Goal: Information Seeking & Learning: Learn about a topic

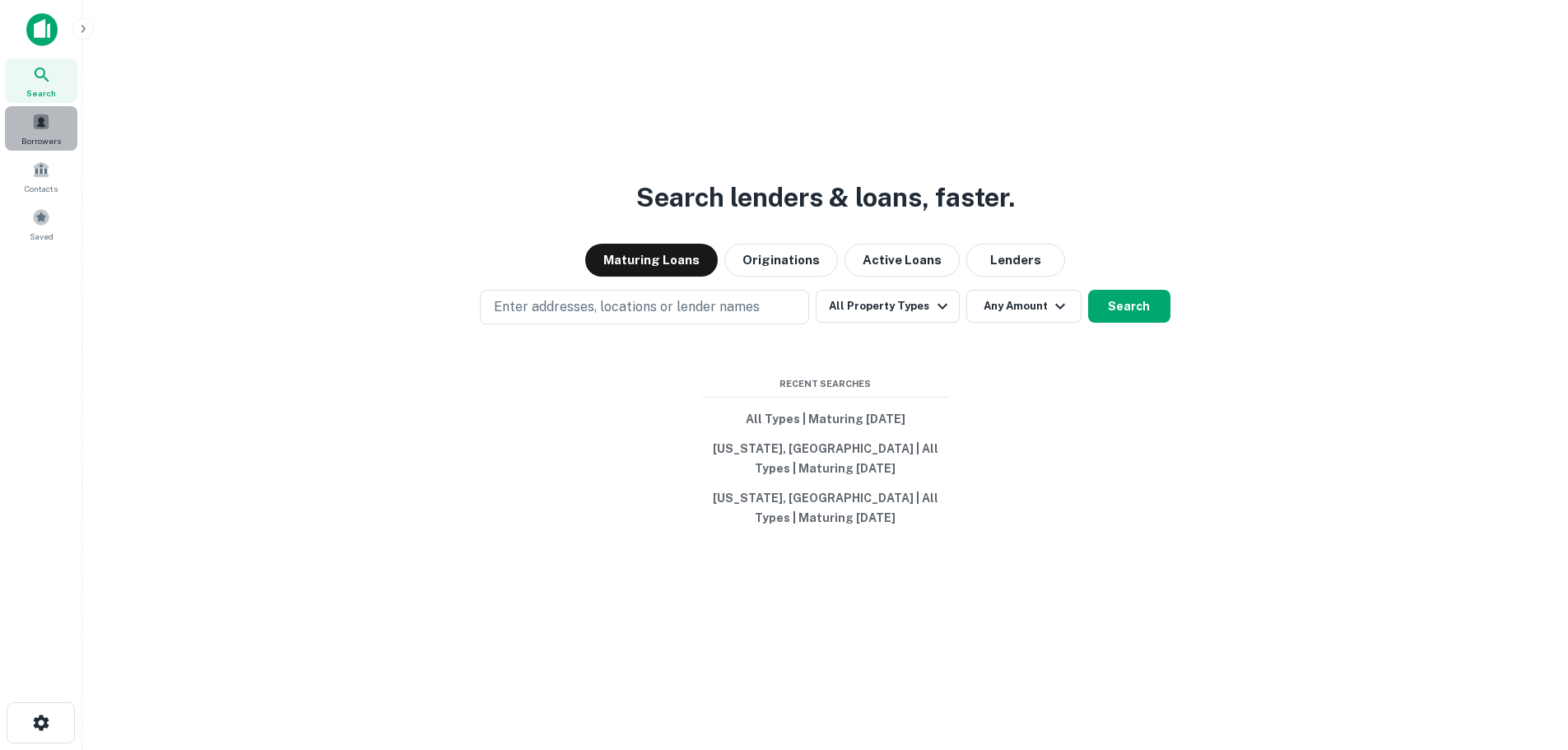
click at [41, 130] on span at bounding box center [40, 121] width 18 height 18
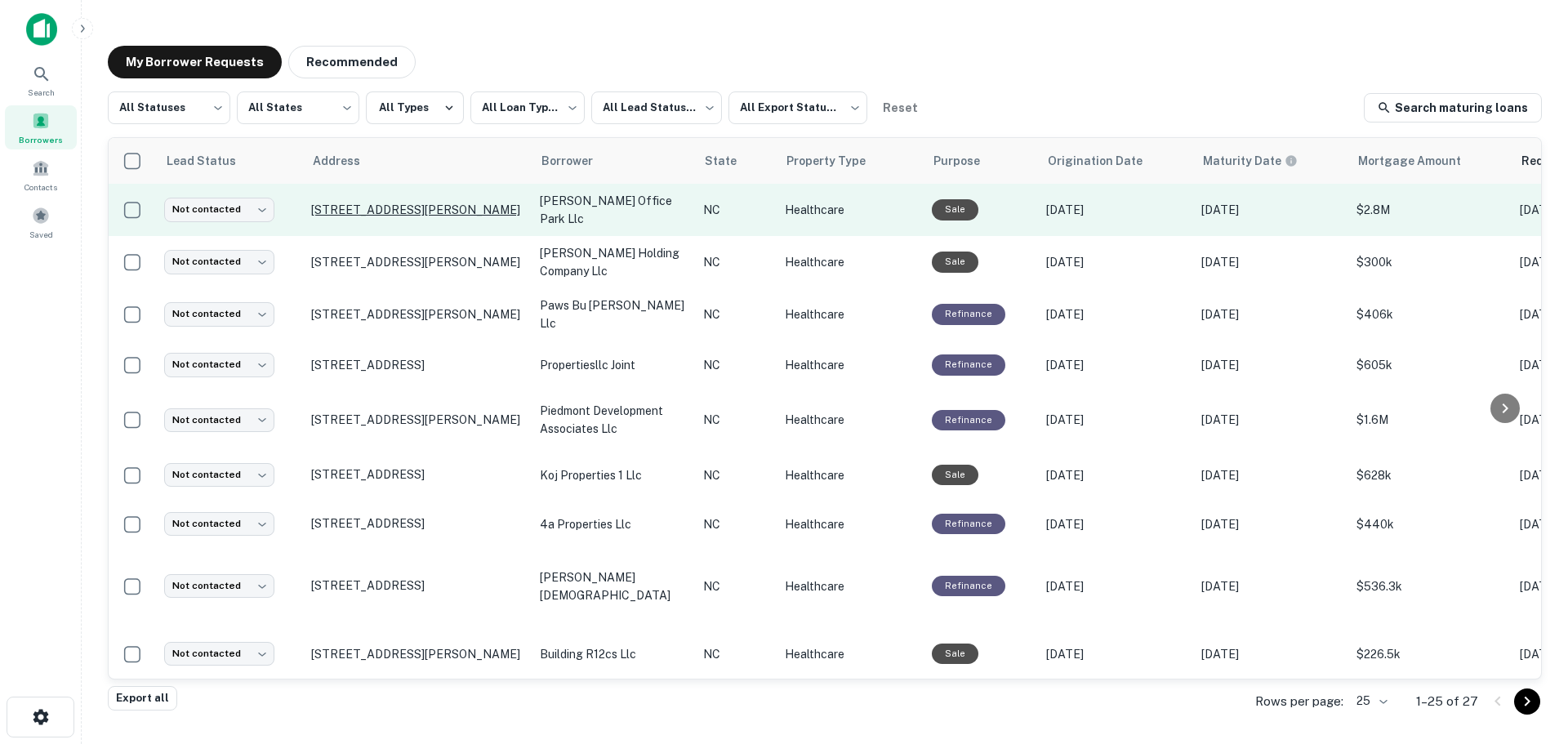
click at [387, 203] on p "90 Haywood Office Park Waynesville, NC 28785" at bounding box center [417, 210] width 212 height 15
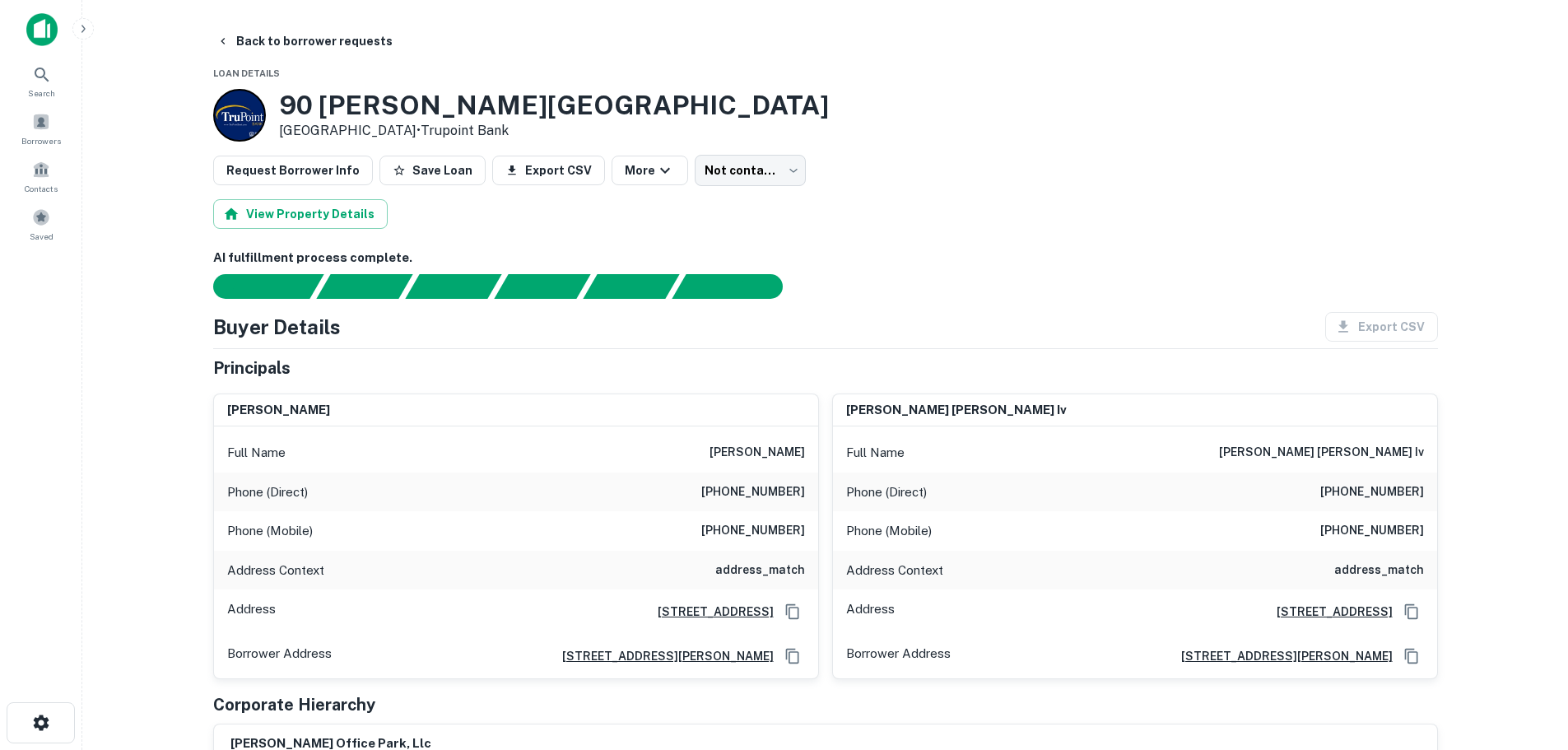
click at [741, 531] on h6 "(801) 319-6730" at bounding box center [753, 530] width 104 height 20
copy h6 "(801) 319-6730"
click at [758, 493] on h6 "(828) 452-6085" at bounding box center [753, 492] width 104 height 20
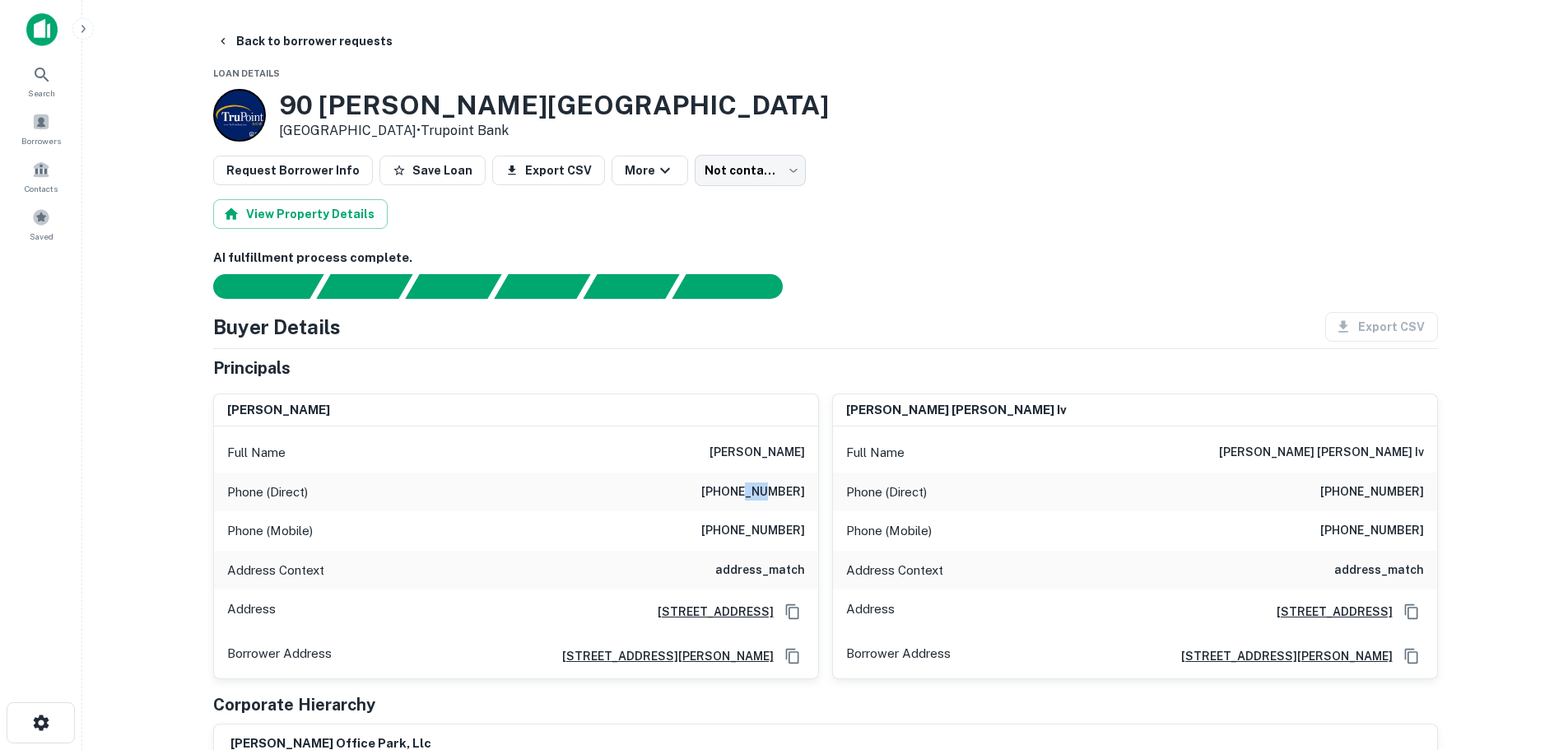
click at [758, 493] on h6 "(828) 452-6085" at bounding box center [753, 492] width 104 height 20
copy h6 "(828) 452-6085"
click at [1360, 493] on h6 "(828) 452-1960" at bounding box center [1371, 492] width 104 height 20
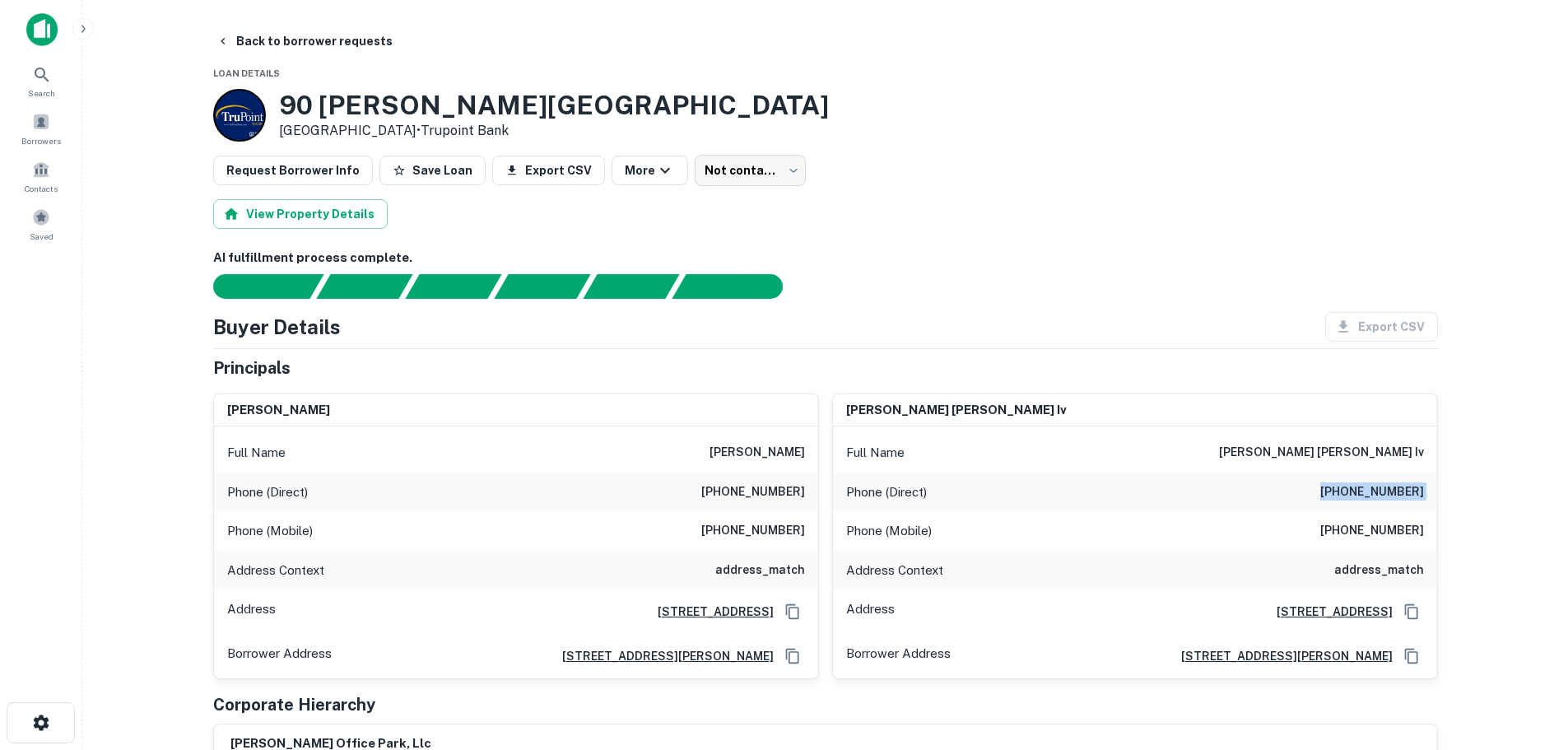
click at [1360, 493] on h6 "(828) 452-1960" at bounding box center [1371, 492] width 104 height 20
copy h6 "(828) 452-1960"
click at [1394, 532] on h6 "(704) 452-9335" at bounding box center [1371, 530] width 104 height 20
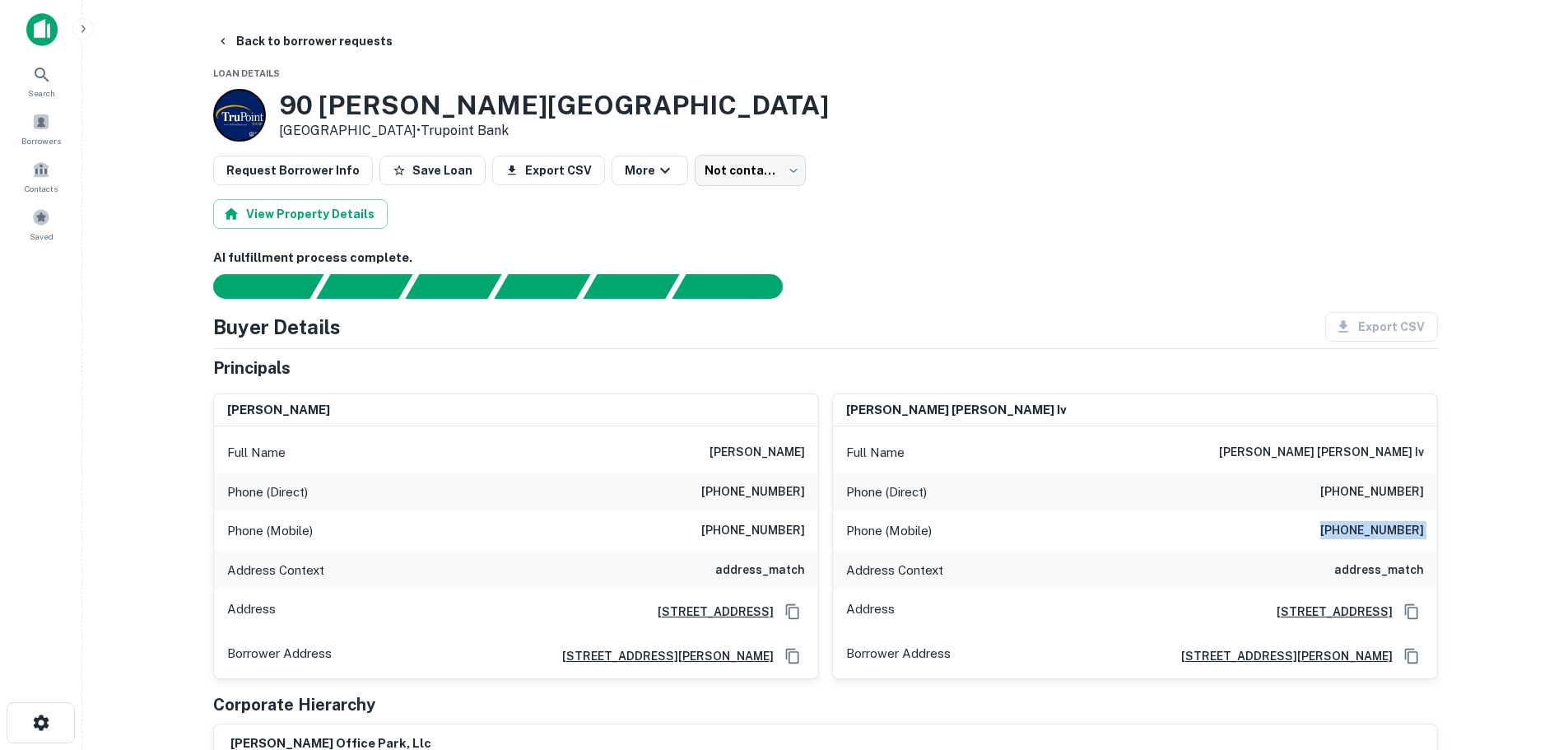
copy h6 "(704) 452-9335"
drag, startPoint x: 810, startPoint y: 368, endPoint x: 809, endPoint y: 381, distance: 13.0
click at [810, 368] on div "Principals" at bounding box center [825, 368] width 1225 height 24
click at [227, 46] on icon "button" at bounding box center [223, 41] width 13 height 13
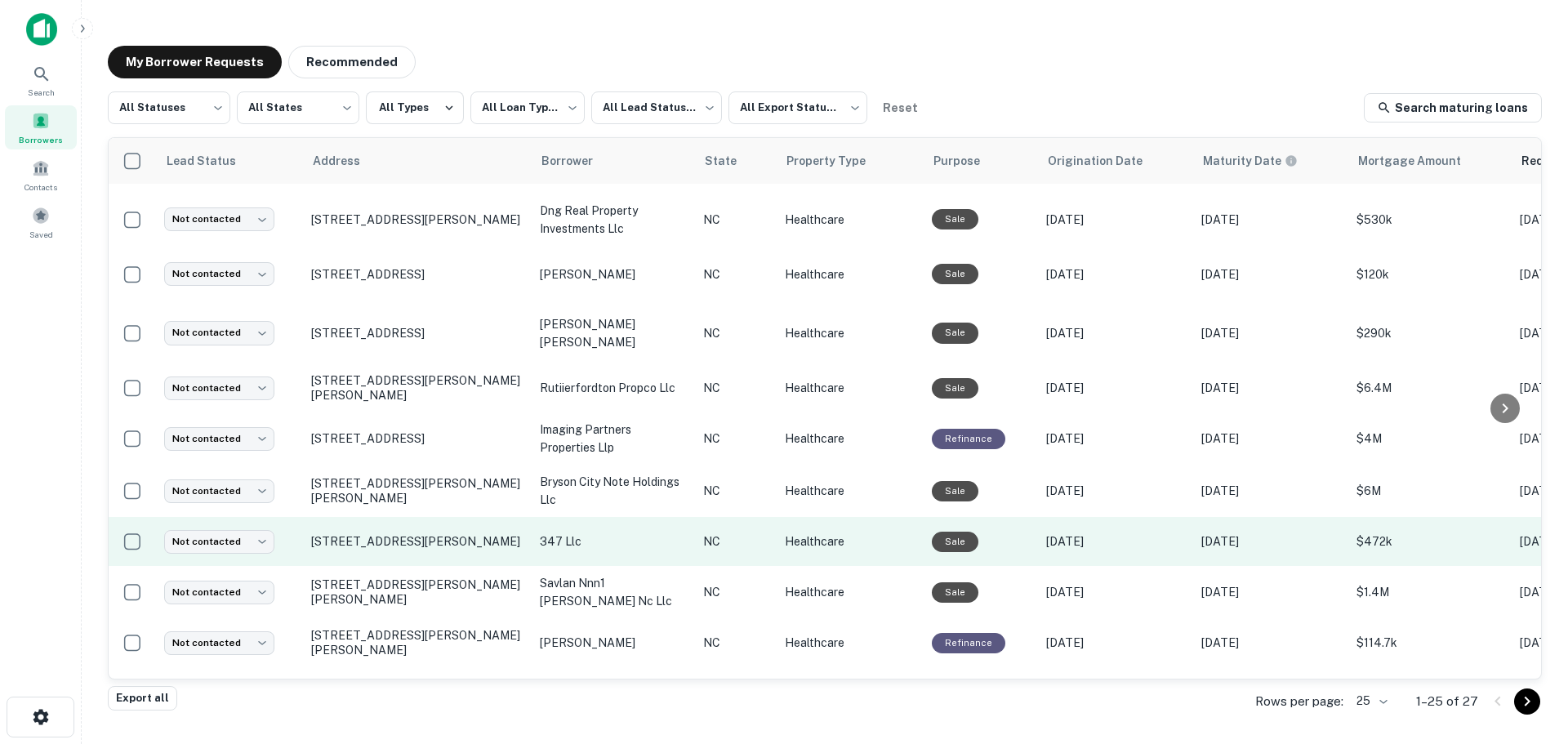
scroll to position [795, 0]
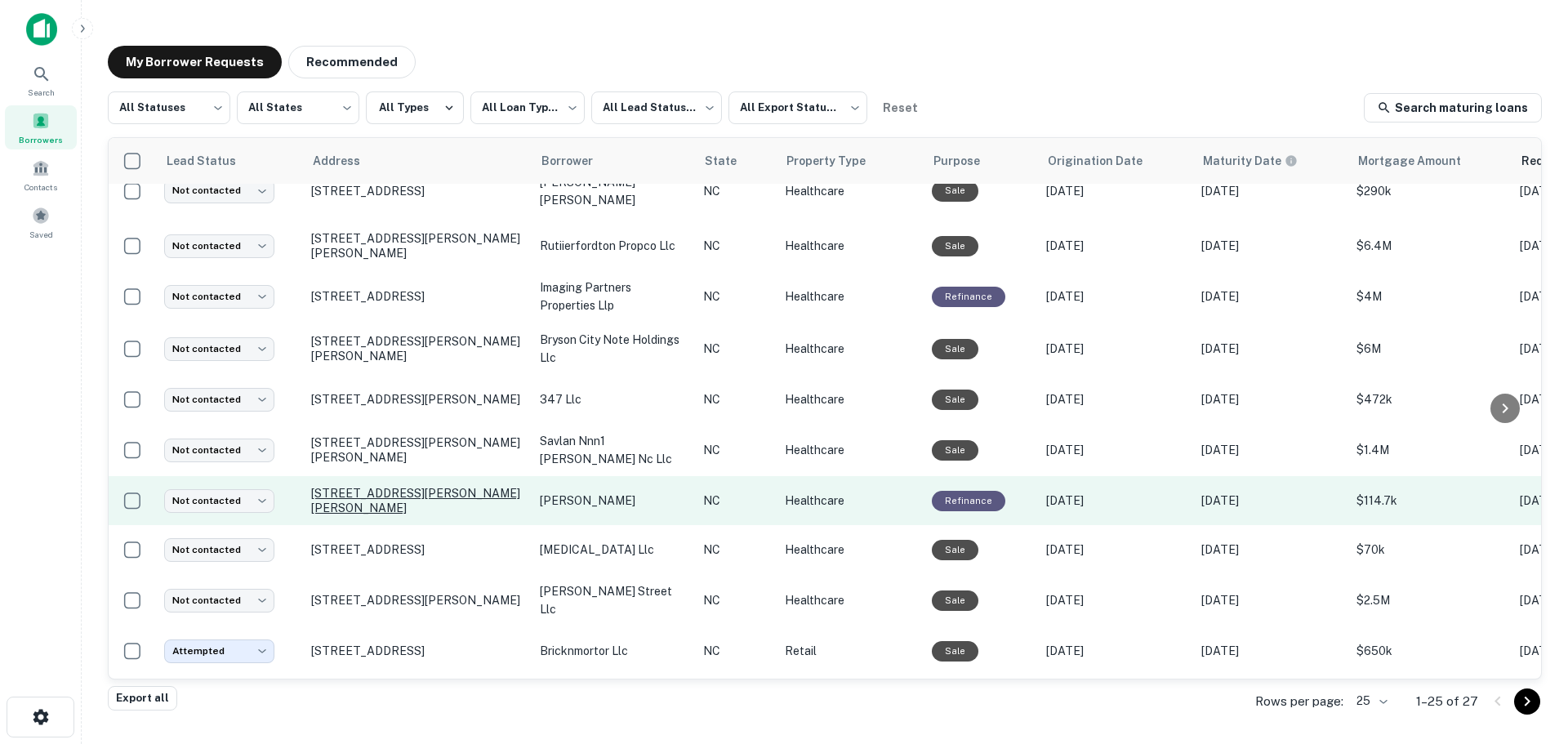
click at [403, 486] on p "14949 Joe Brown Hwy Murphy, NC 28906" at bounding box center [417, 501] width 212 height 30
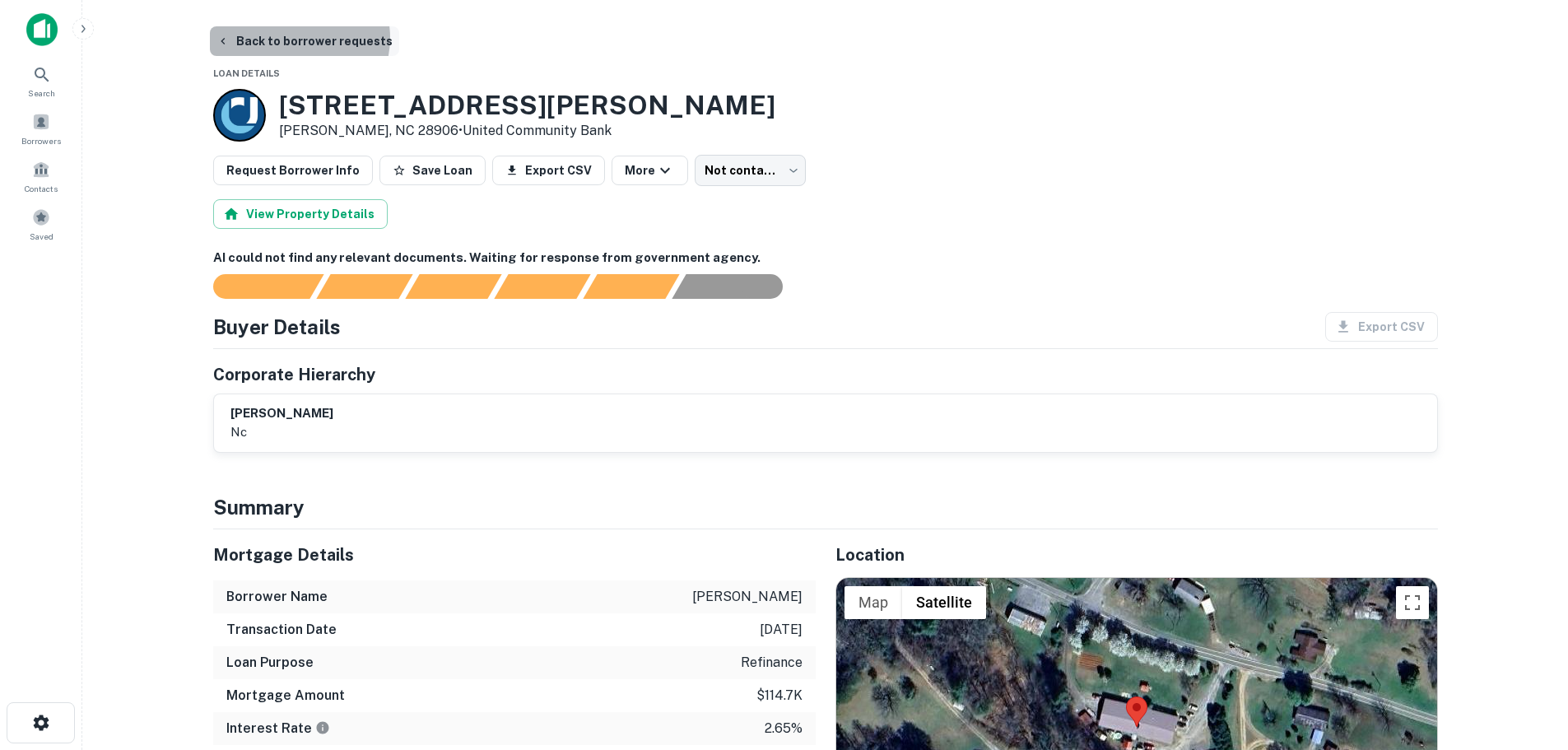
click at [295, 38] on button "Back to borrower requests" at bounding box center [304, 41] width 189 height 30
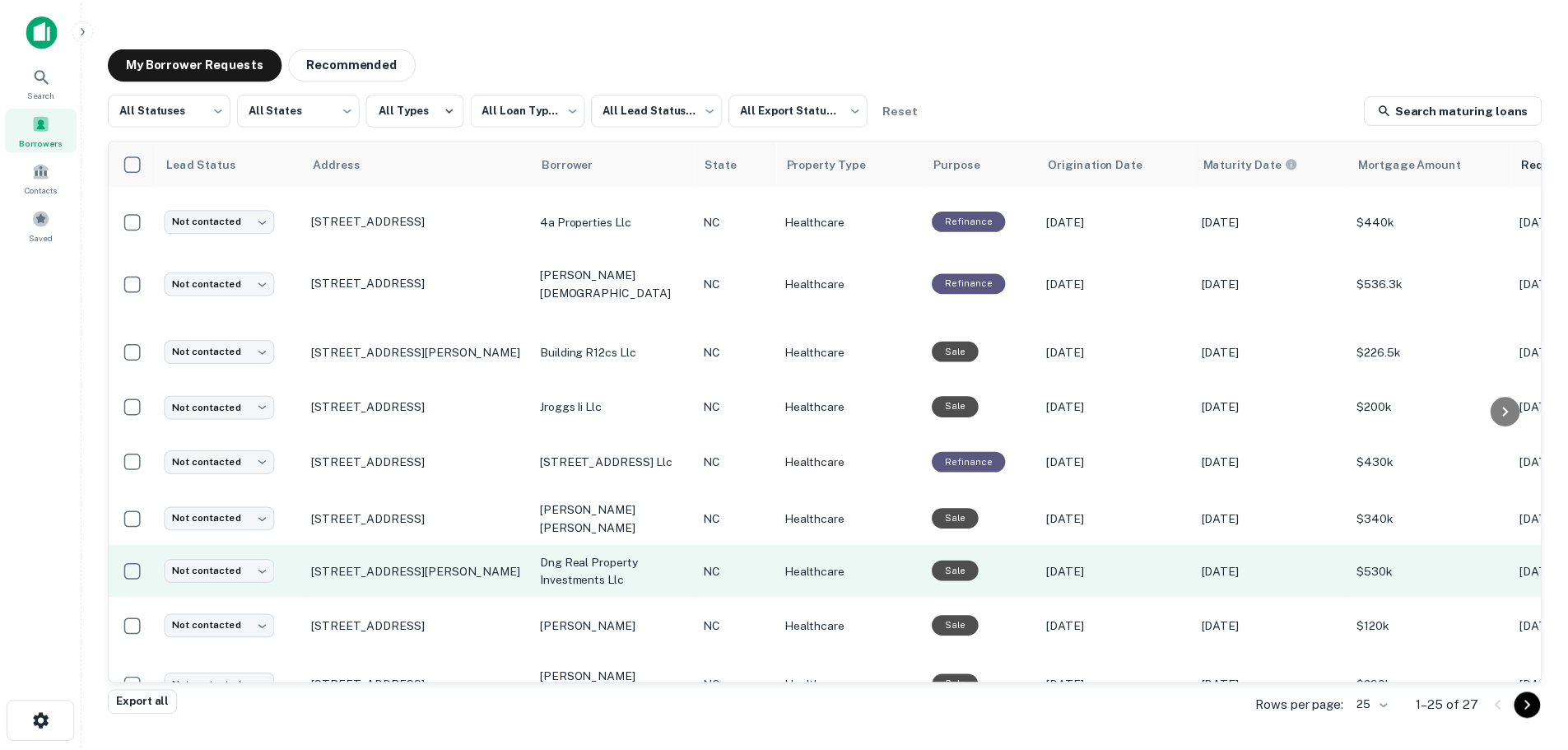
scroll to position [226, 0]
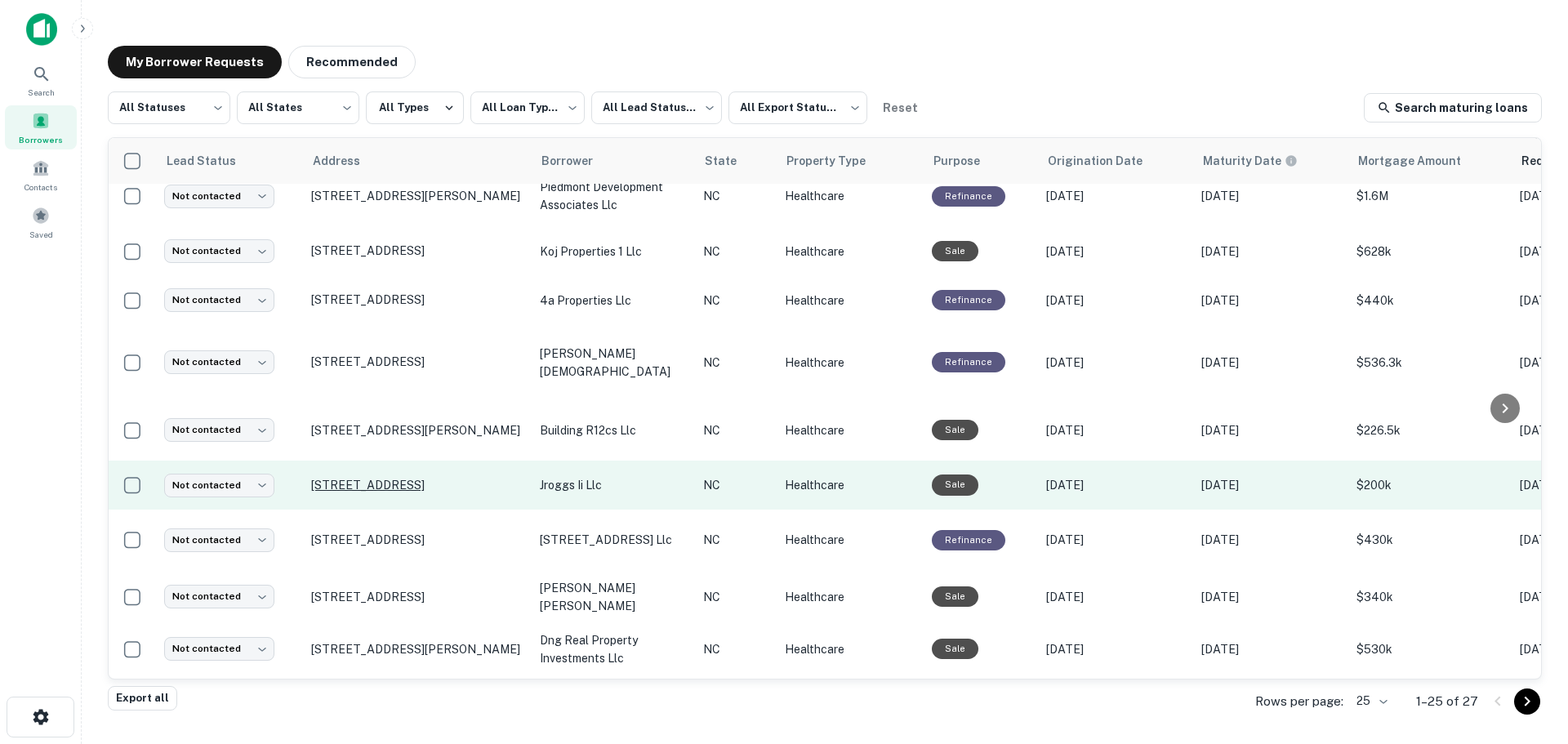
click at [399, 477] on p "318 3rd Ave Nw Hickory, NC 28601" at bounding box center [417, 485] width 212 height 15
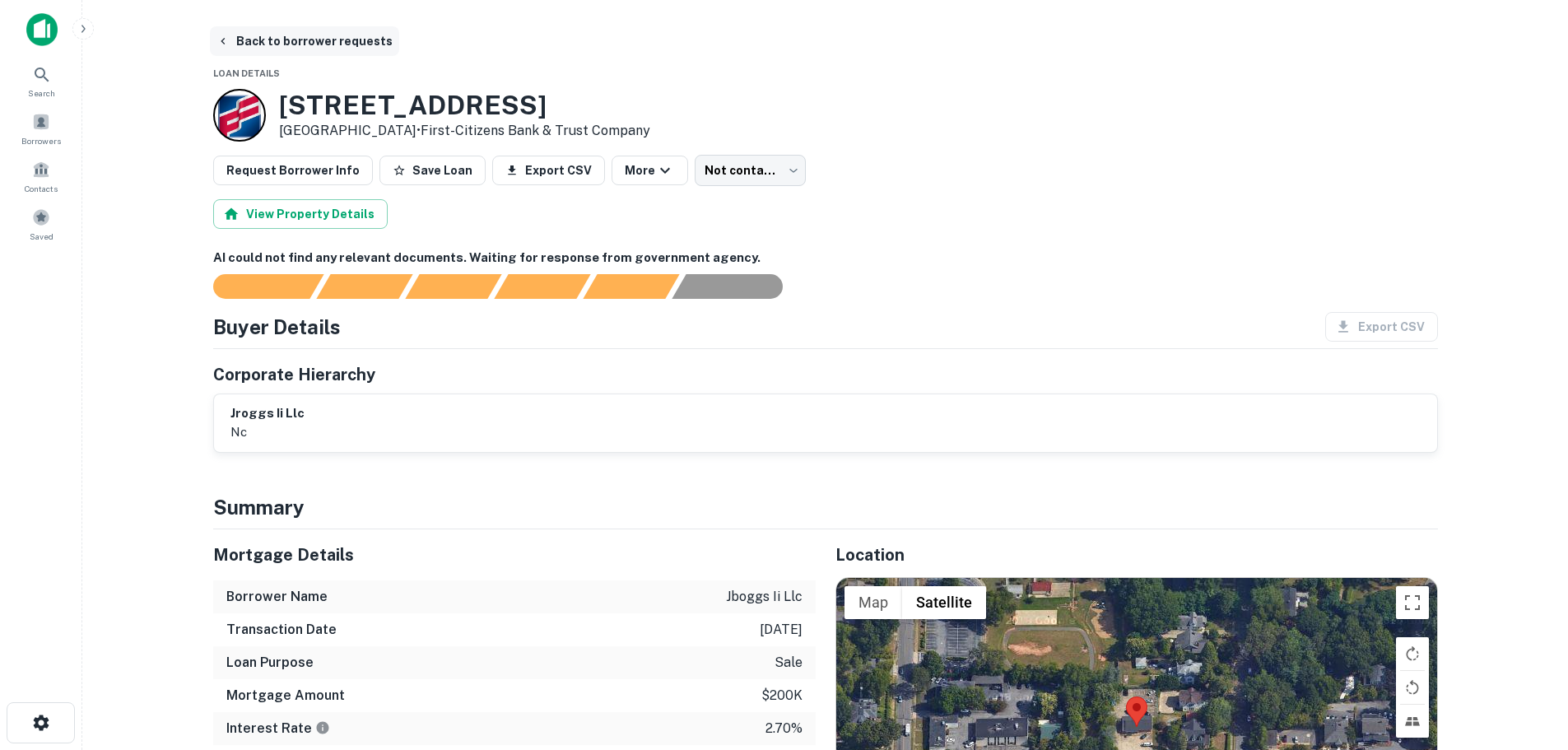
click at [263, 41] on button "Back to borrower requests" at bounding box center [304, 41] width 189 height 30
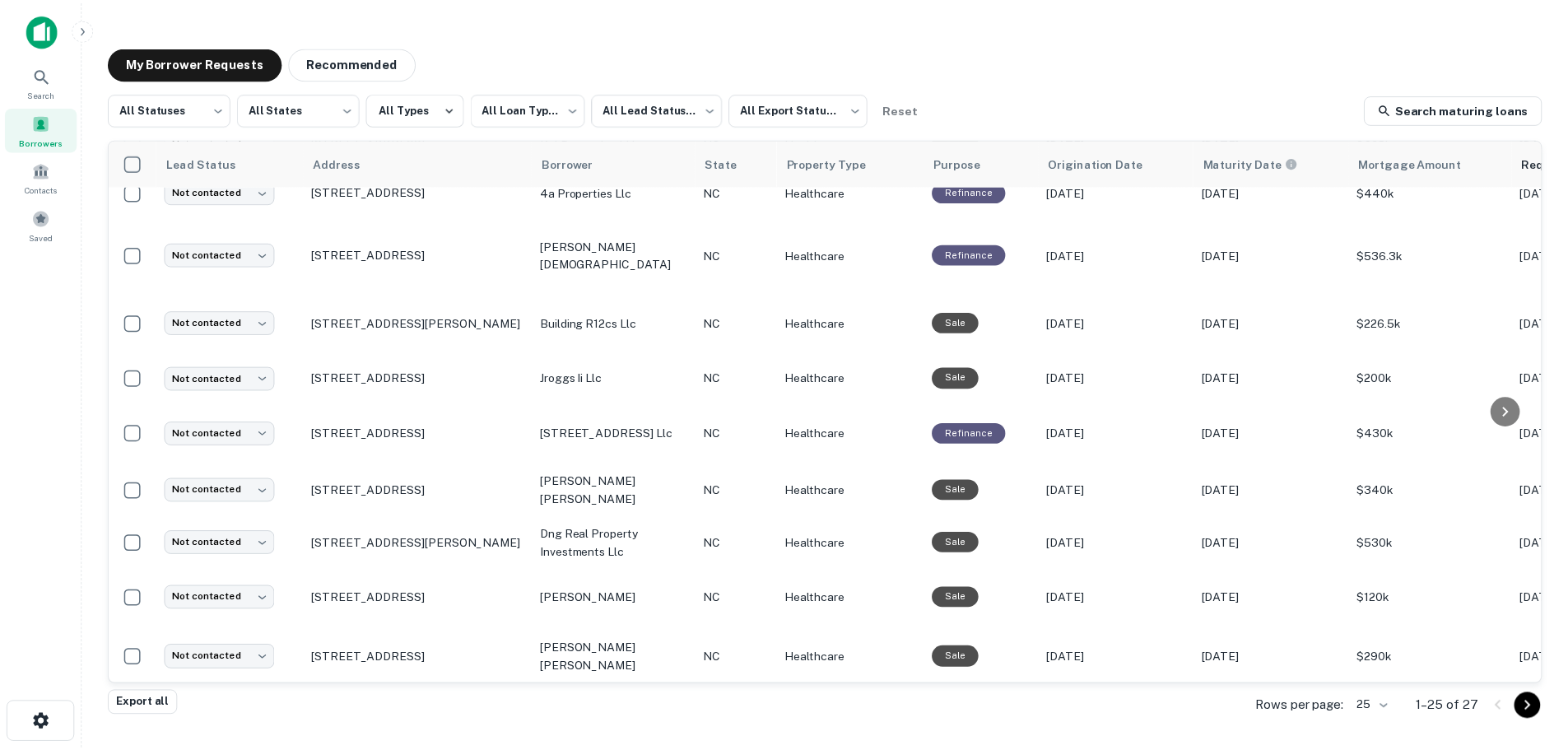
scroll to position [308, 0]
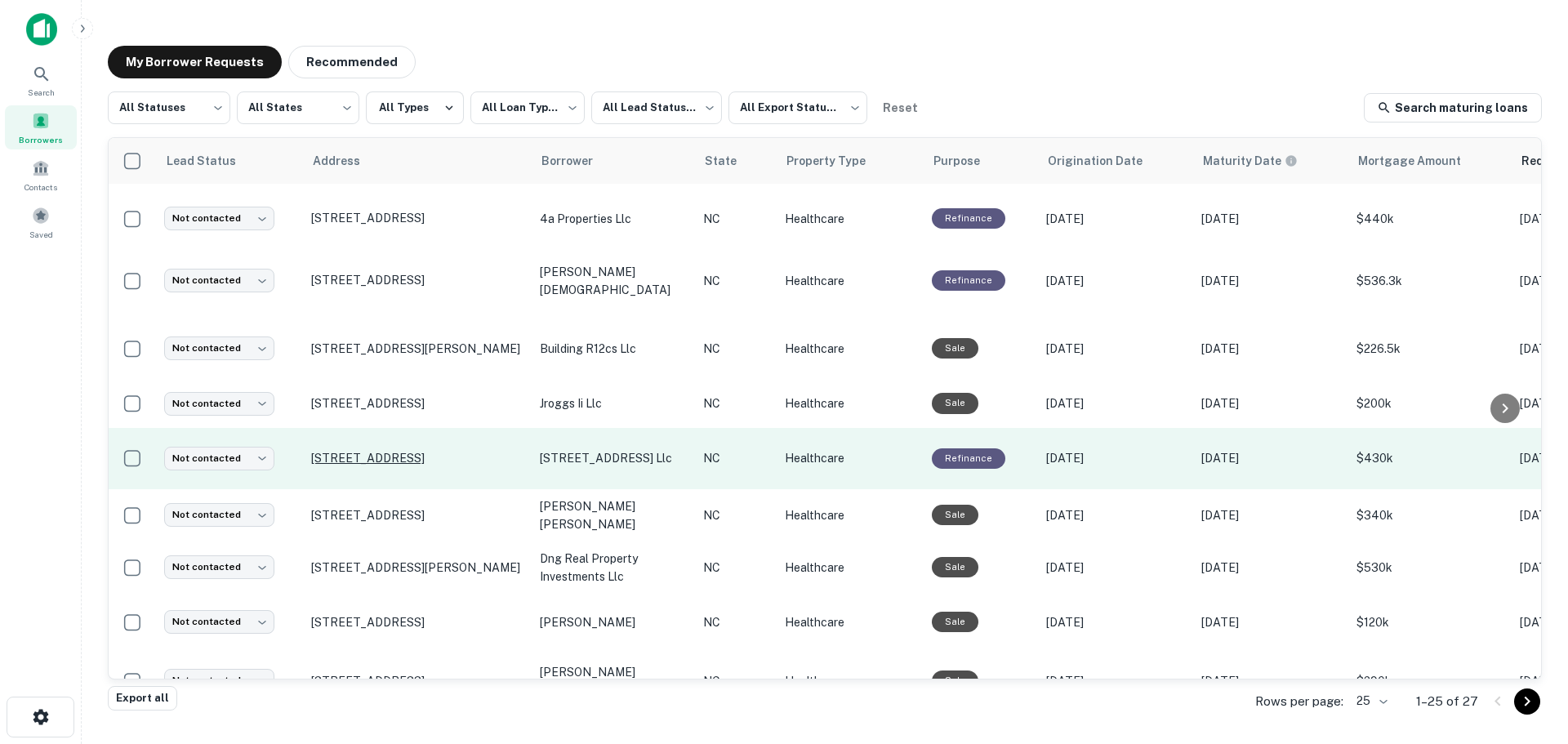
click at [388, 451] on p "1405 N Lafayette St Shelby, NC 28150" at bounding box center [417, 458] width 212 height 15
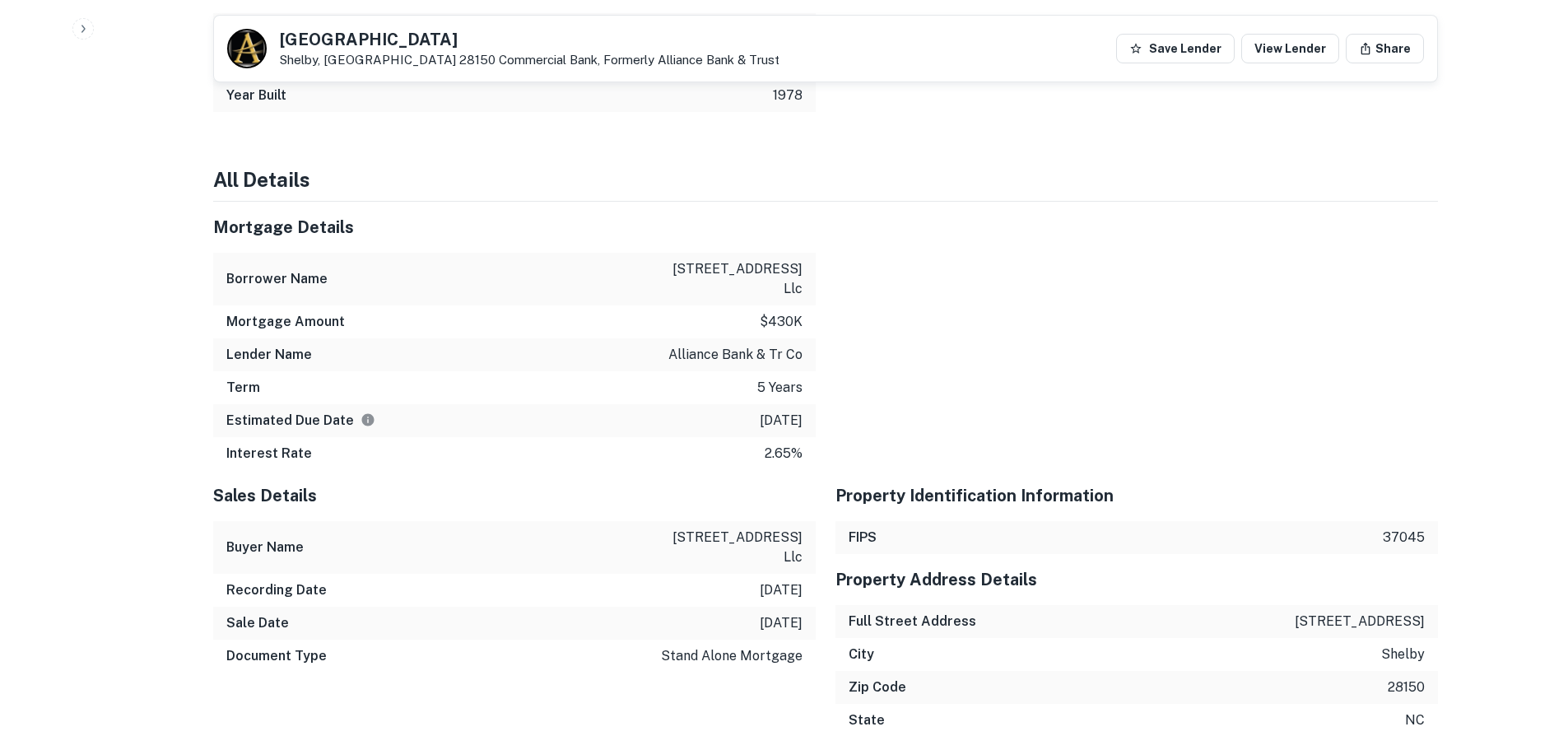
scroll to position [1152, 0]
drag, startPoint x: 468, startPoint y: 43, endPoint x: 265, endPoint y: 30, distance: 203.4
click at [265, 30] on div "1405 N LAFAYETTE ST Shelby, NC 28150 Commercial Bank, Formerly Alliance Bank & …" at bounding box center [503, 49] width 552 height 39
click at [291, 66] on p "Shelby, NC 28150 Commercial Bank, Formerly Alliance Bank & Trust" at bounding box center [529, 60] width 499 height 15
drag, startPoint x: 359, startPoint y: 55, endPoint x: 276, endPoint y: 41, distance: 84.2
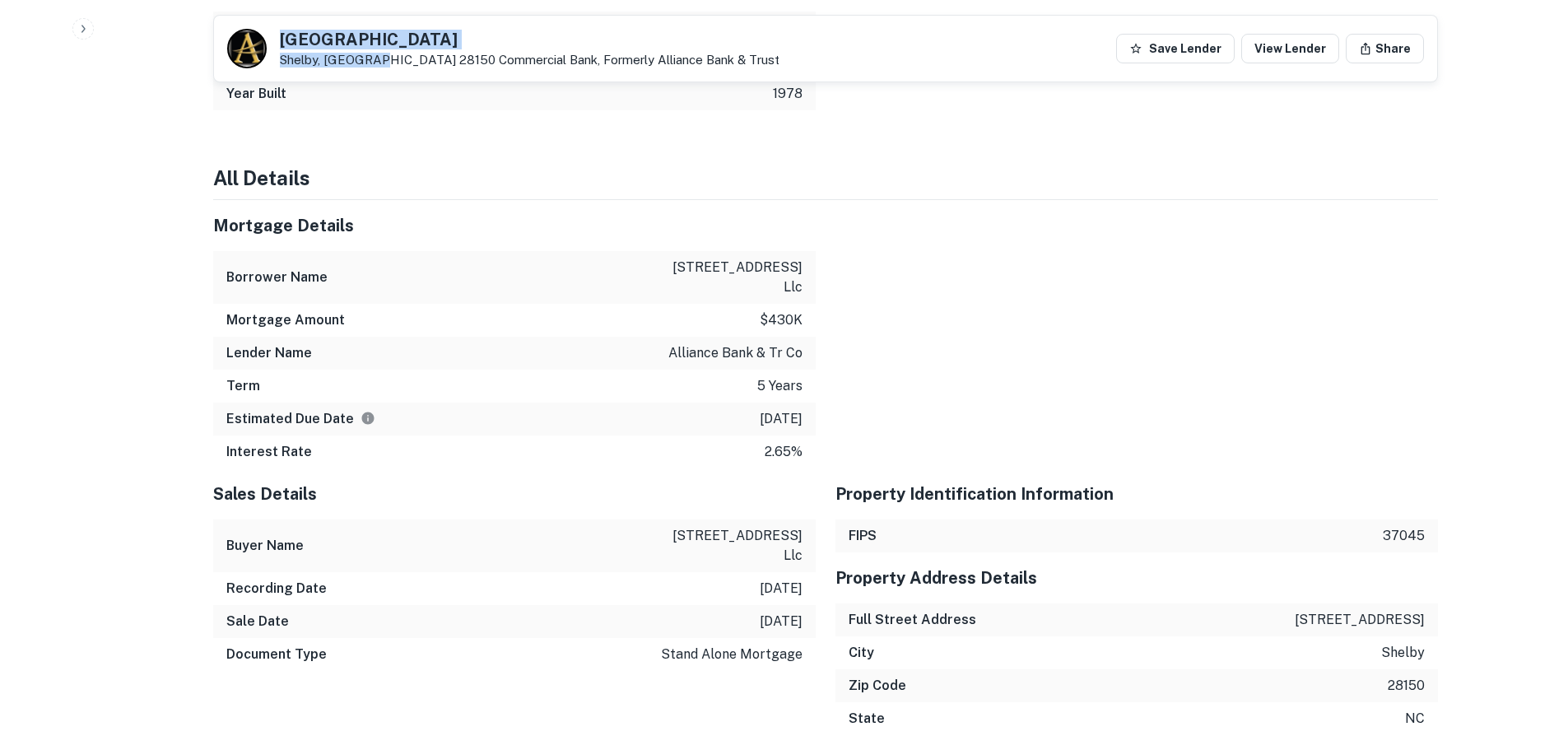
click at [276, 41] on div "1405 N LAFAYETTE ST Shelby, NC 28150 Commercial Bank, Formerly Alliance Bank & …" at bounding box center [503, 49] width 552 height 39
copy div "1405 N LAFAYETTE ST Shelby, NC 28150"
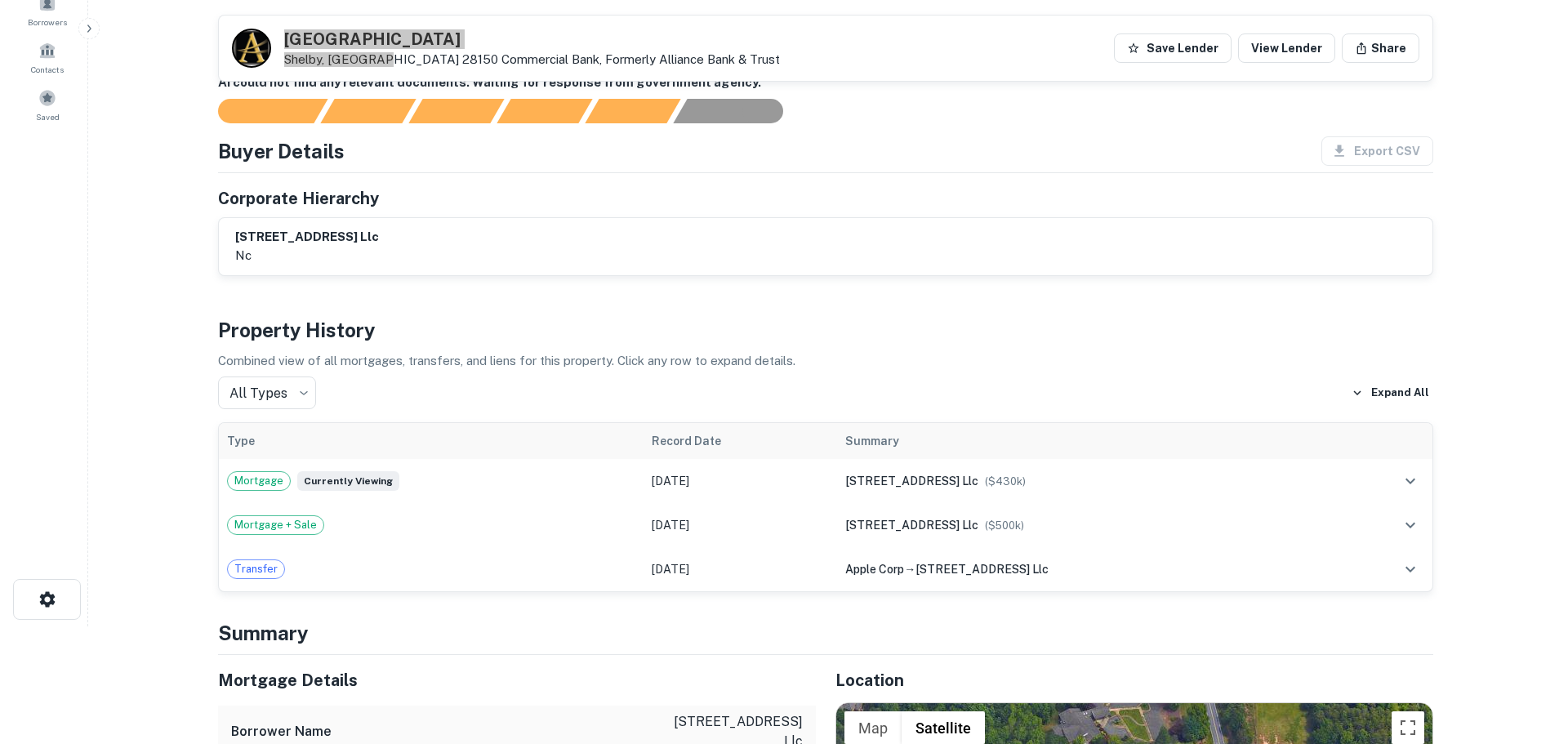
scroll to position [0, 0]
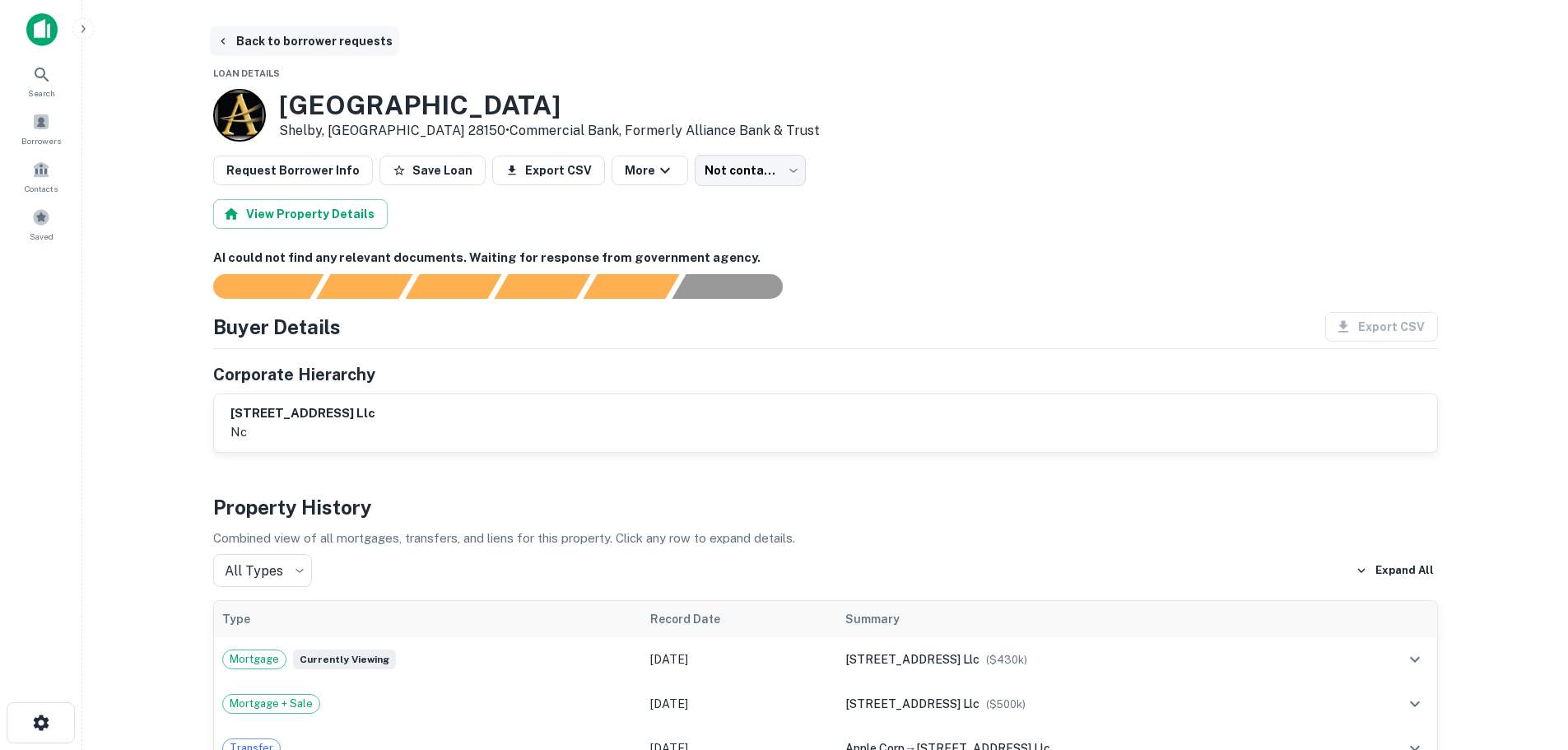
click at [248, 42] on button "Back to borrower requests" at bounding box center [304, 41] width 189 height 30
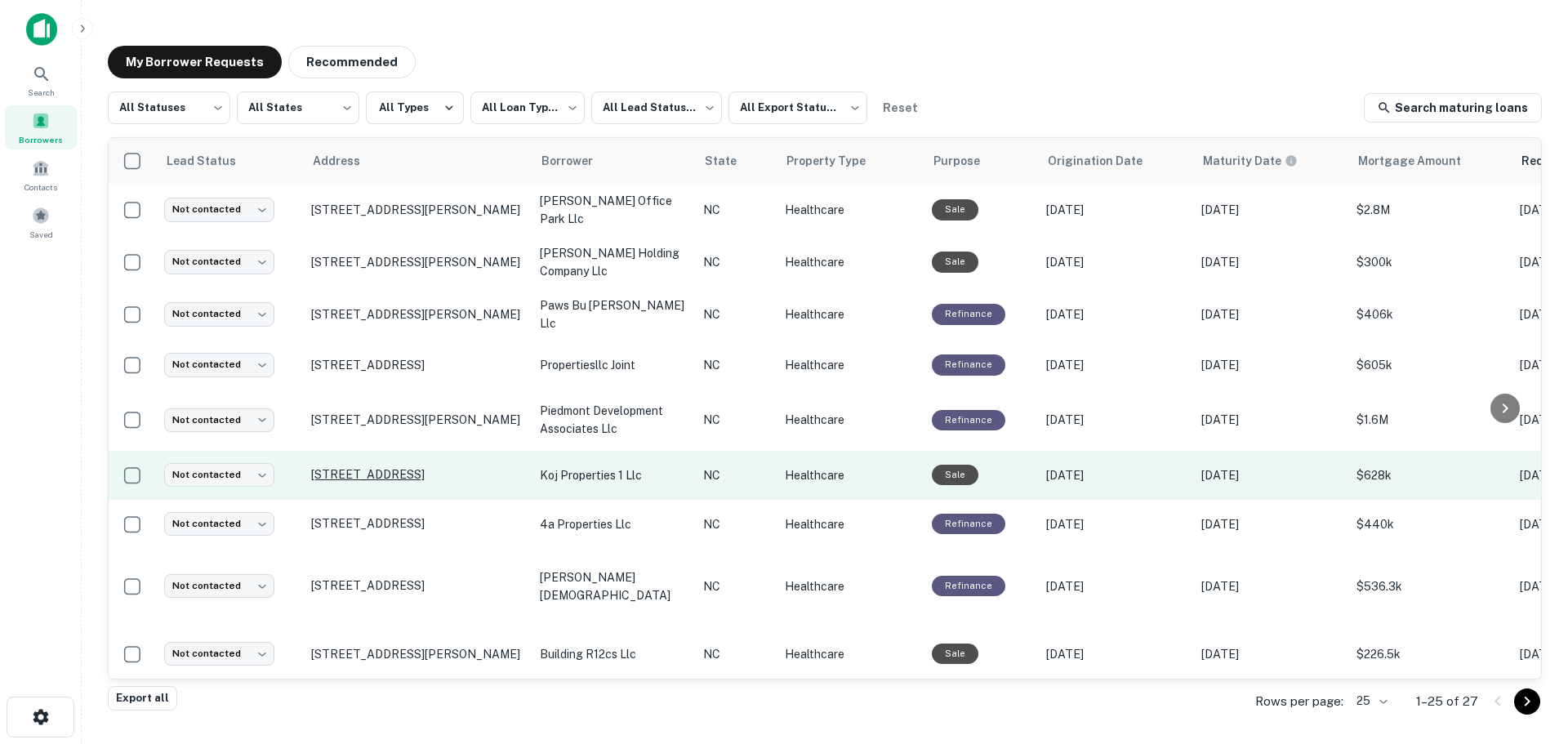
scroll to position [163, 0]
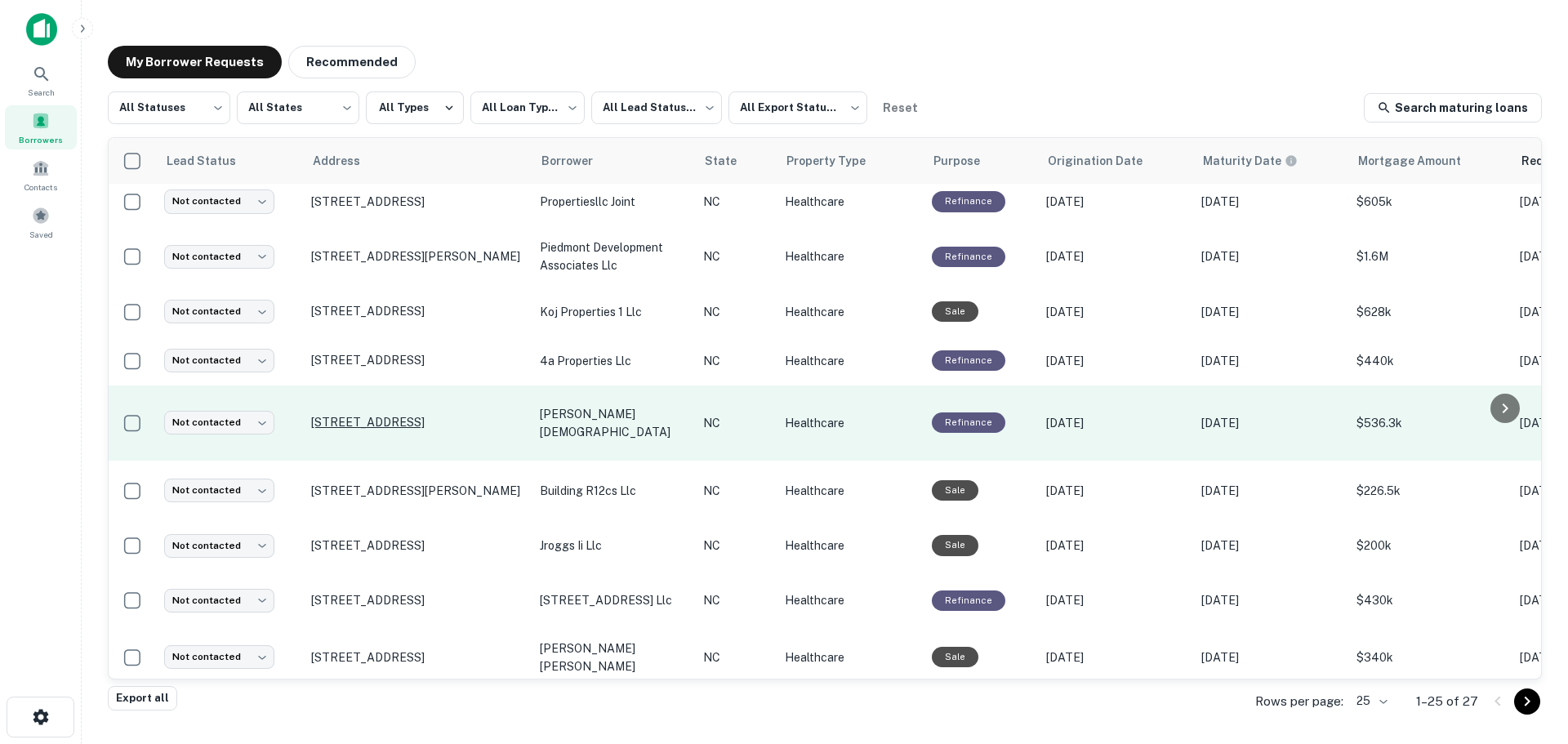
click at [415, 415] on p "1269 Us Highway 221a, Forest City, NC, 28043" at bounding box center [417, 422] width 212 height 15
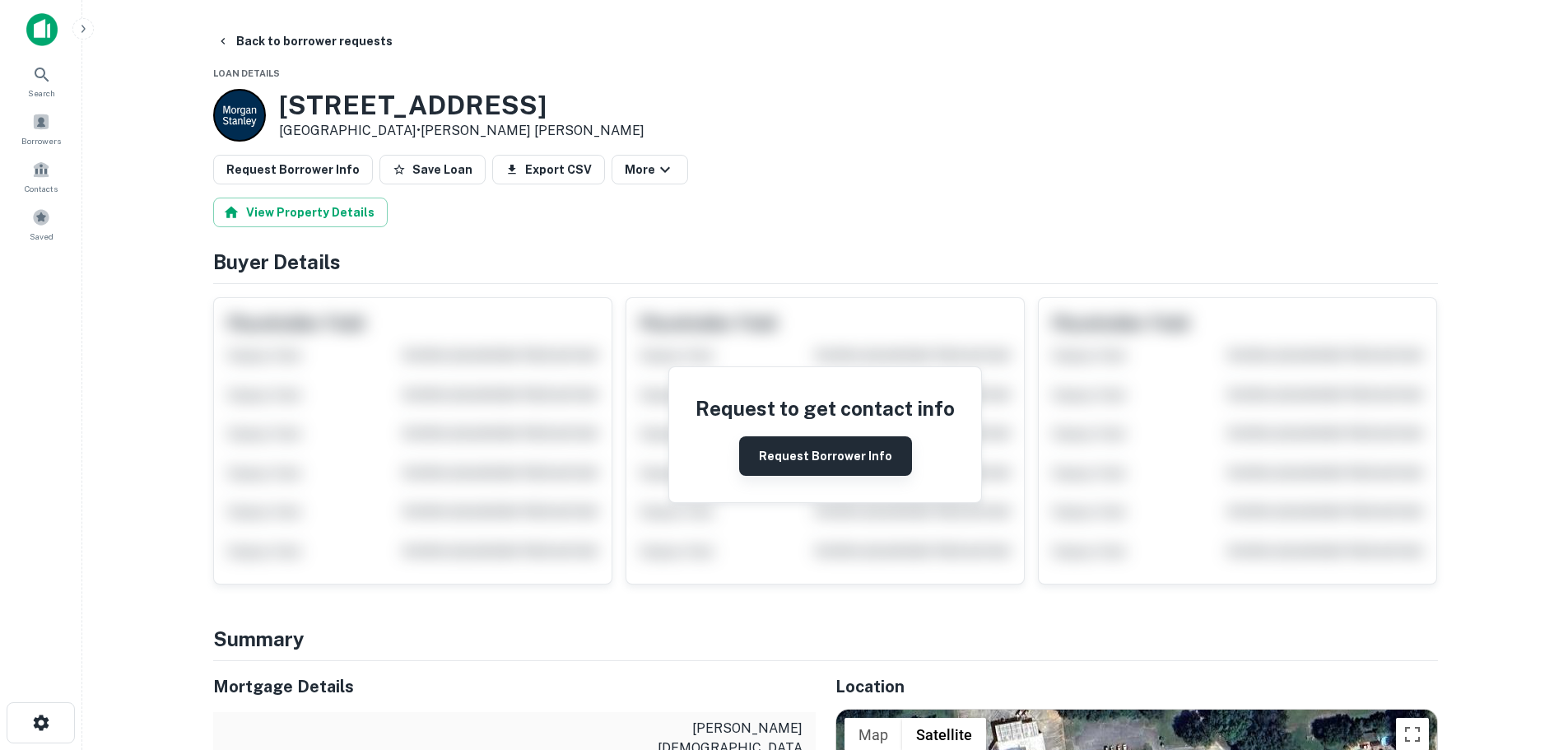
click at [823, 458] on button "Request Borrower Info" at bounding box center [825, 456] width 173 height 39
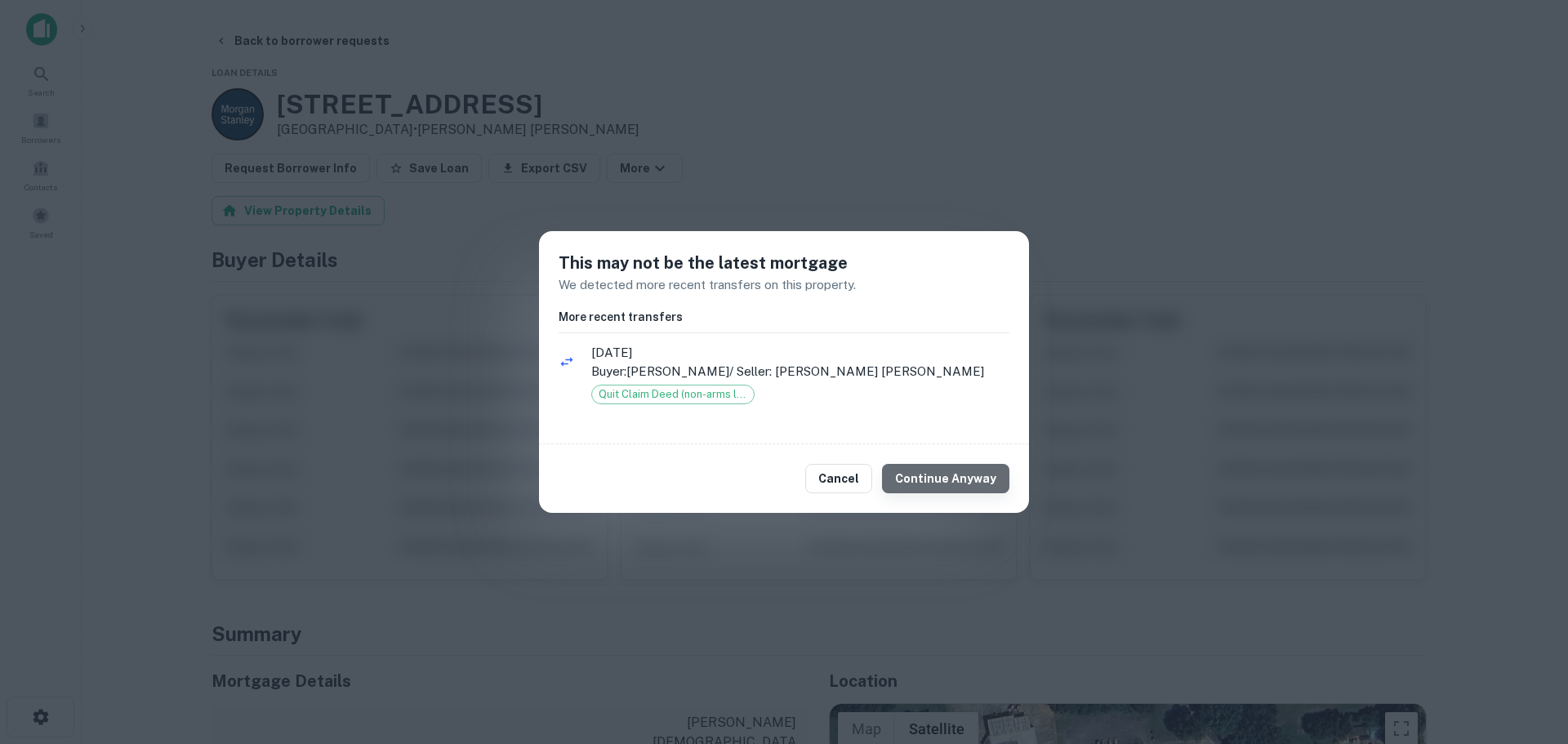
click at [967, 481] on button "Continue Anyway" at bounding box center [946, 478] width 128 height 30
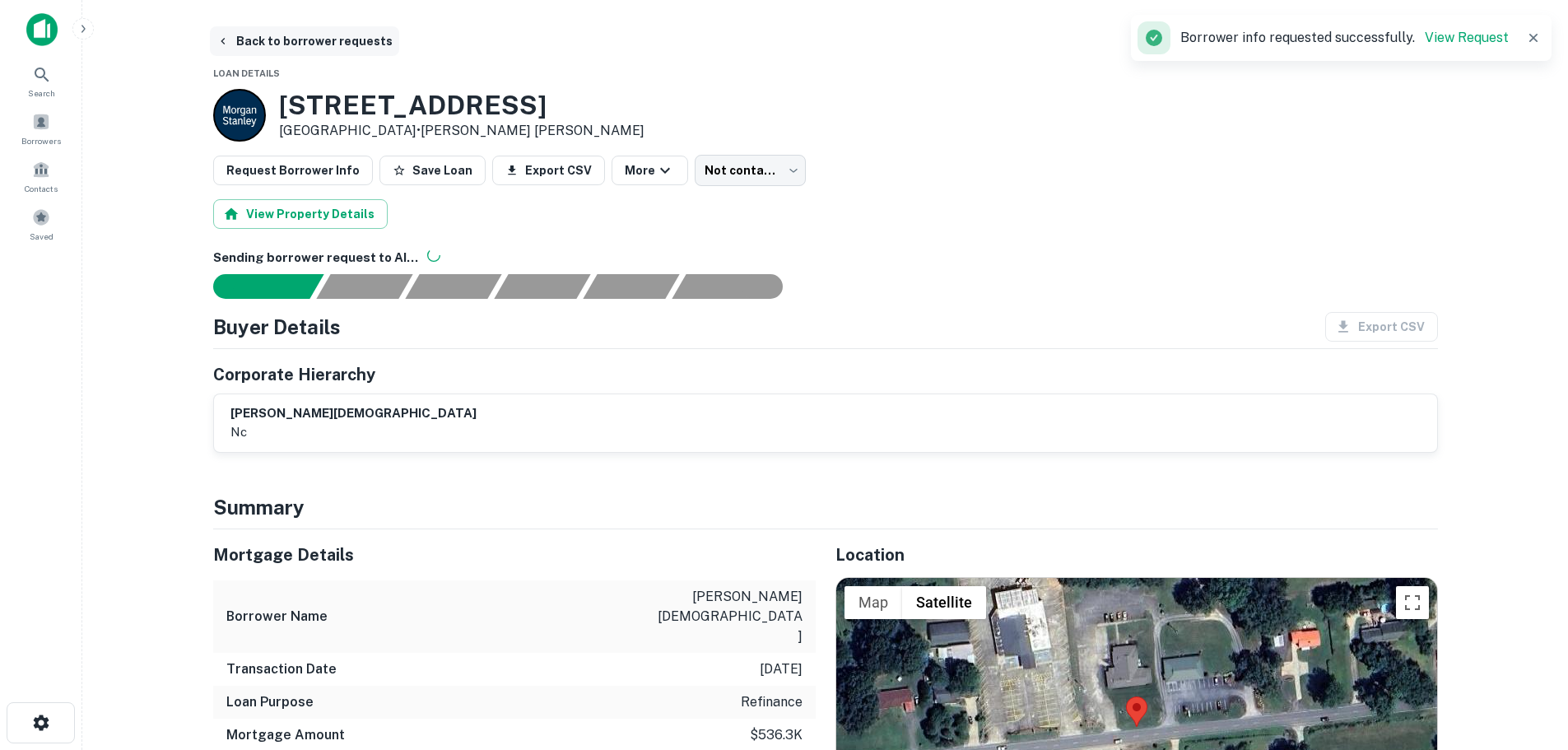
click at [255, 46] on button "Back to borrower requests" at bounding box center [304, 41] width 189 height 30
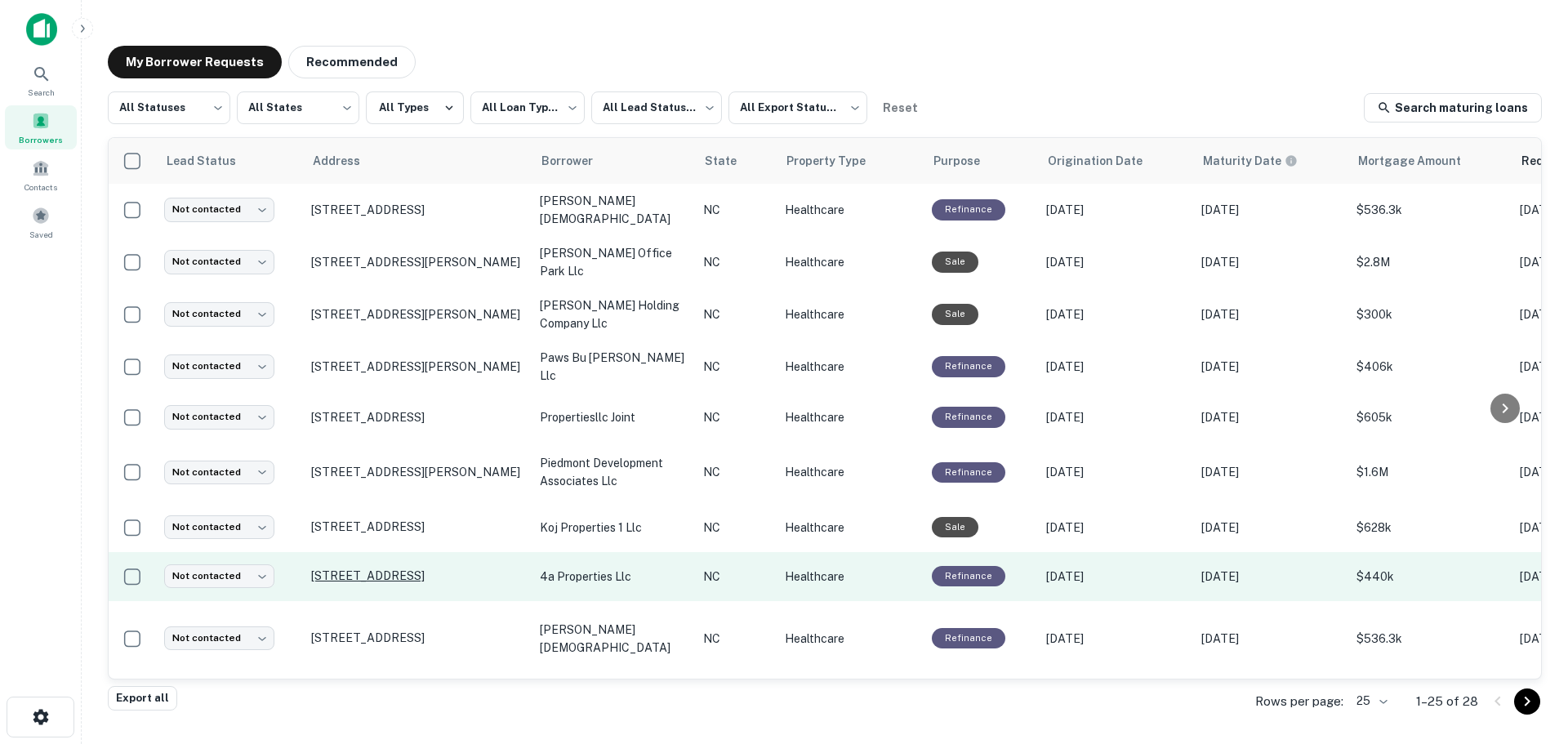
click at [430, 568] on p "327 W College Ave Shelby, NC 28152" at bounding box center [417, 576] width 212 height 15
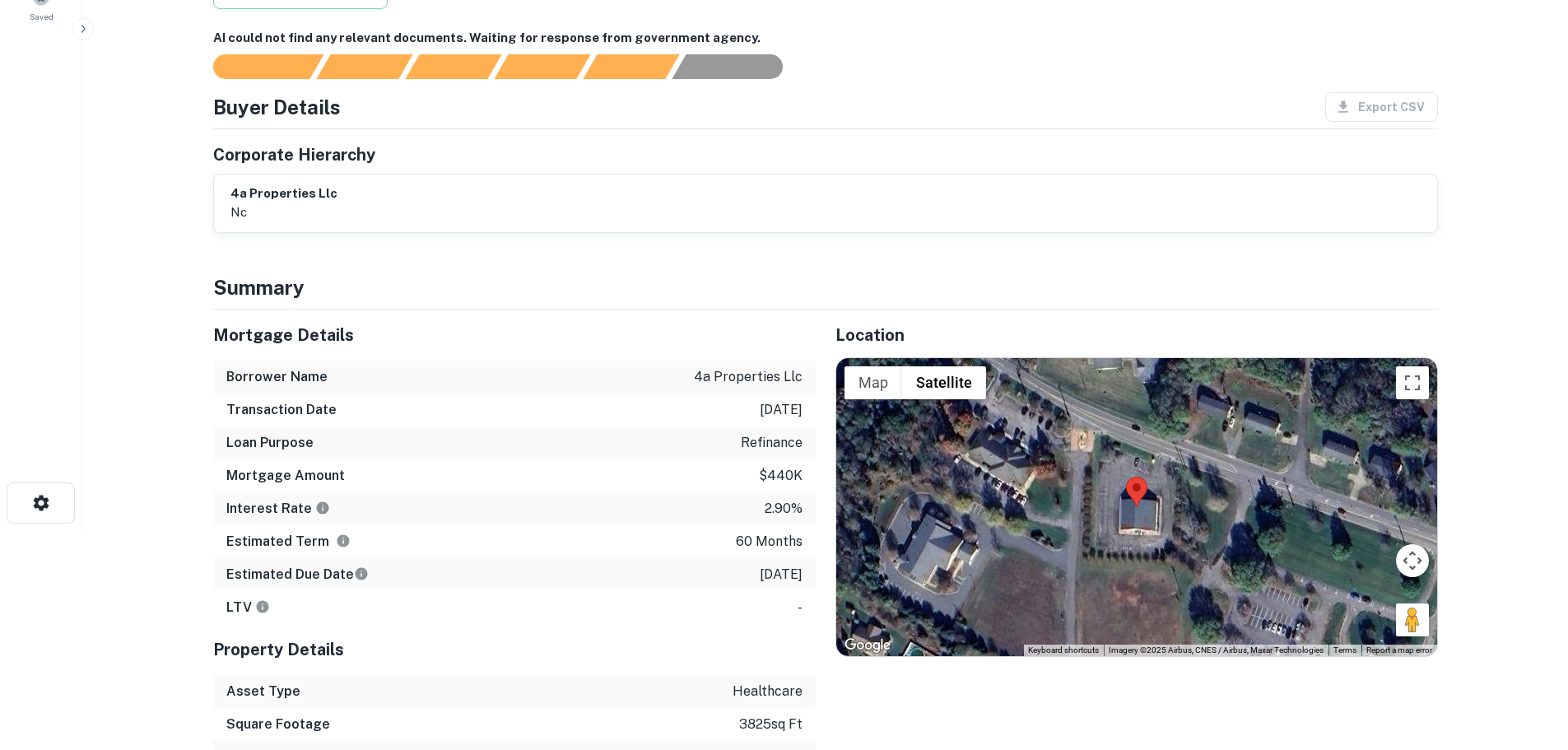
scroll to position [247, 0]
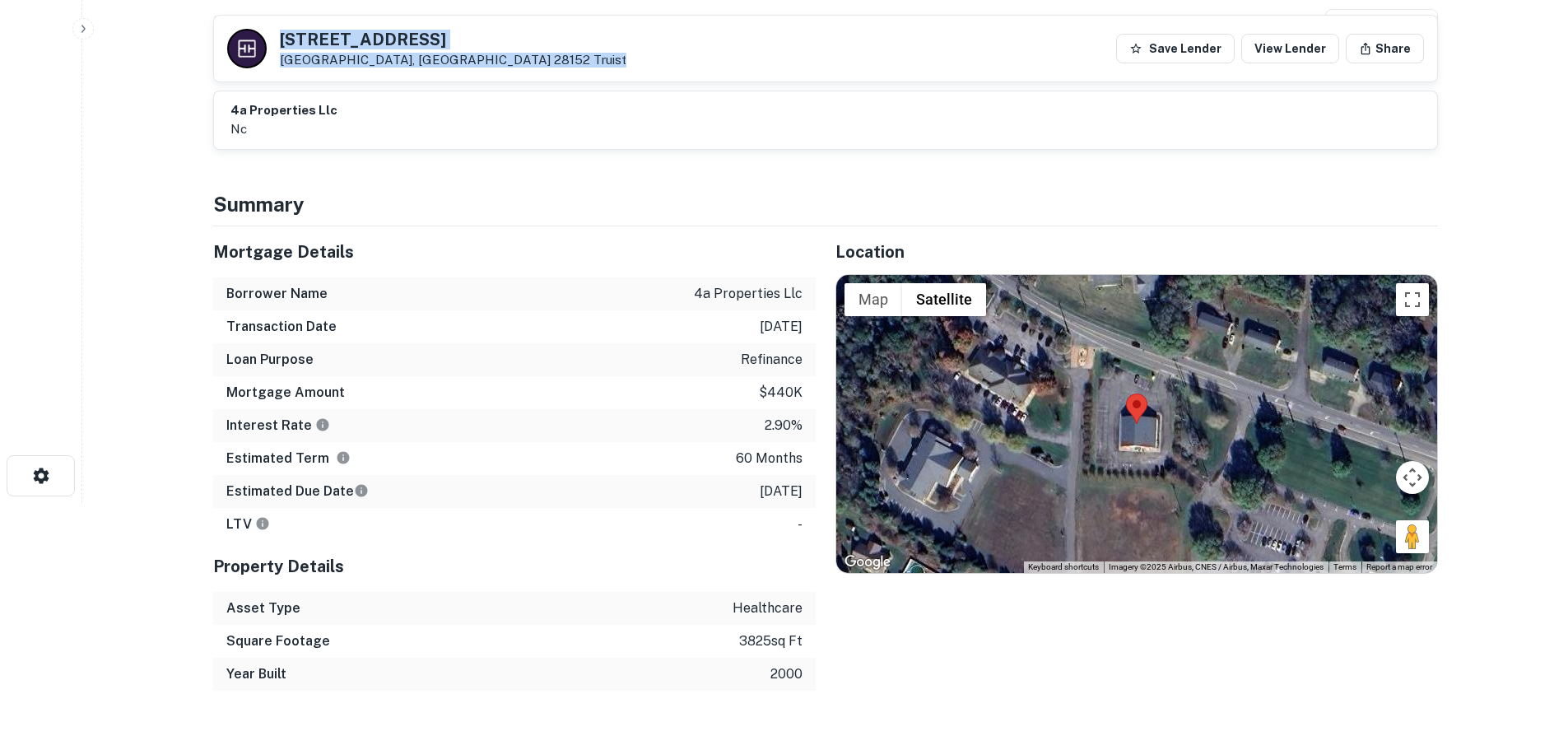
drag, startPoint x: 434, startPoint y: 71, endPoint x: 251, endPoint y: 31, distance: 187.3
click at [251, 31] on div "327 W COLLEGE AVE Shelby, NC 28152 Truist Save Lender View Lender Share" at bounding box center [825, 49] width 1223 height 66
copy div "327 W COLLEGE AVE Shelby, NC 28152 Truist"
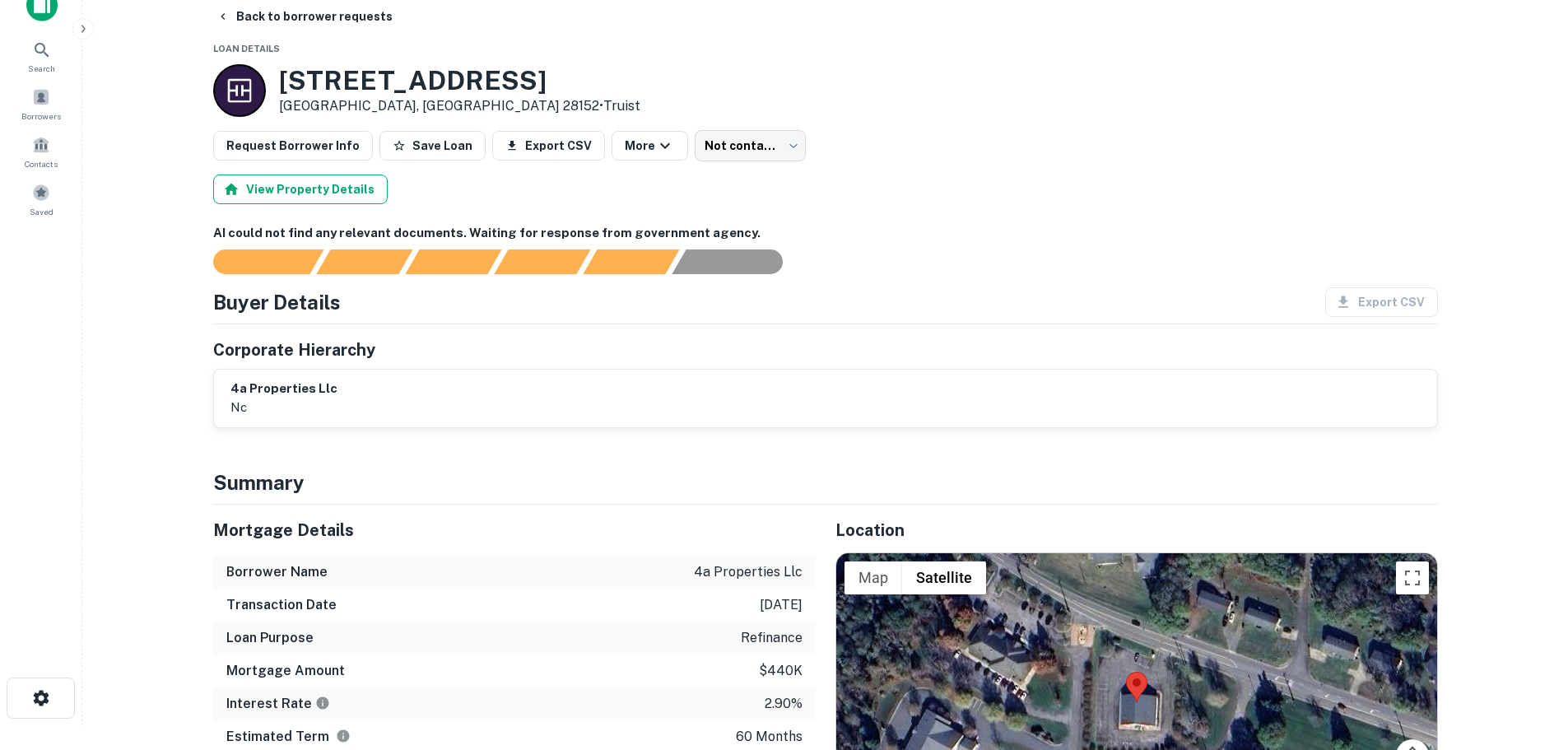
scroll to position [0, 0]
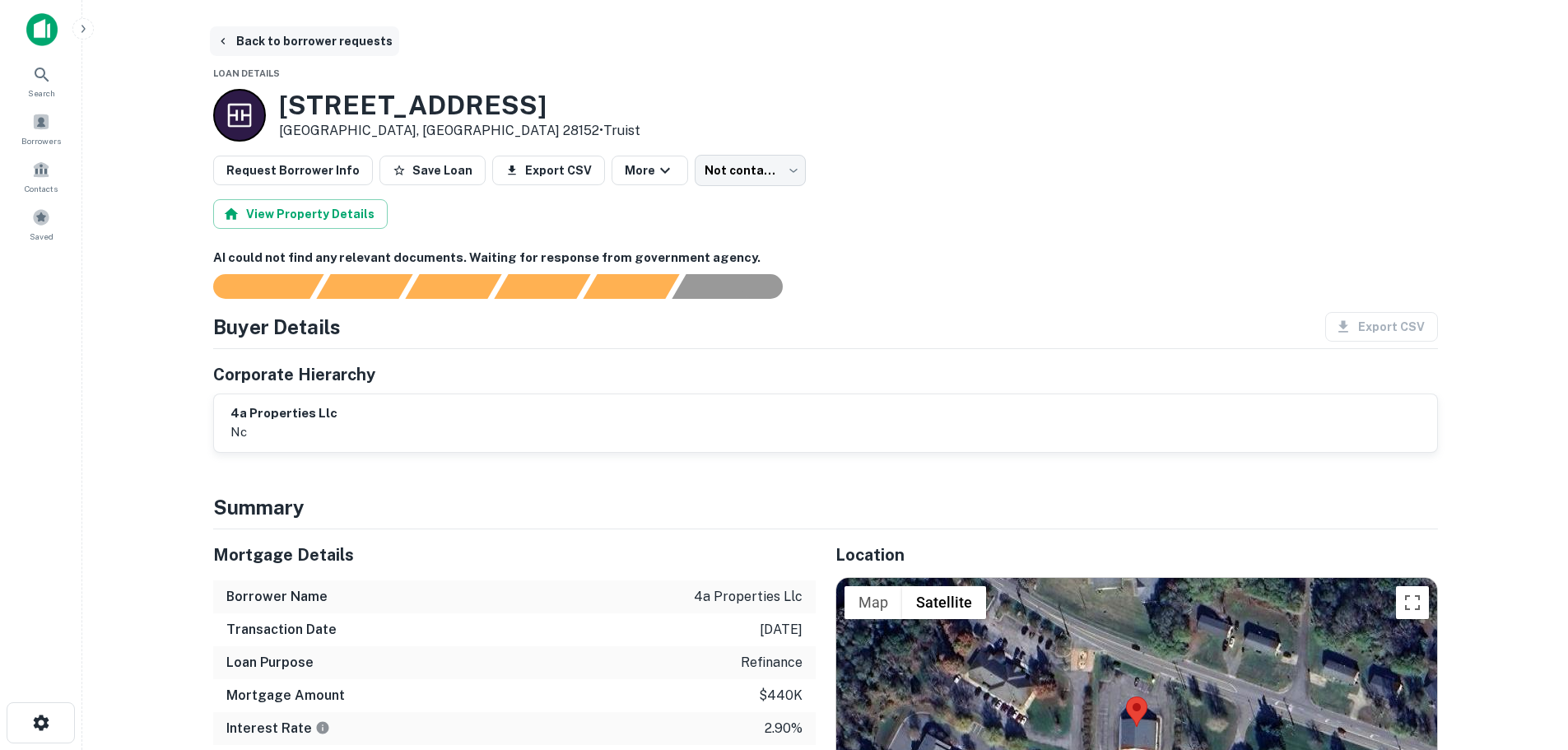
click at [281, 42] on button "Back to borrower requests" at bounding box center [304, 41] width 189 height 30
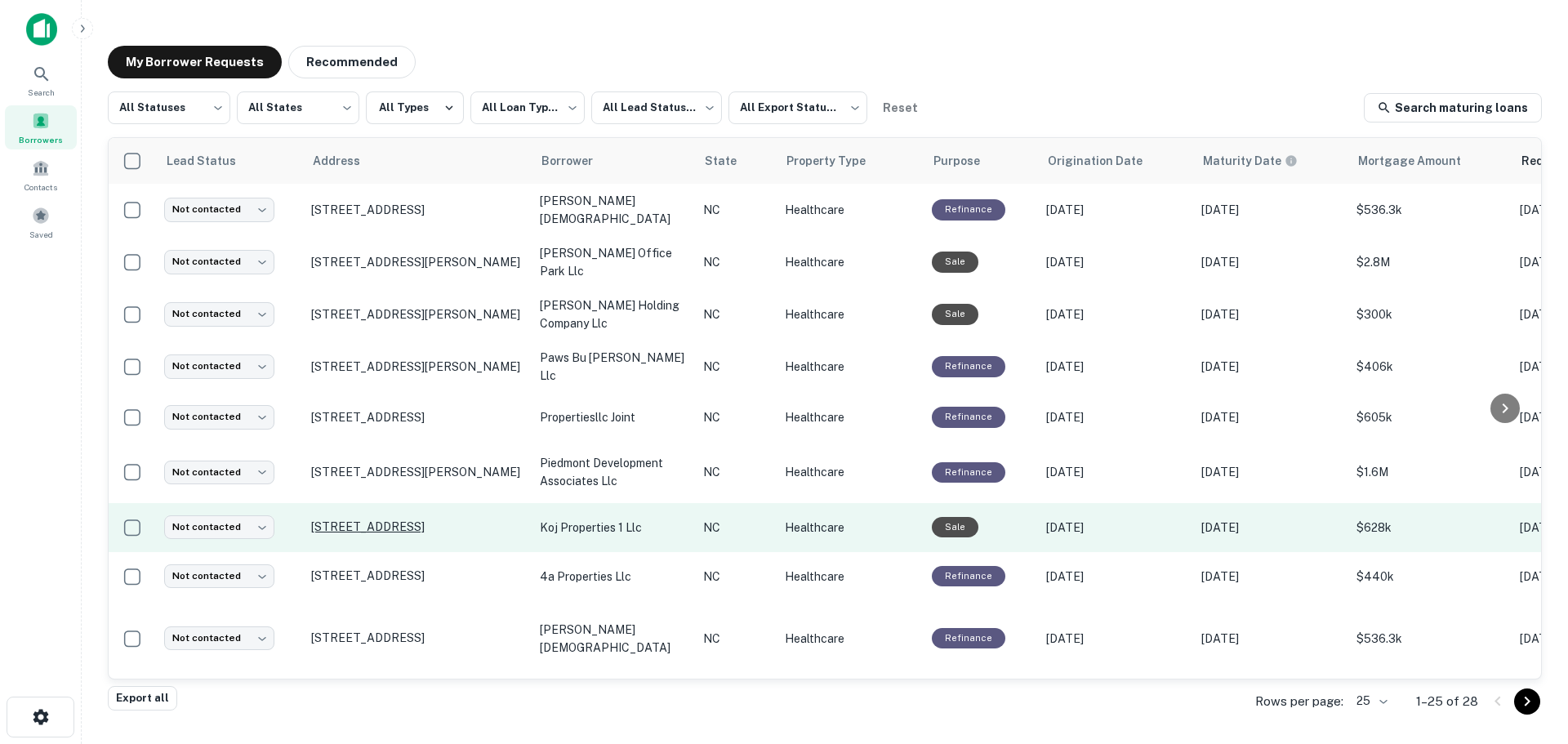
click at [391, 519] on p "1870 N Center St Hickory, NC 28601" at bounding box center [417, 527] width 212 height 15
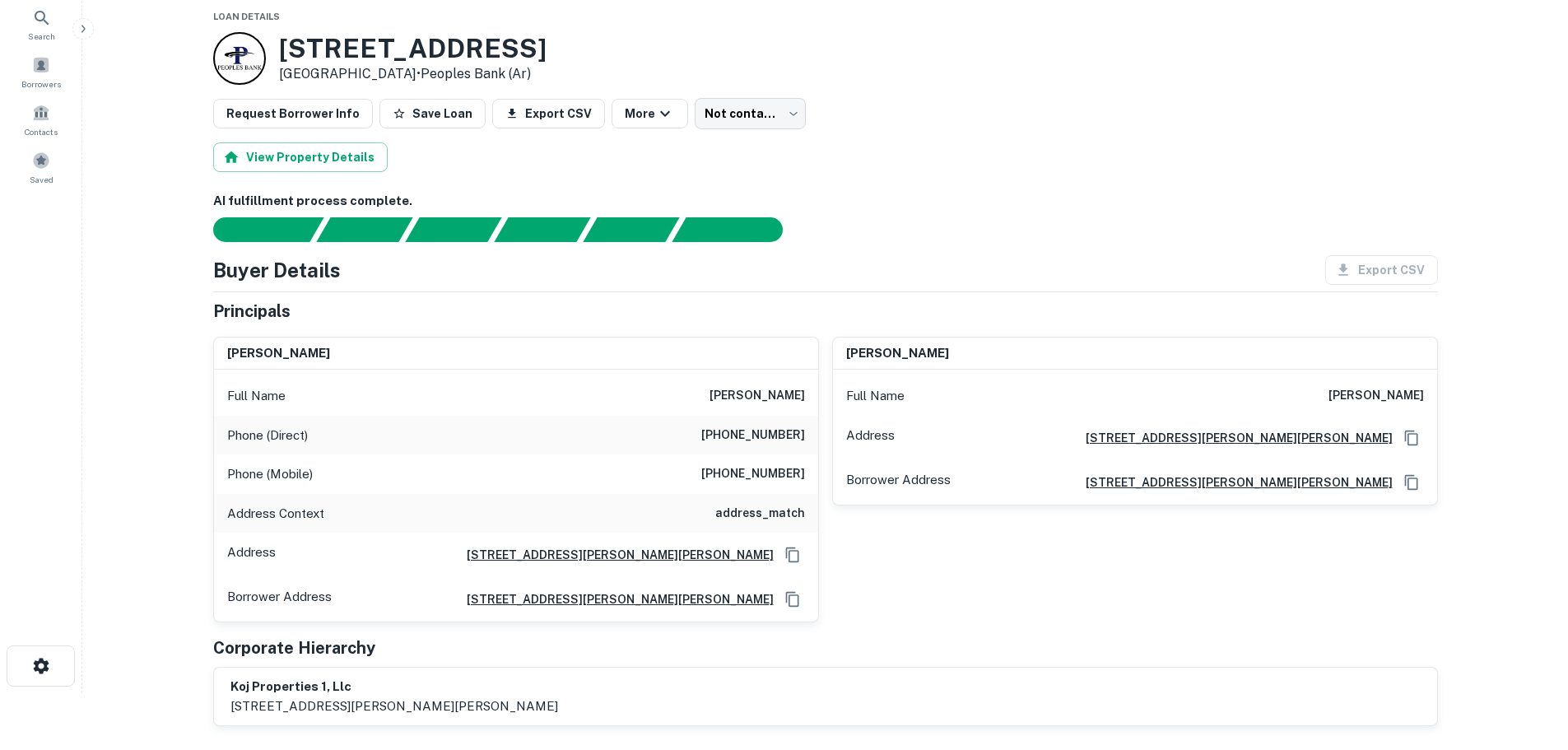
scroll to position [164, 0]
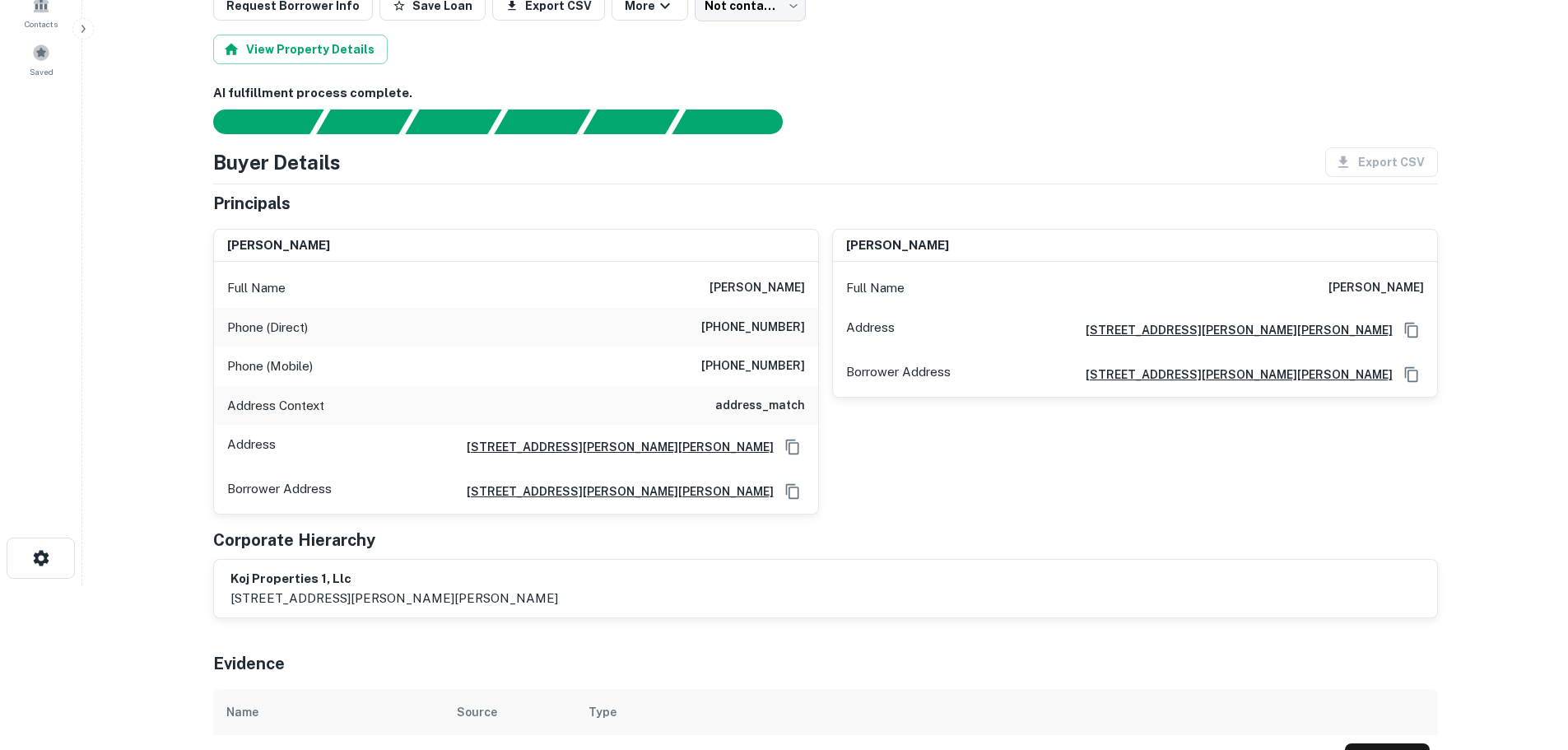
click at [742, 330] on h6 "(704) 987-1341" at bounding box center [753, 327] width 104 height 20
copy h6 "(704) 987-1341"
click at [758, 366] on h6 "(508) 423-4831" at bounding box center [753, 366] width 104 height 20
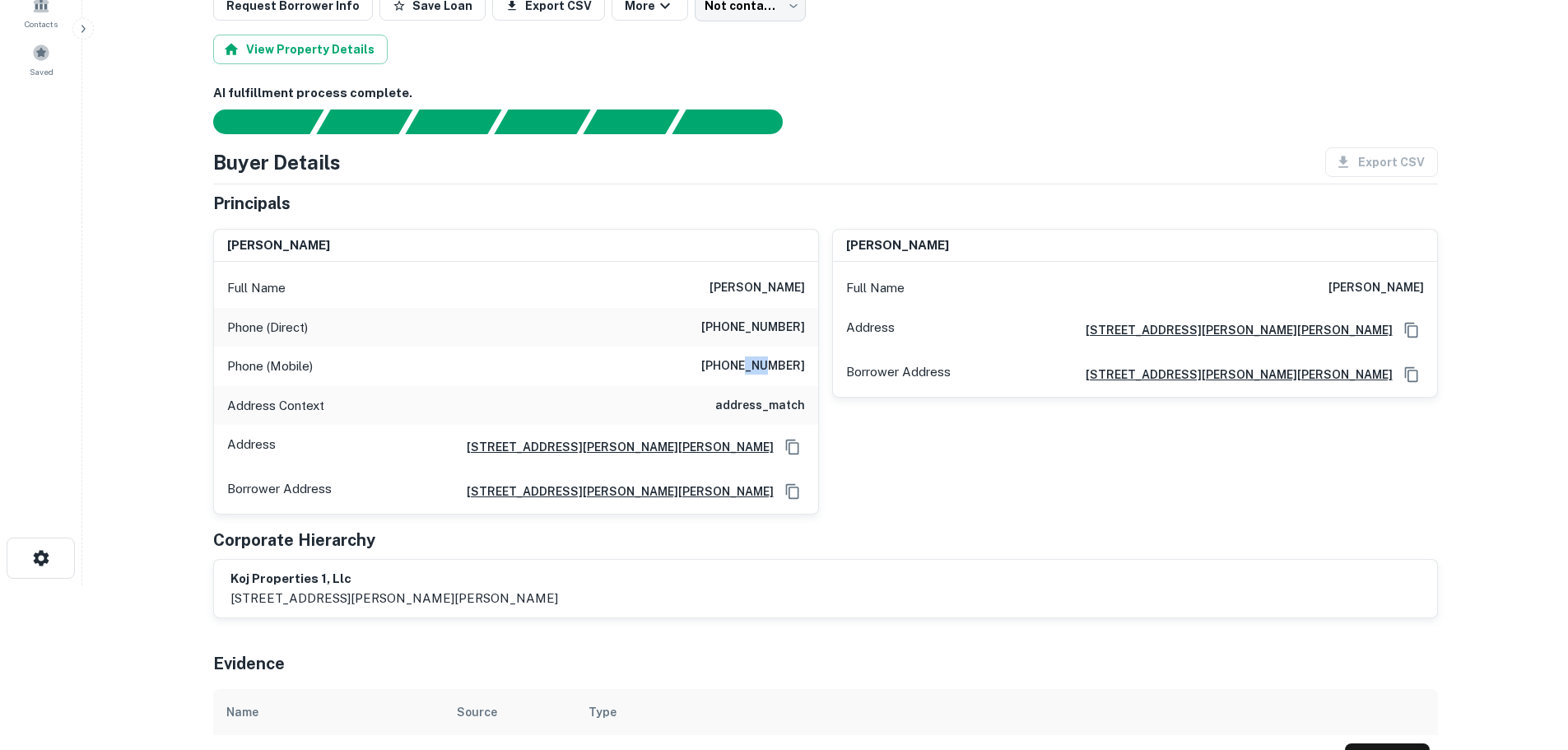
click at [758, 366] on h6 "(508) 423-4831" at bounding box center [753, 366] width 104 height 20
copy h6 "(508) 423-4831"
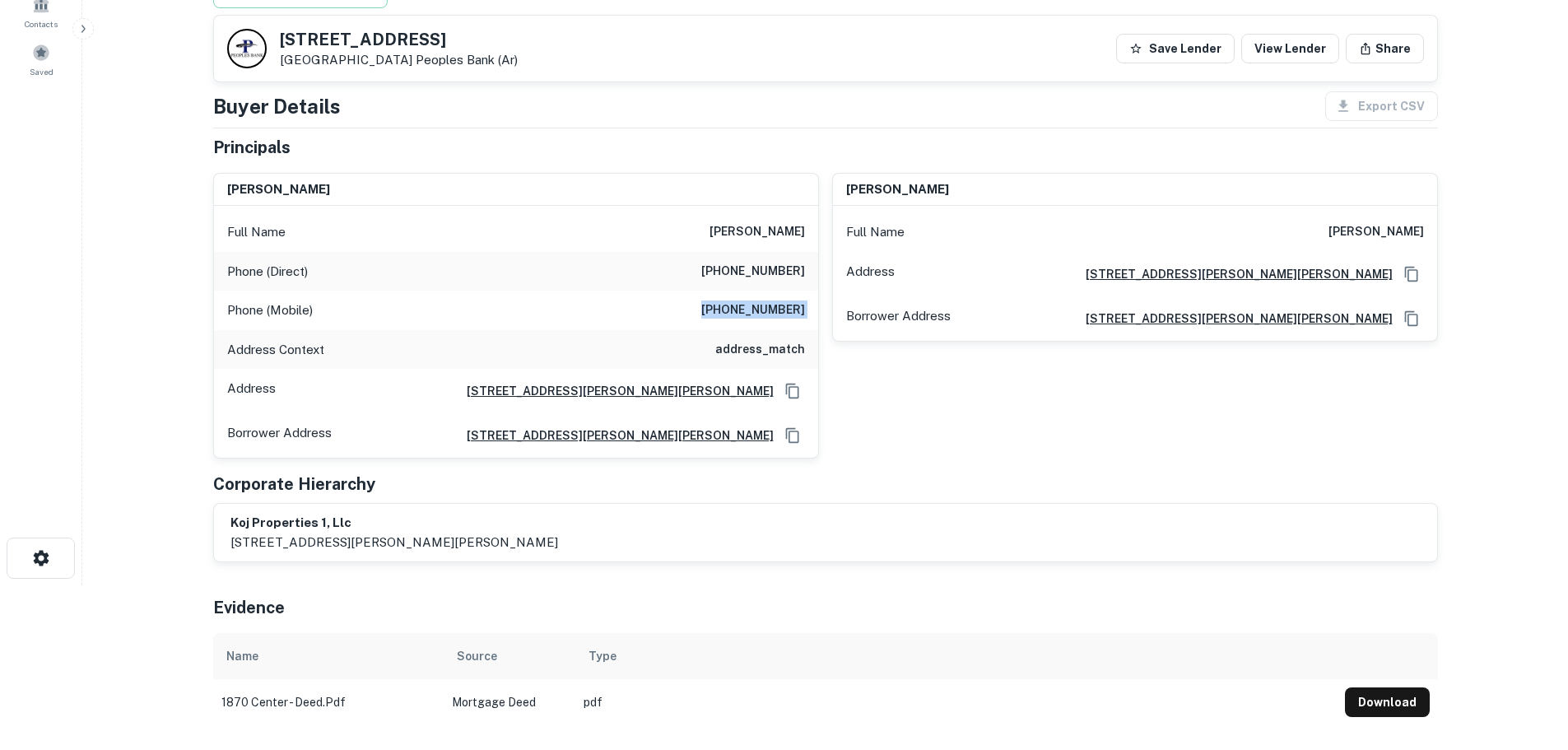
click at [579, 390] on h6 "14020 Helen Benson Blvd, Davidson, NC 28036" at bounding box center [613, 390] width 320 height 18
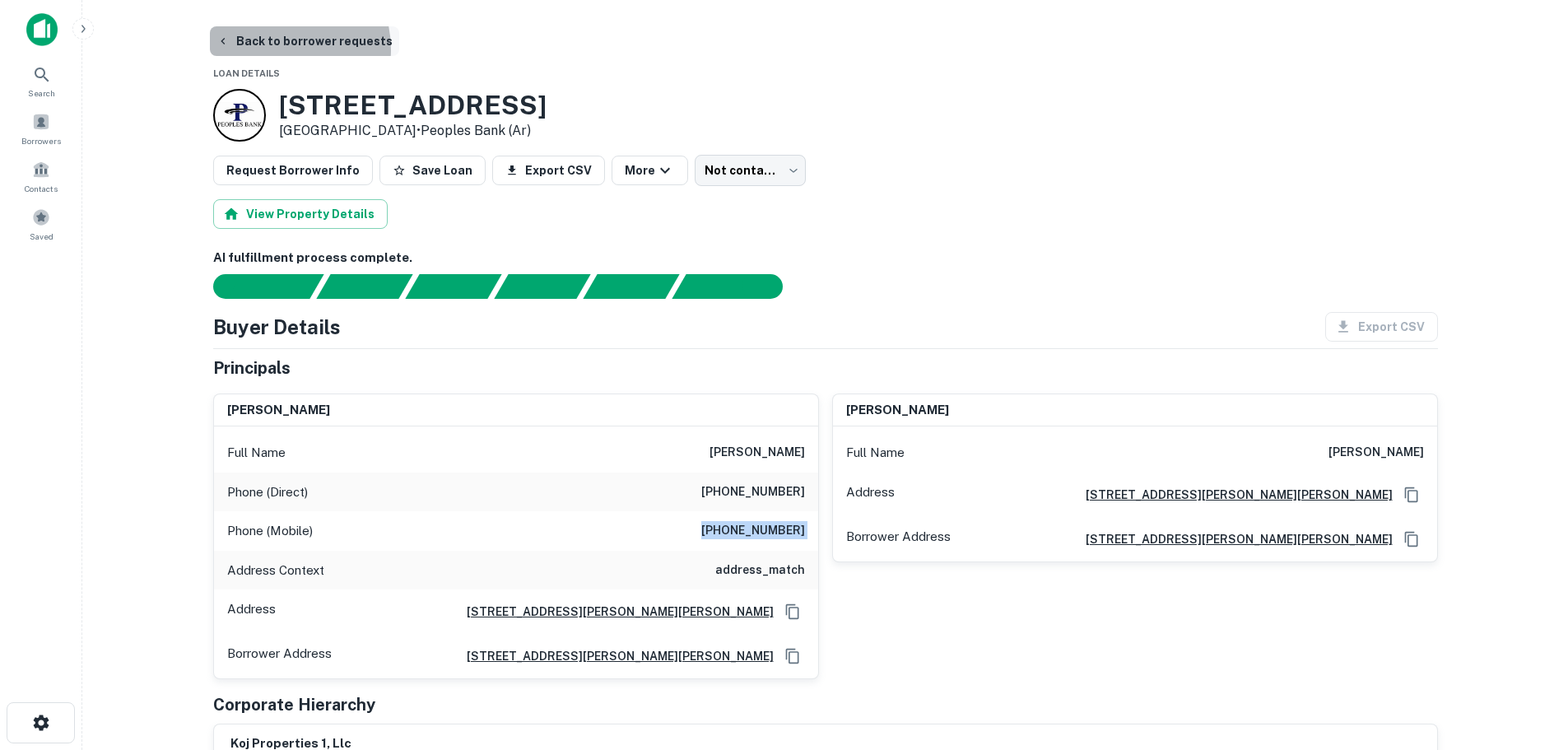
click at [274, 49] on button "Back to borrower requests" at bounding box center [304, 41] width 189 height 30
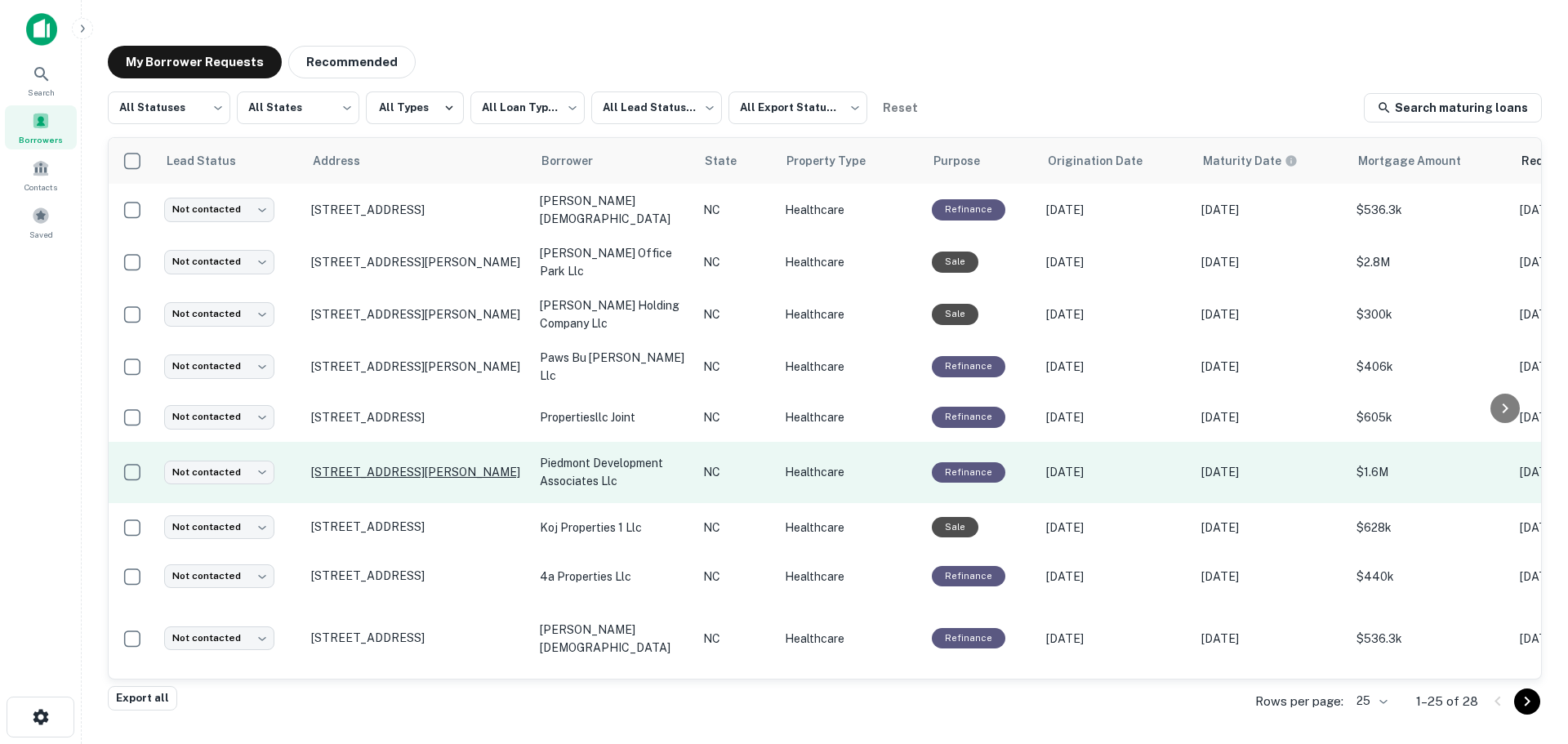
click at [380, 465] on p "2660 Tate Blvd Se Hickory, NC 28602" at bounding box center [417, 472] width 212 height 15
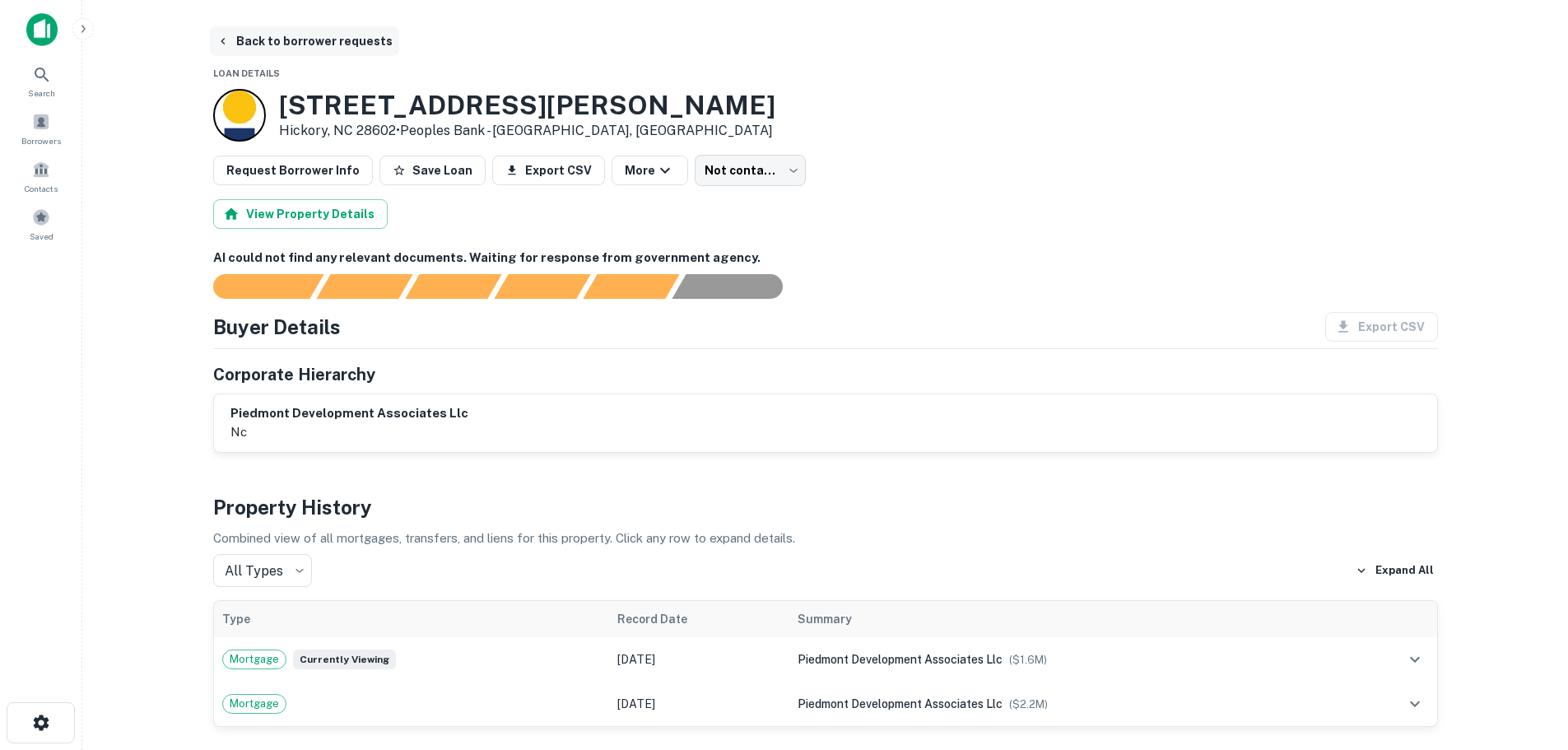
click at [271, 47] on button "Back to borrower requests" at bounding box center [304, 41] width 189 height 30
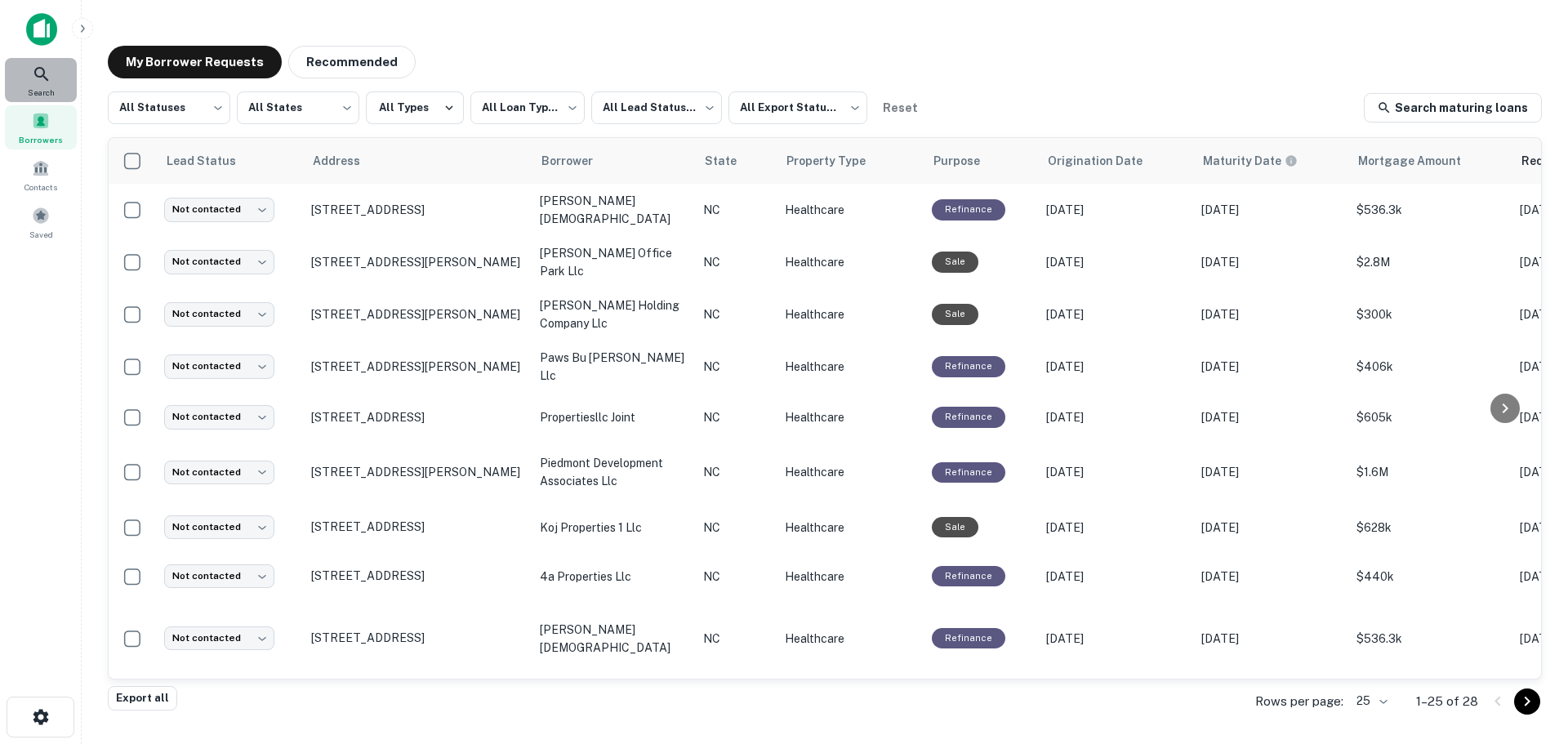
click at [49, 93] on span "Search" at bounding box center [41, 93] width 27 height 13
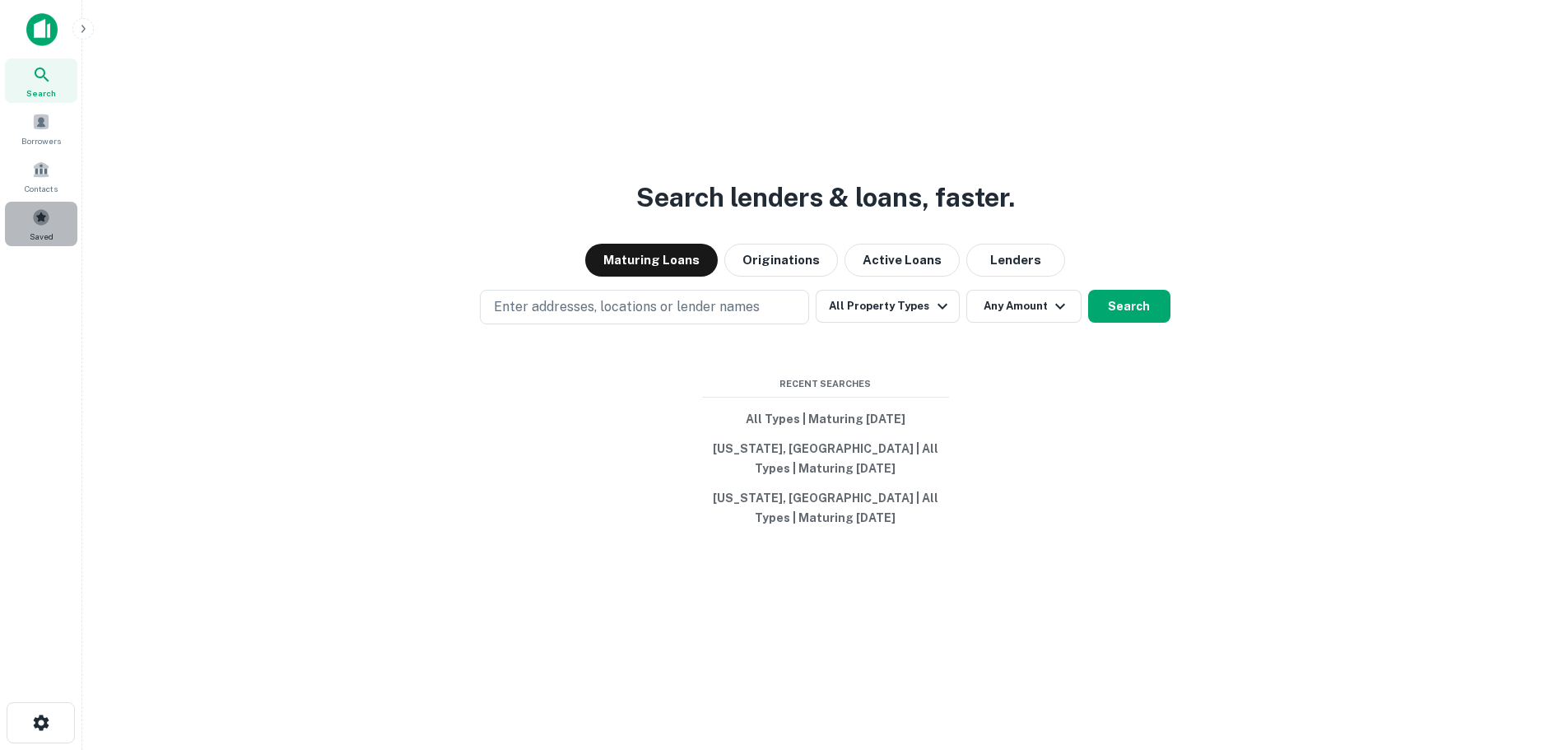
click at [39, 217] on span at bounding box center [40, 216] width 18 height 18
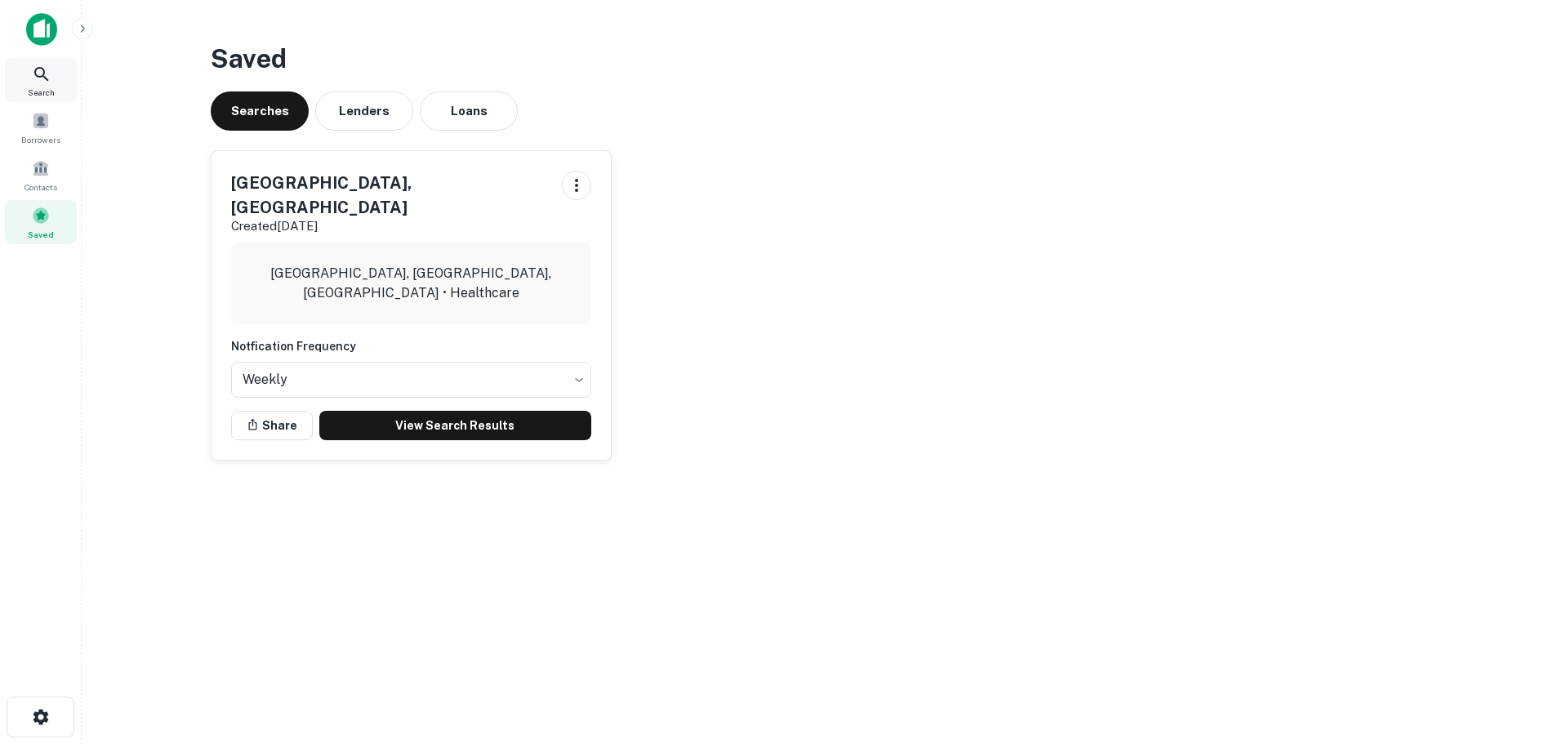
click at [34, 77] on icon at bounding box center [41, 74] width 19 height 19
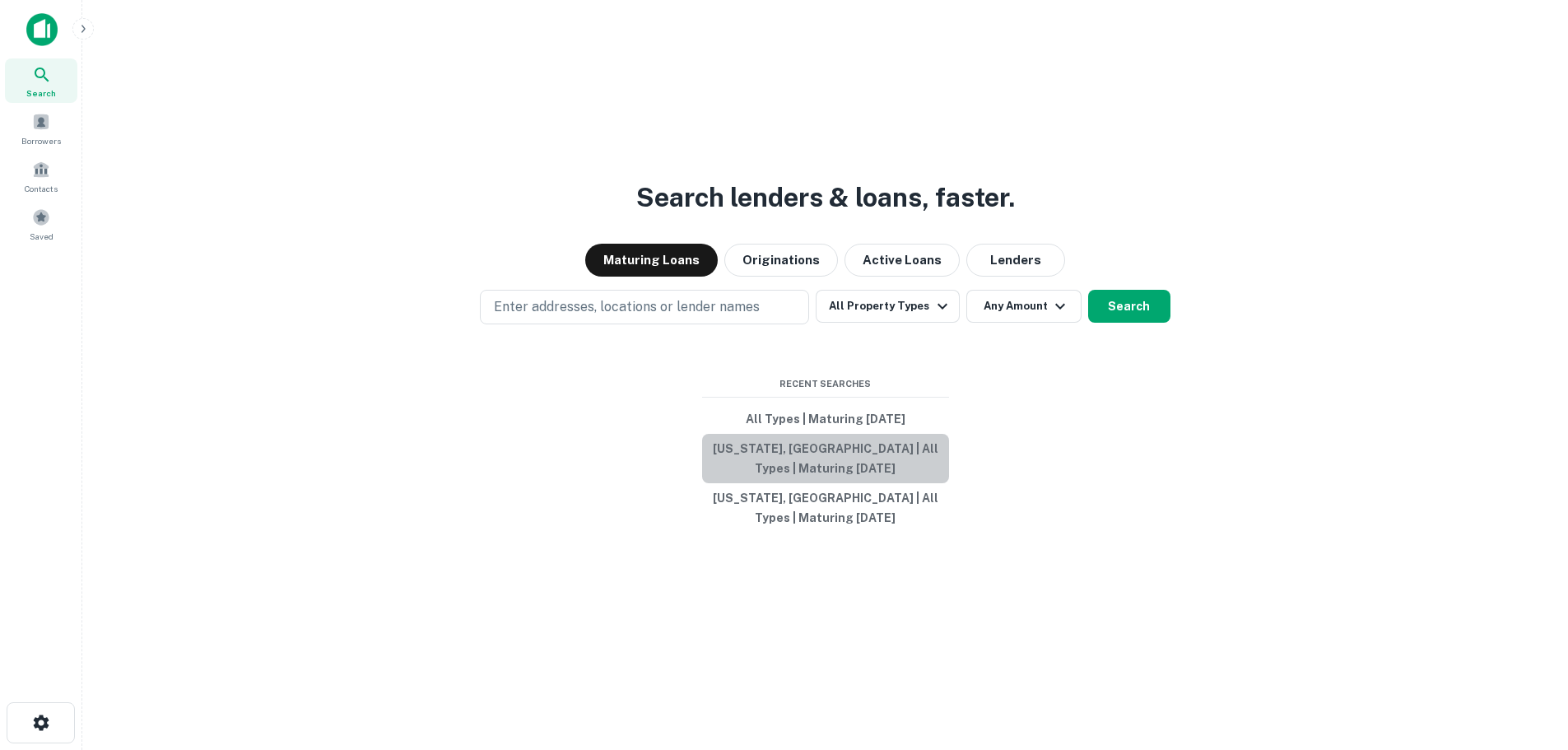
click at [793, 450] on button "[US_STATE], [GEOGRAPHIC_DATA] | All Types | Maturing [DATE]" at bounding box center [825, 458] width 247 height 49
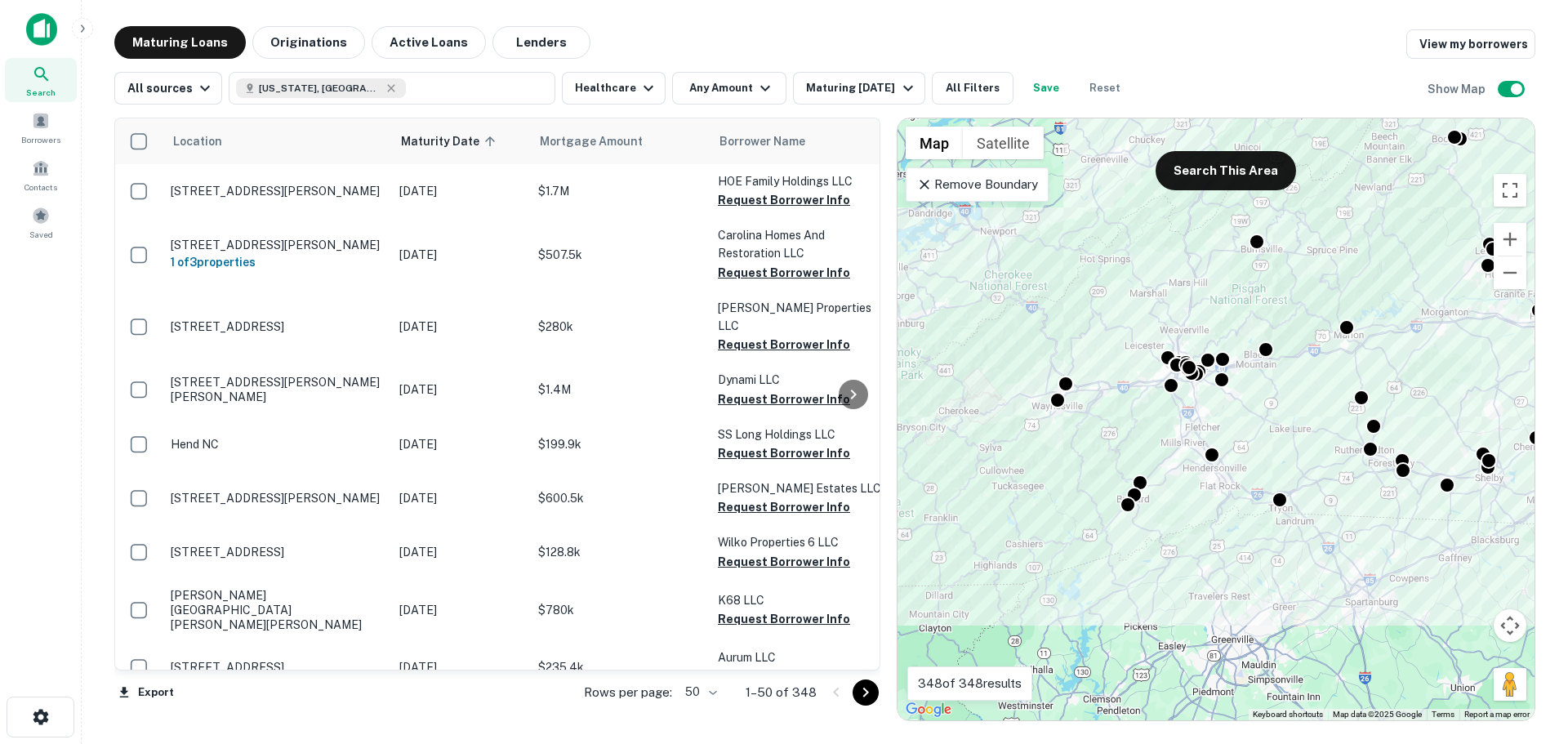
drag, startPoint x: 1219, startPoint y: 403, endPoint x: 1272, endPoint y: 387, distance: 55.4
click at [1272, 387] on div "To activate drag with keyboard, press Alt + Enter. Once in keyboard drag state,…" at bounding box center [1216, 419] width 637 height 601
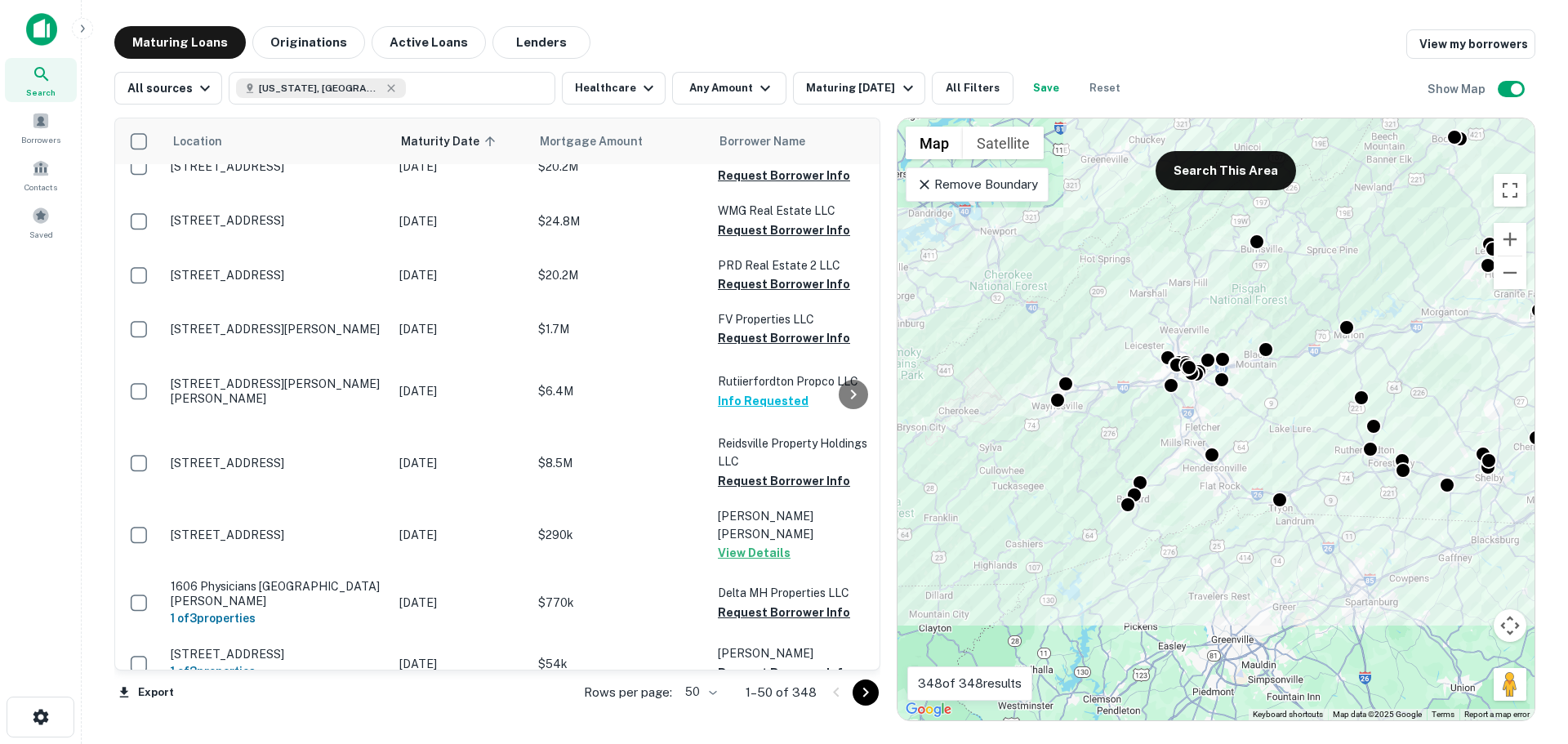
scroll to position [2475, 0]
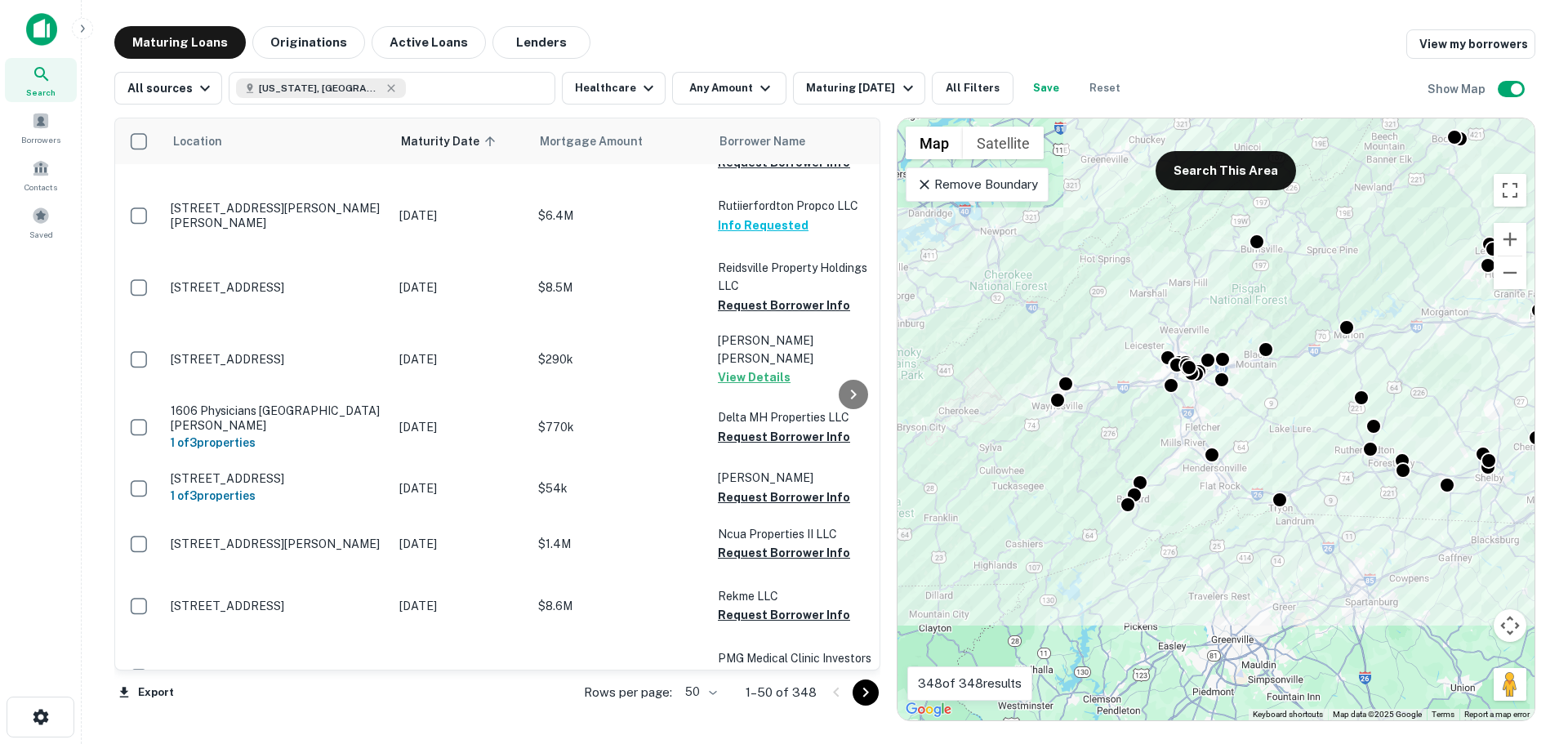
click at [873, 696] on icon "Go to next page" at bounding box center [865, 691] width 19 height 19
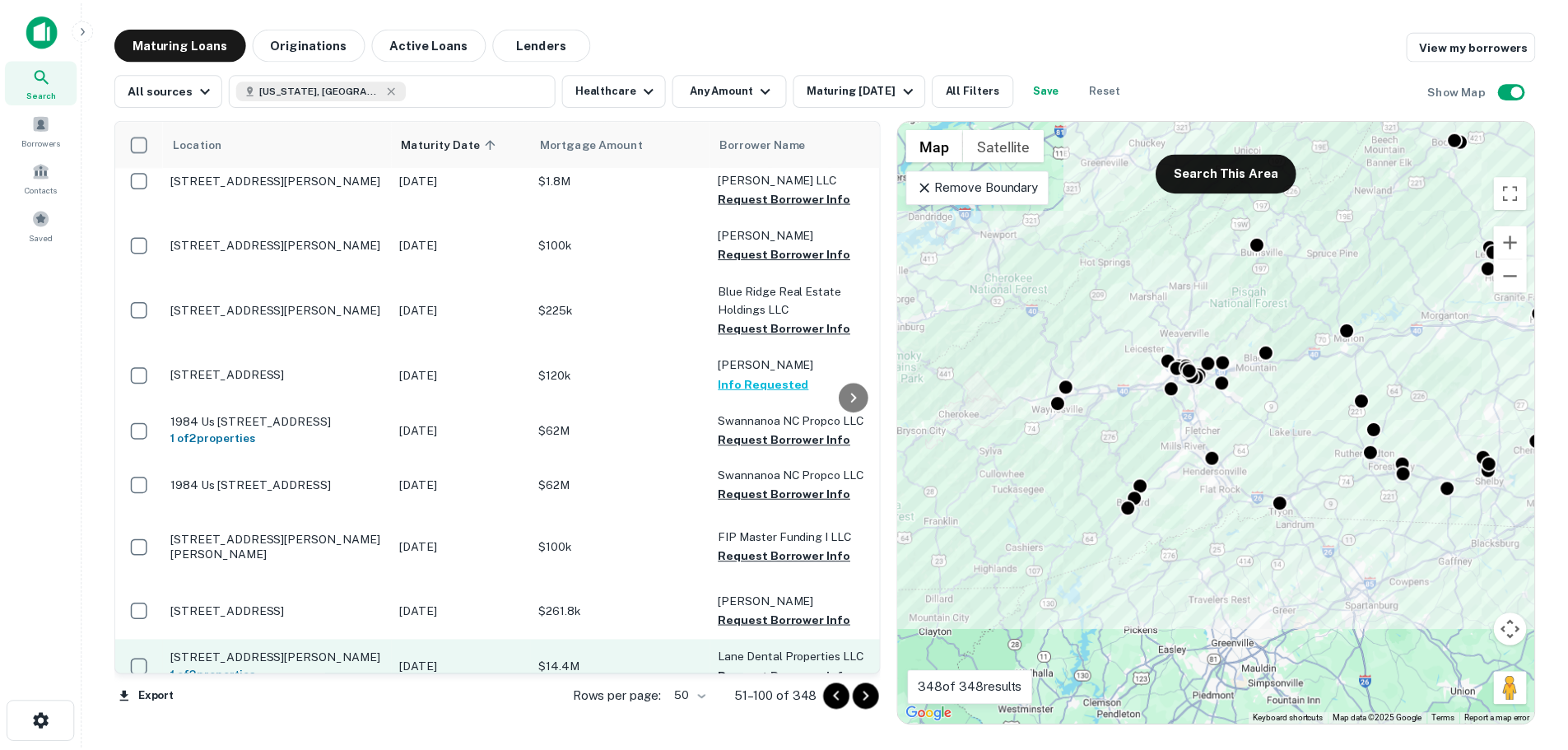
scroll to position [1671, 0]
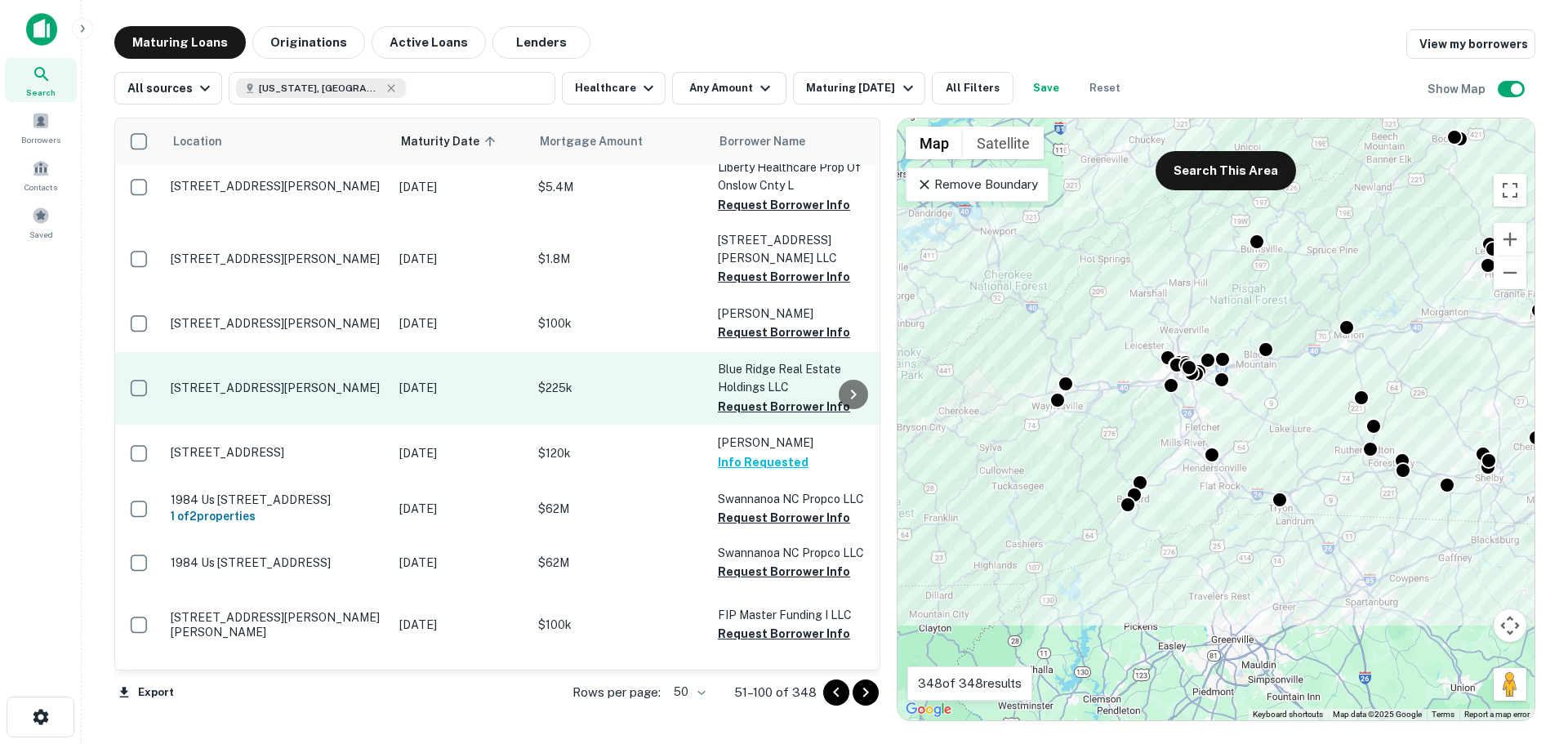
click at [322, 380] on p "1500 Meadowview Dr Wilkesboro, NC 28697" at bounding box center [276, 388] width 212 height 15
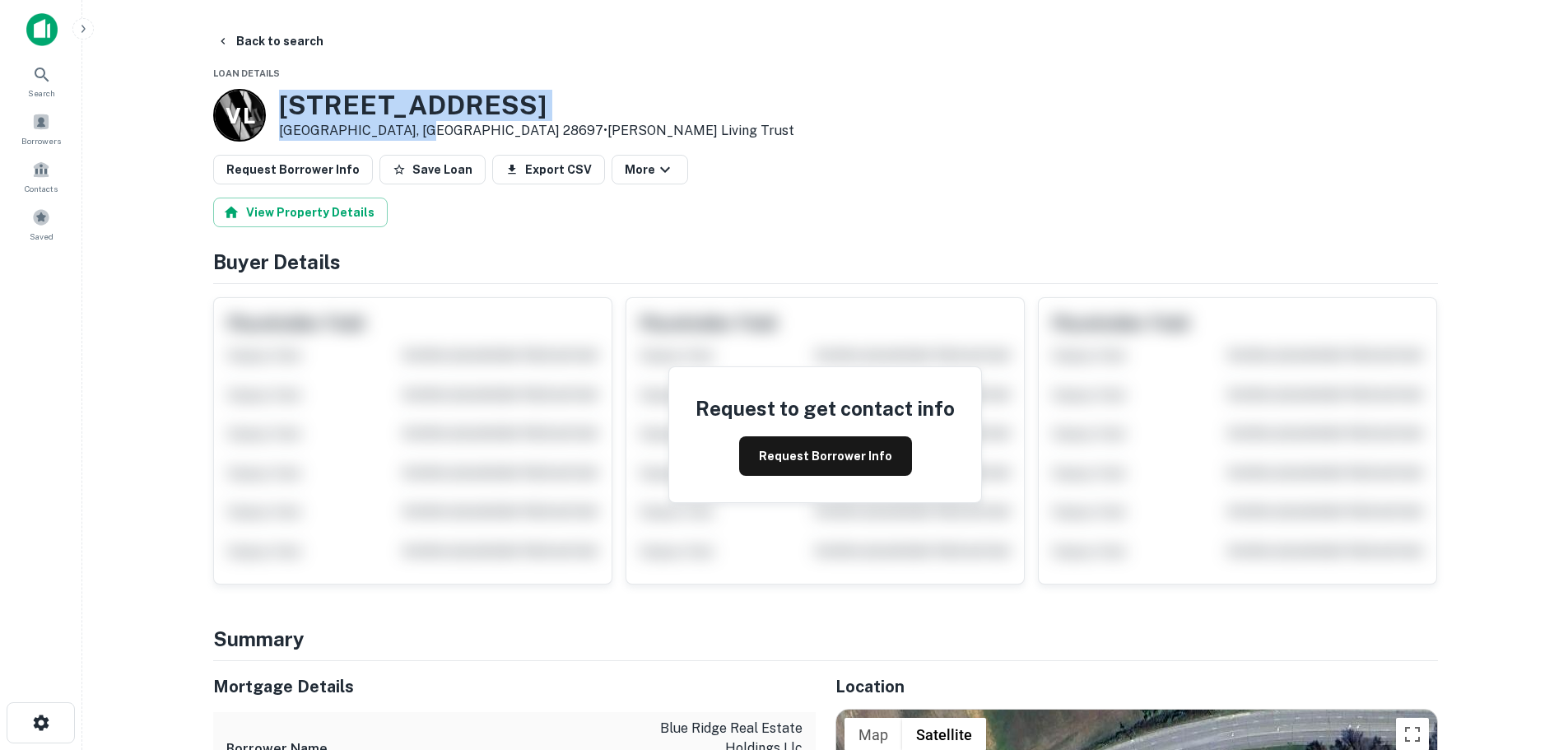
drag, startPoint x: 418, startPoint y: 132, endPoint x: 283, endPoint y: 101, distance: 138.5
click at [283, 101] on div "1500 Meadowview Dr Wilkesboro, NC 28697 • Vollmer Living Trust" at bounding box center [536, 115] width 515 height 51
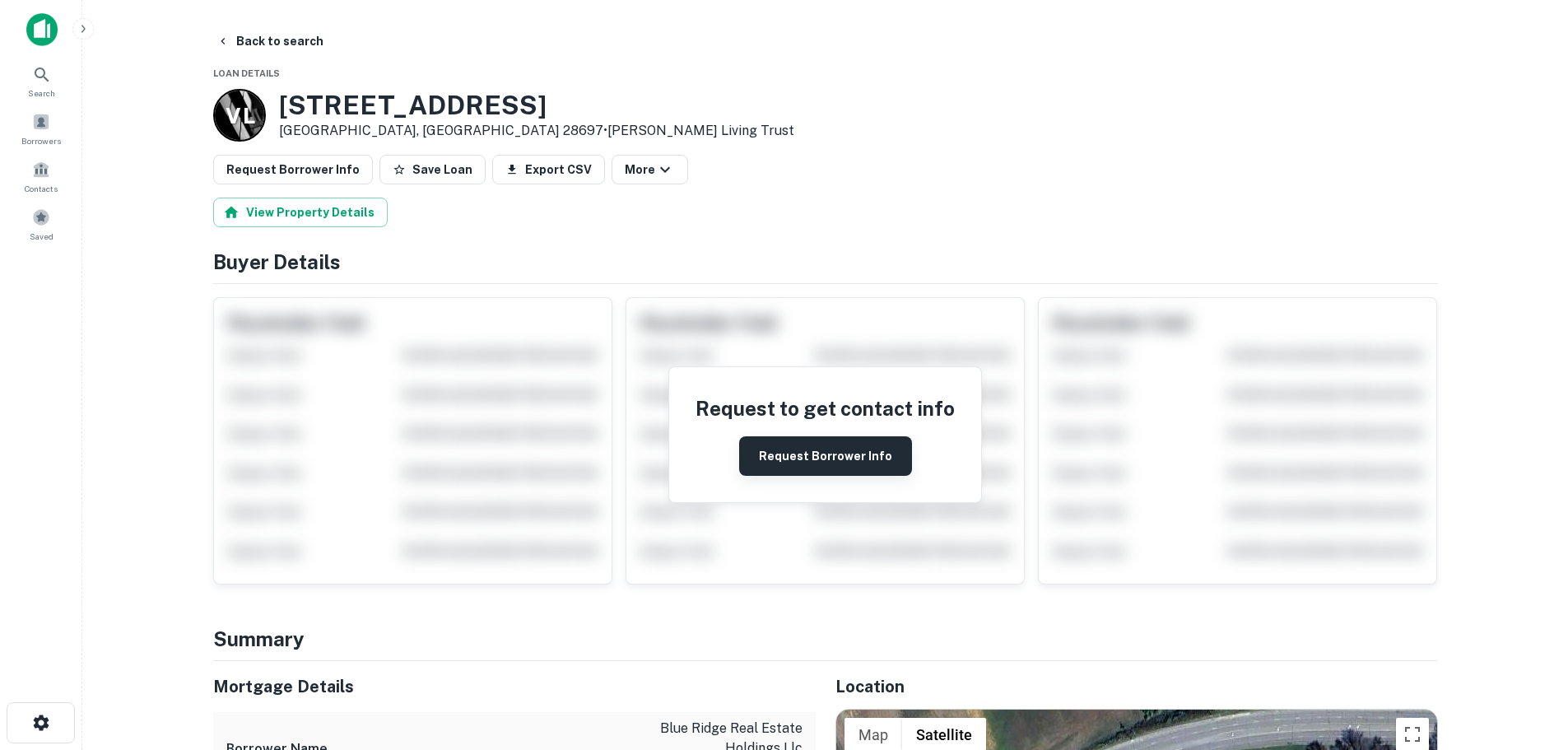
click at [834, 457] on button "Request Borrower Info" at bounding box center [825, 456] width 173 height 39
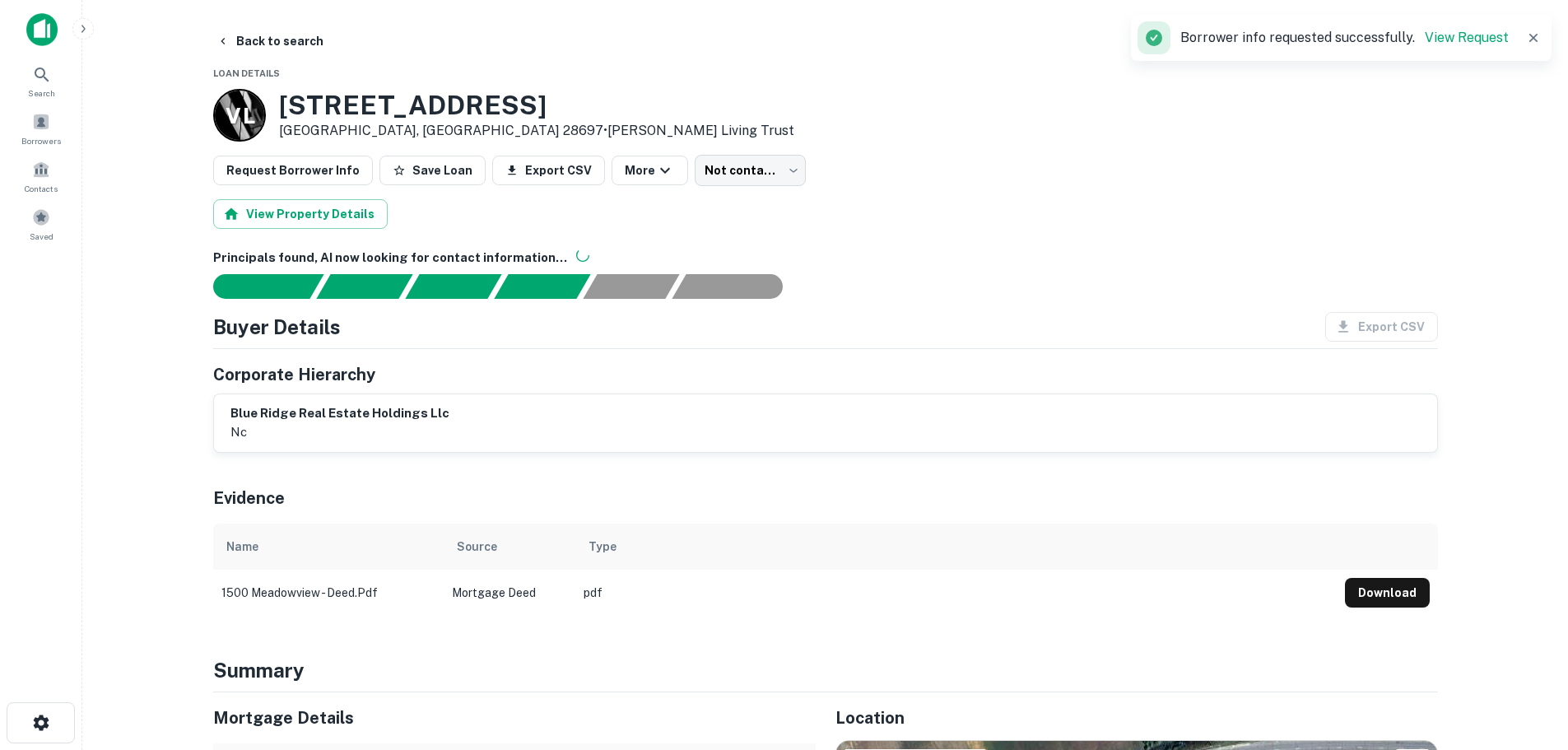
scroll to position [3, 0]
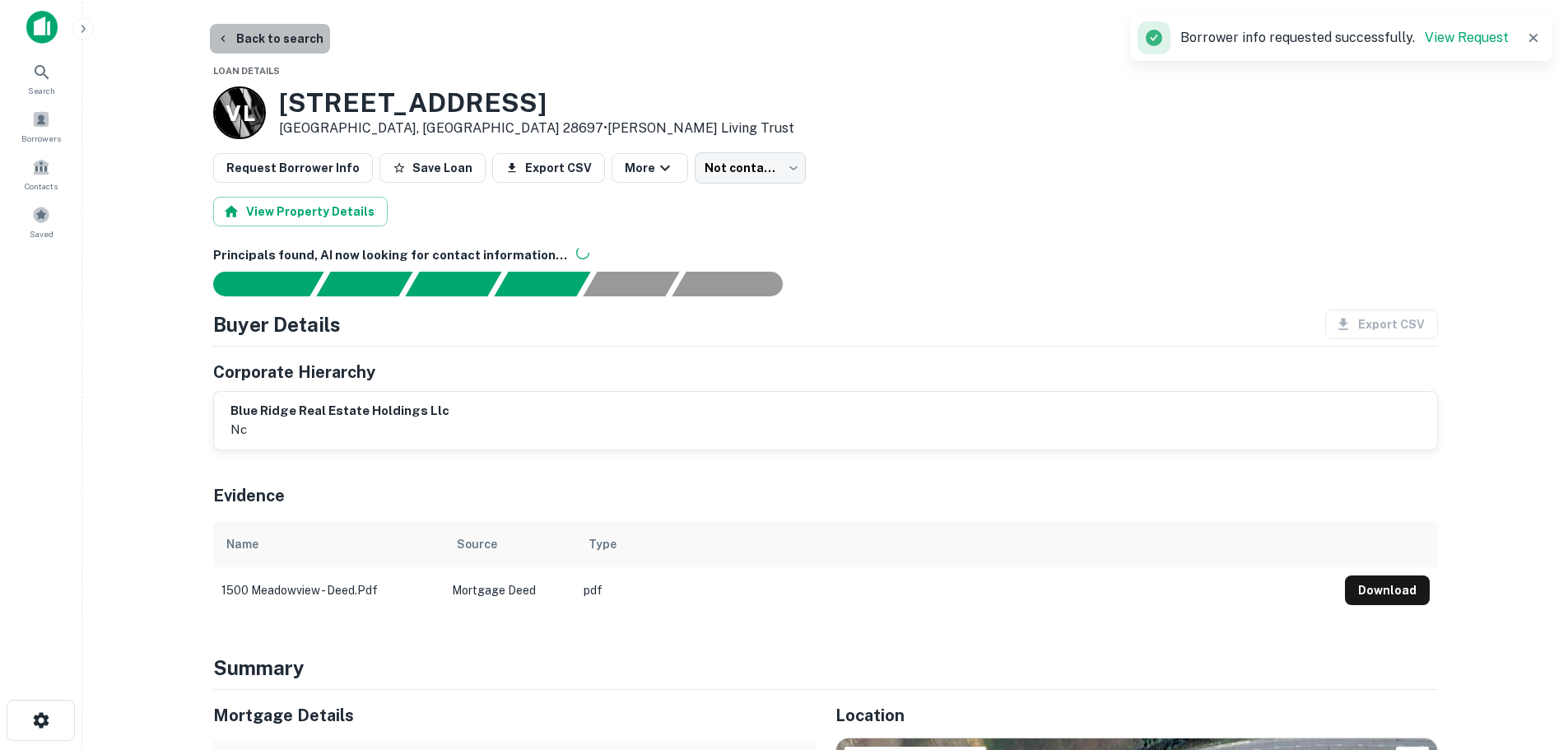
drag, startPoint x: 270, startPoint y: 38, endPoint x: 196, endPoint y: 138, distance: 124.4
click at [270, 39] on button "Back to search" at bounding box center [270, 39] width 120 height 30
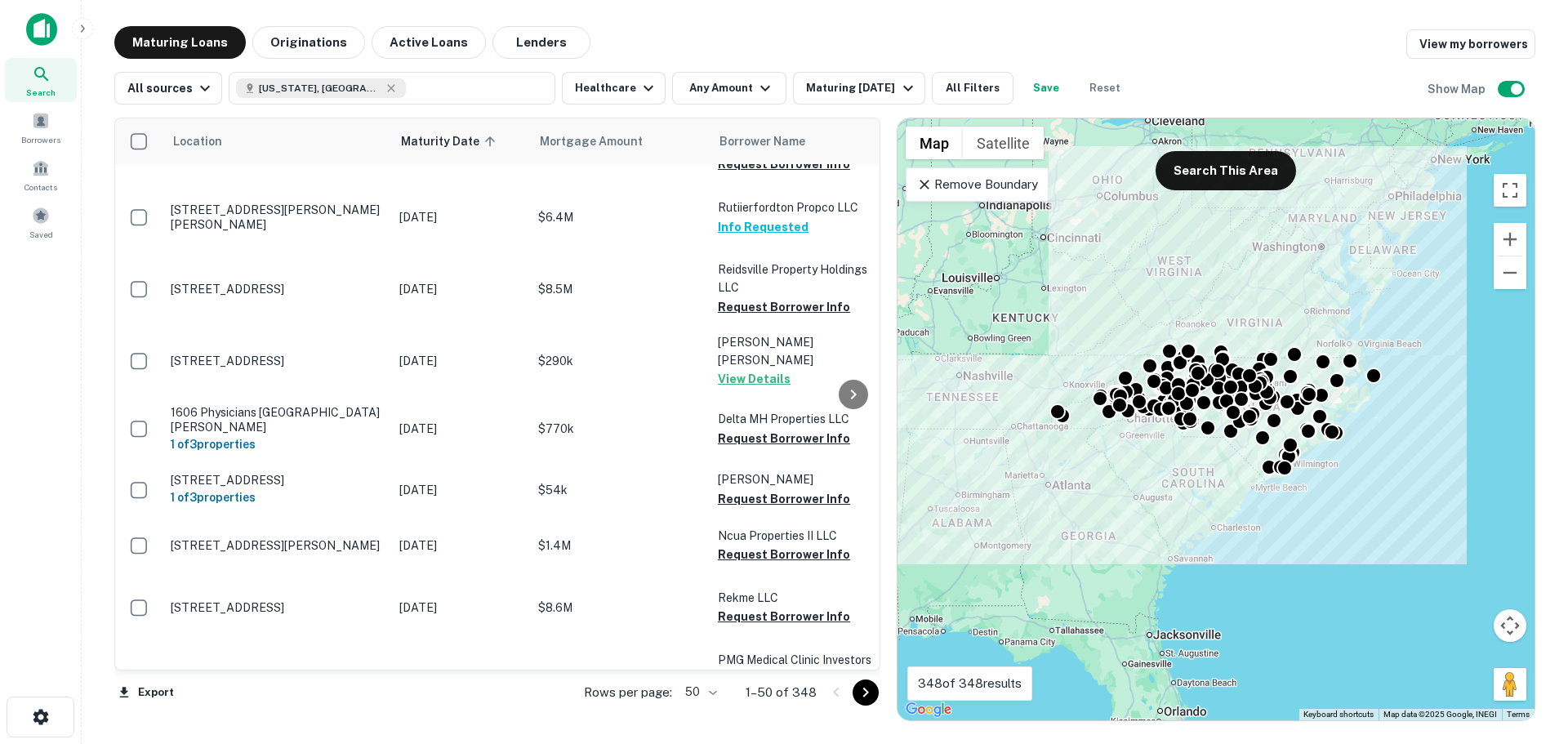
scroll to position [2475, 0]
click at [871, 695] on icon "Go to next page" at bounding box center [865, 691] width 19 height 19
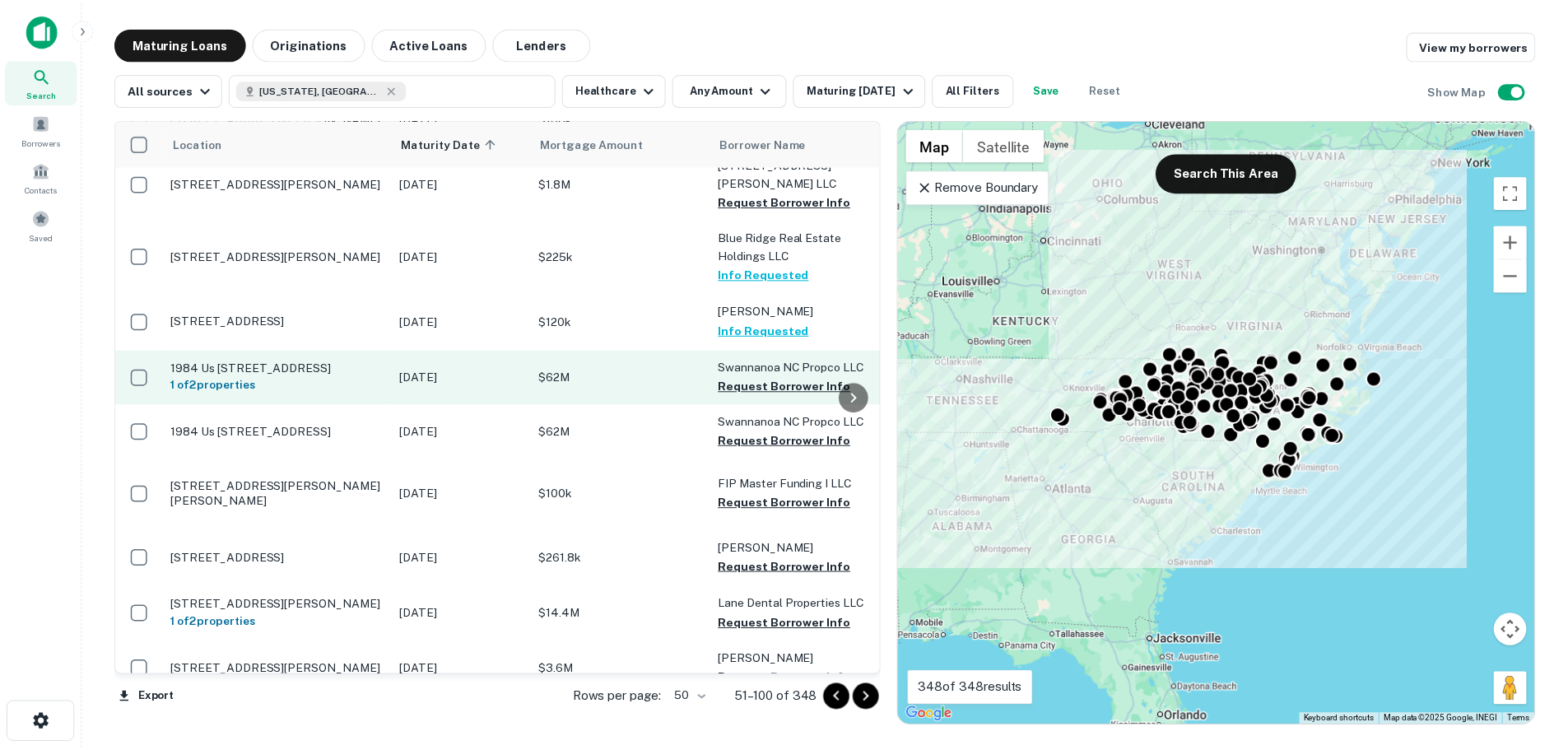
scroll to position [1835, 0]
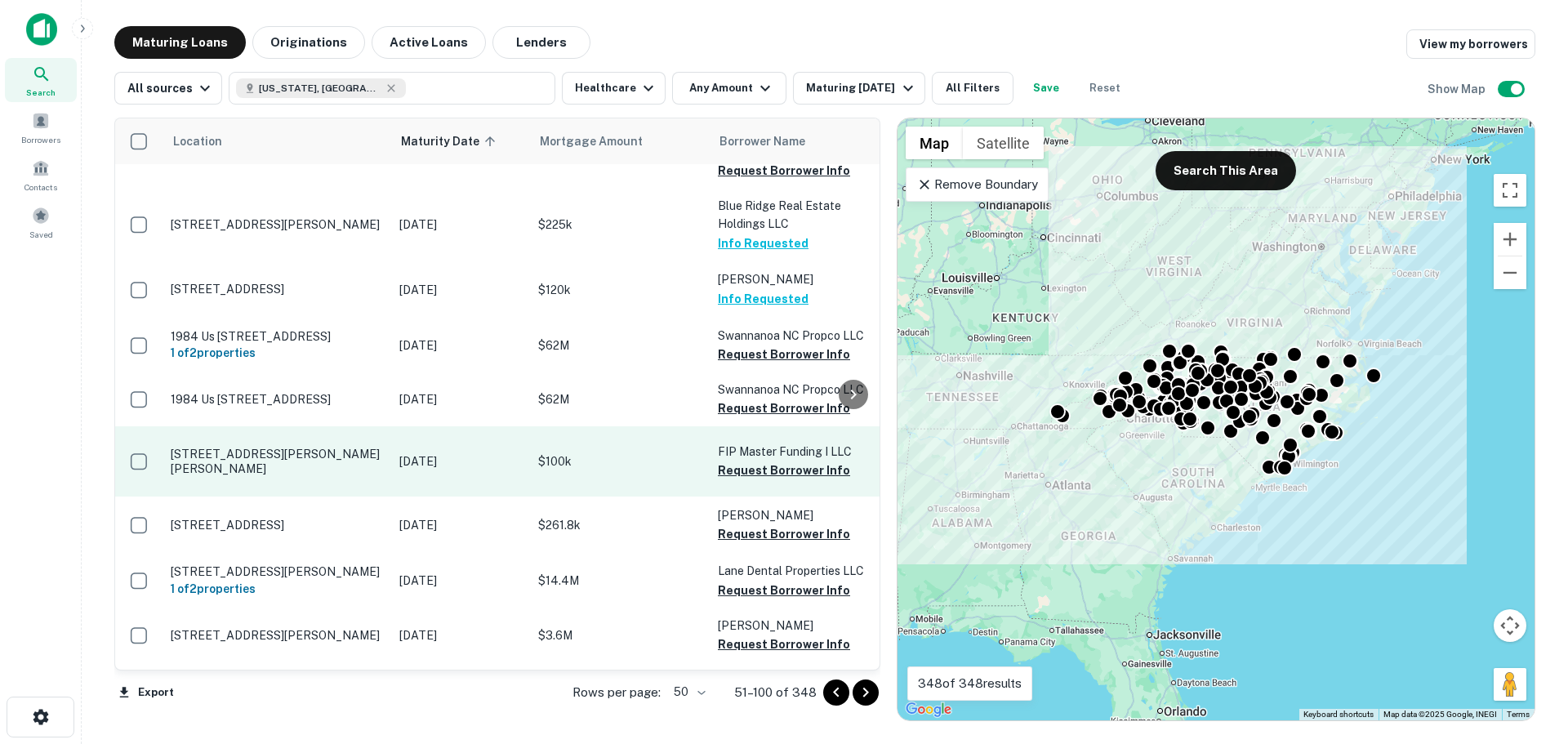
click at [299, 447] on p "5301 Robbins Dr Raleigh, NC 27610" at bounding box center [276, 462] width 212 height 30
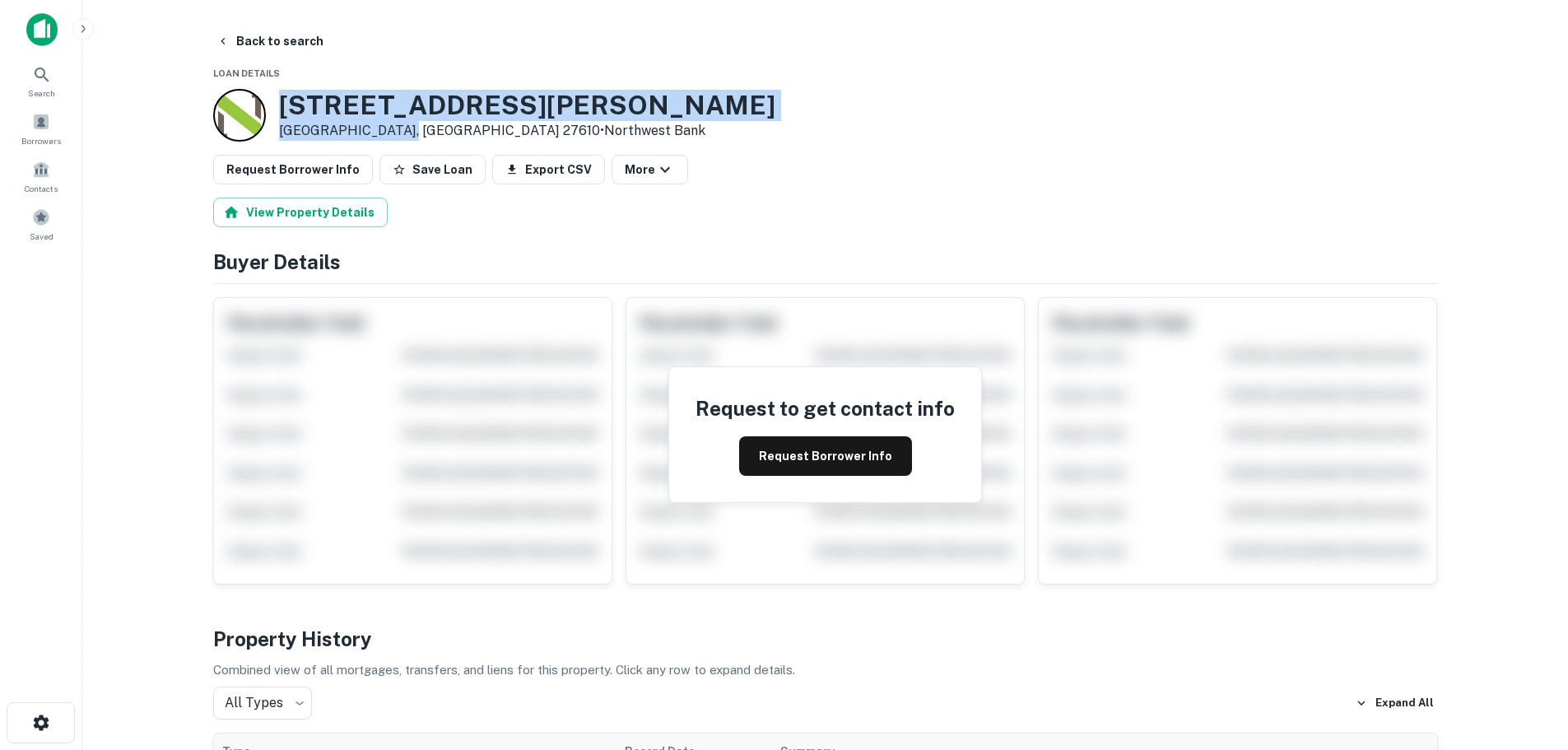
drag, startPoint x: 394, startPoint y: 130, endPoint x: 284, endPoint y: 108, distance: 112.2
click at [284, 108] on div "5301 Robbins Dr Raleigh, NC 27610 • Northwest Bank" at bounding box center [527, 115] width 496 height 51
copy div "5301 Robbins Dr Raleigh, NC 27610"
click at [830, 460] on button "Request Borrower Info" at bounding box center [825, 456] width 173 height 39
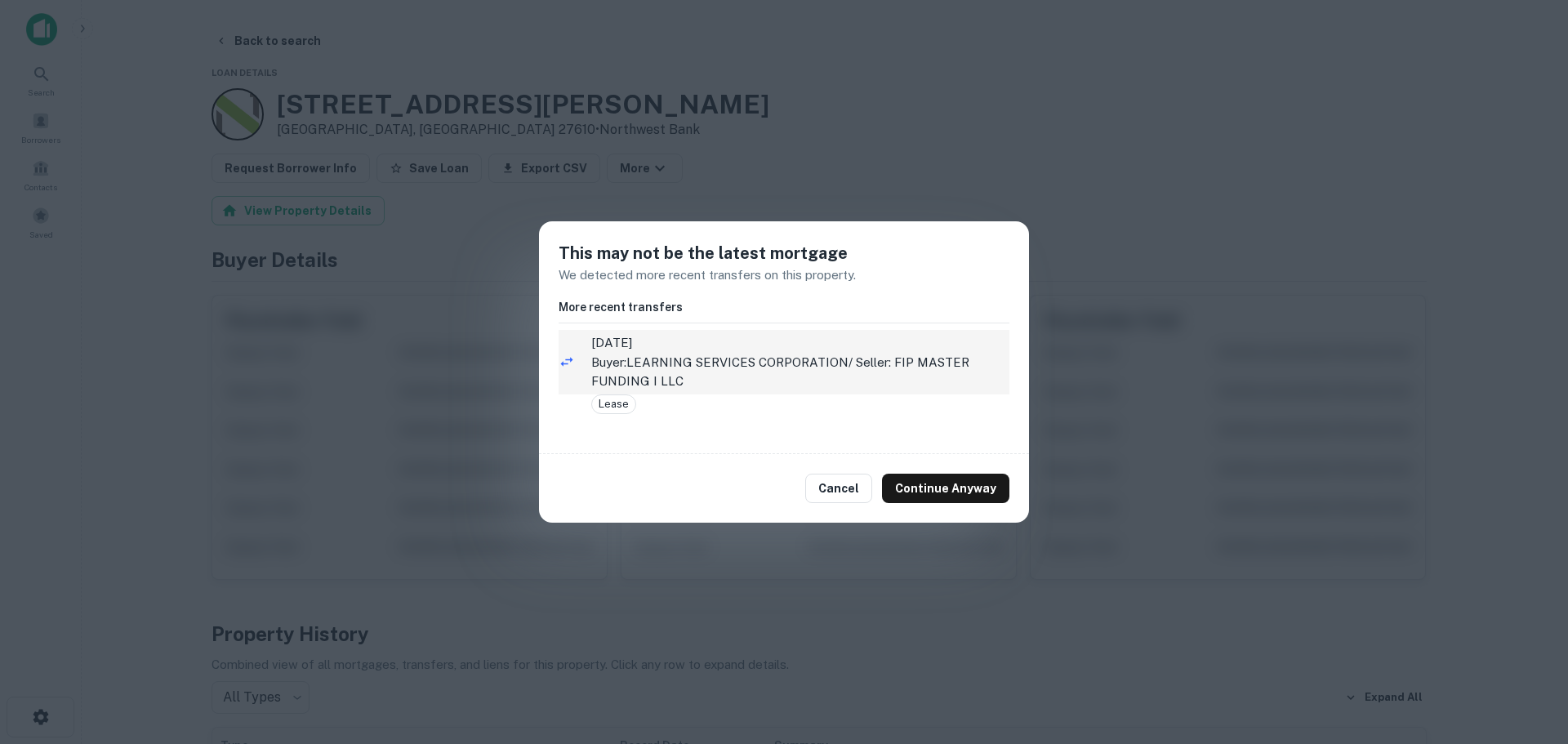
click at [733, 358] on p "Buyer: LEARNING SERVICES CORPORATION / Seller: FIP MASTER FUNDING I LLC" at bounding box center [801, 371] width 418 height 38
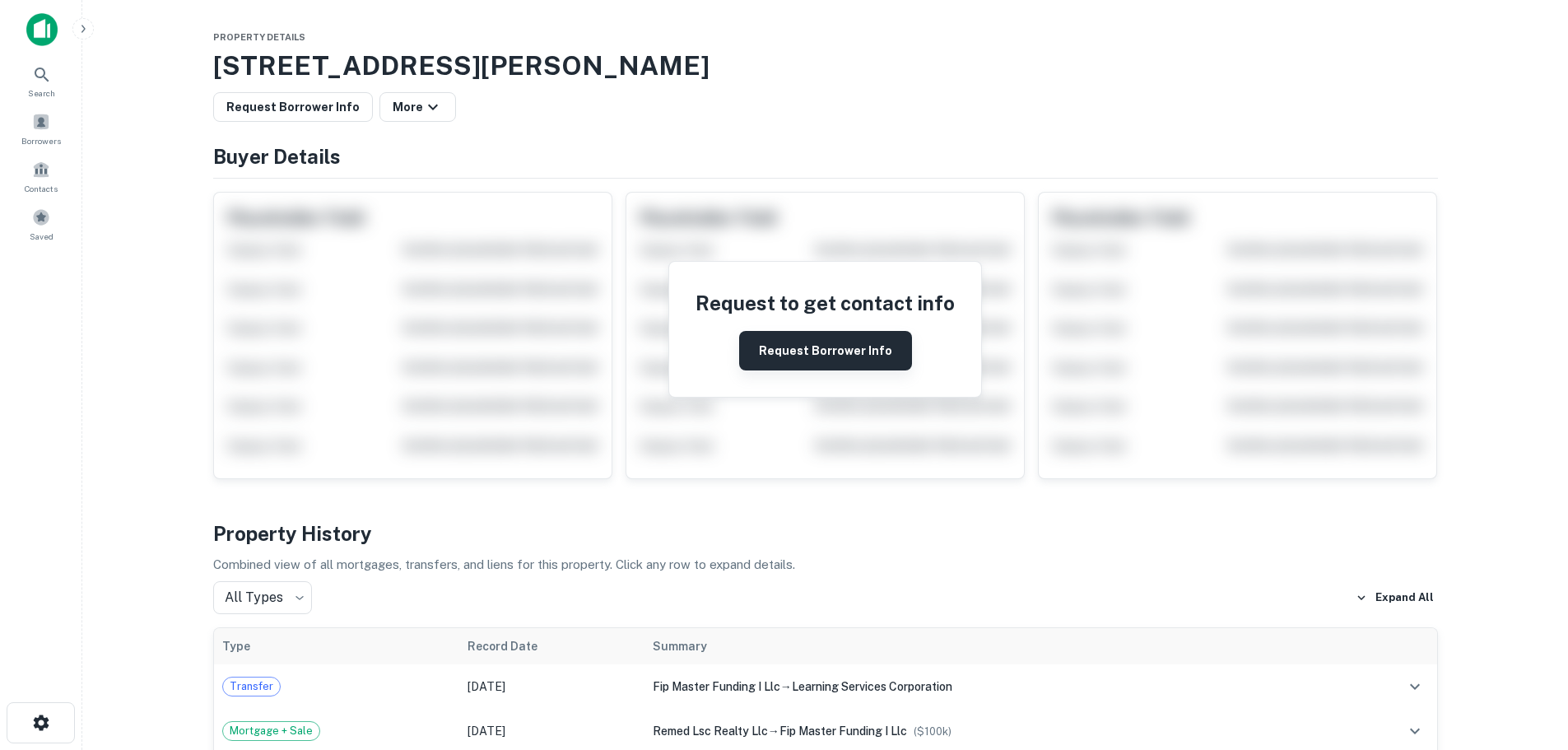
click at [808, 362] on button "Request Borrower Info" at bounding box center [825, 351] width 173 height 39
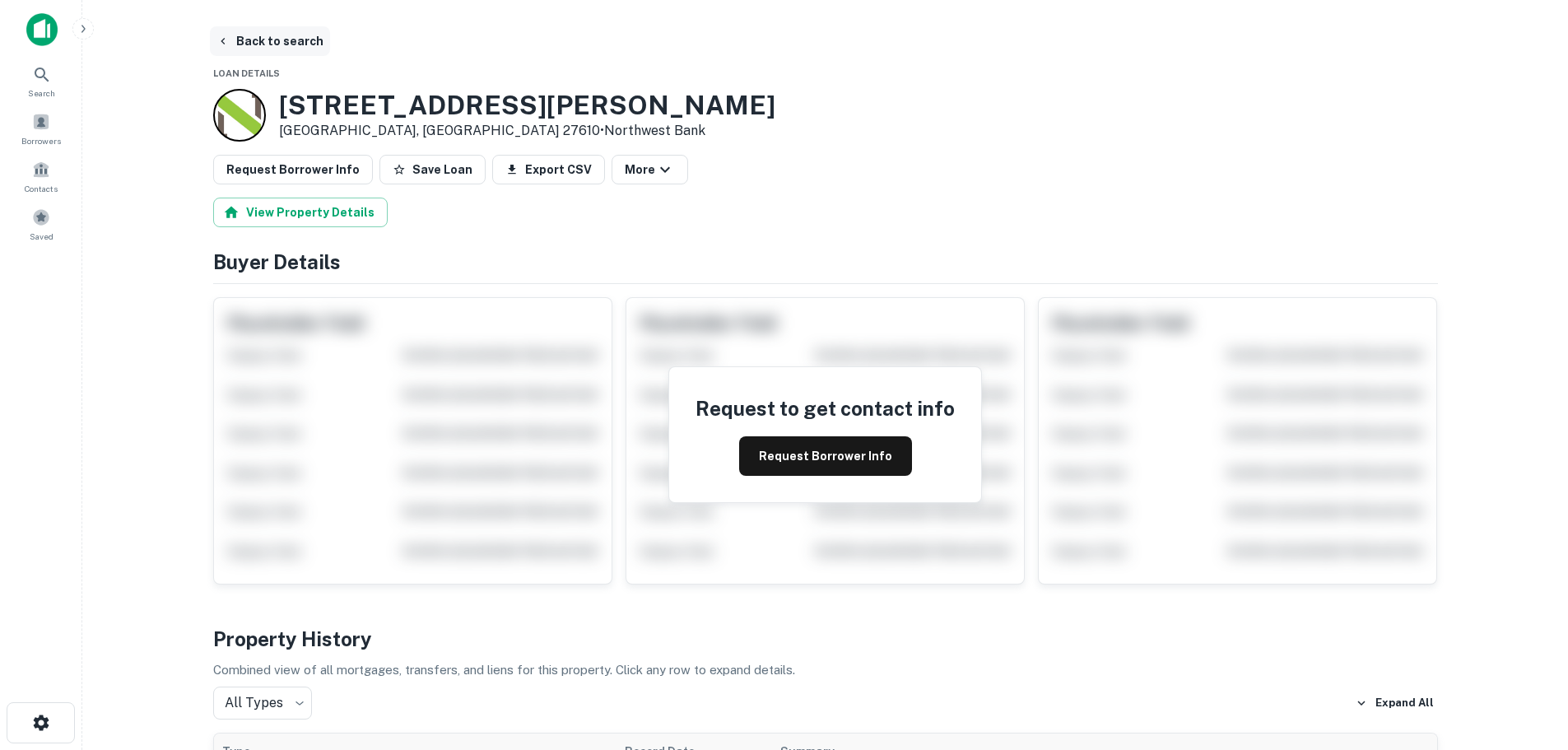
click at [281, 42] on button "Back to search" at bounding box center [270, 41] width 120 height 30
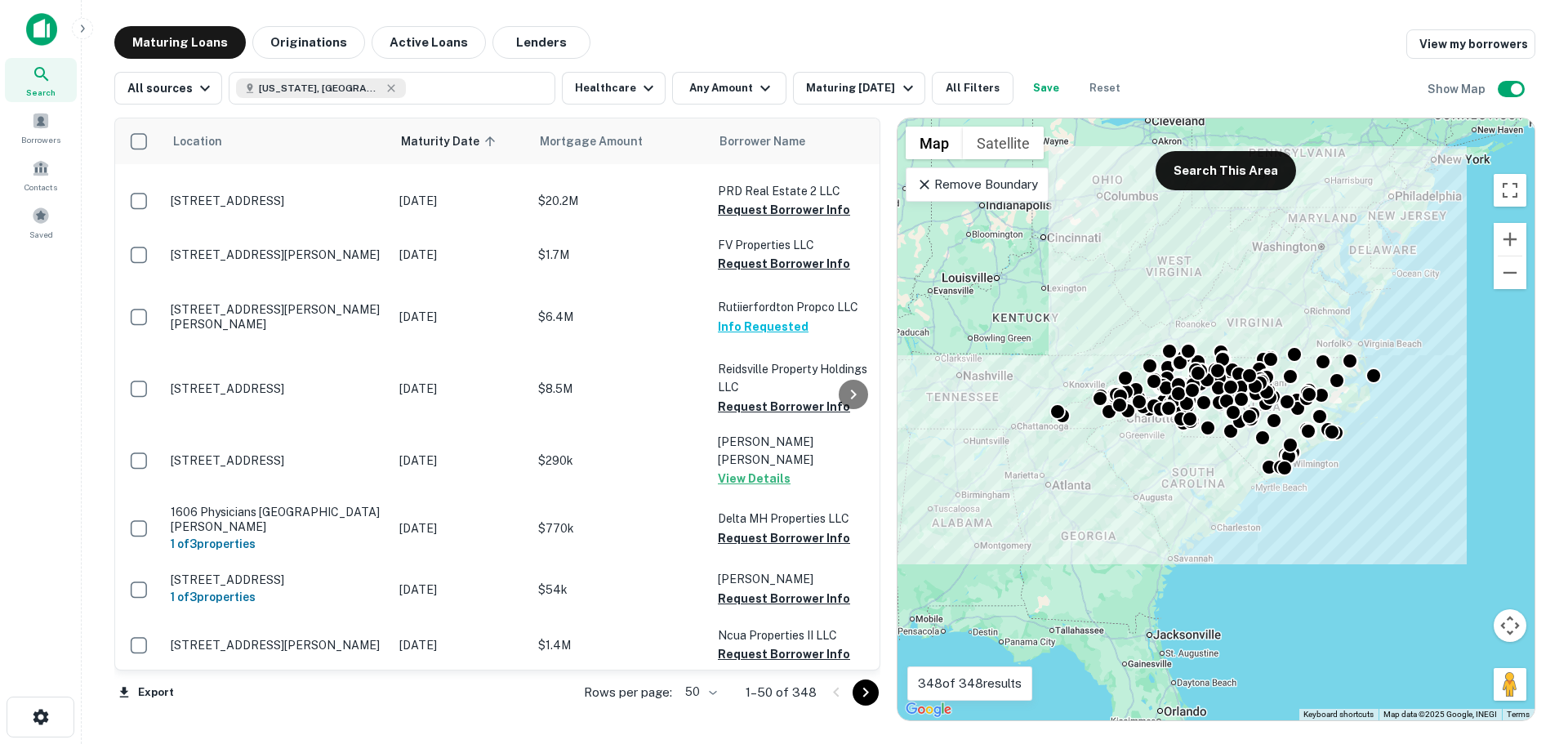
scroll to position [2475, 0]
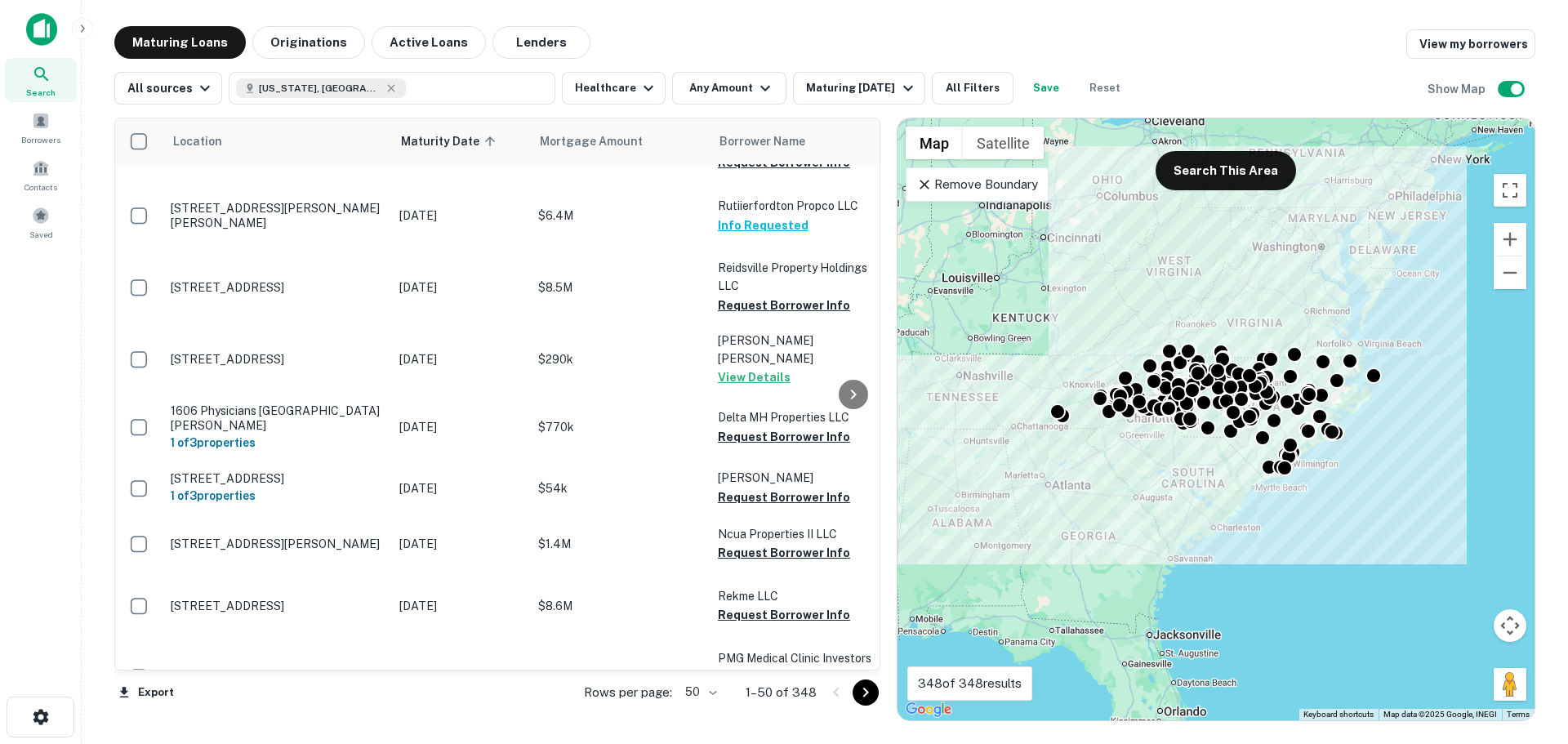
click at [871, 693] on icon "Go to next page" at bounding box center [865, 691] width 19 height 19
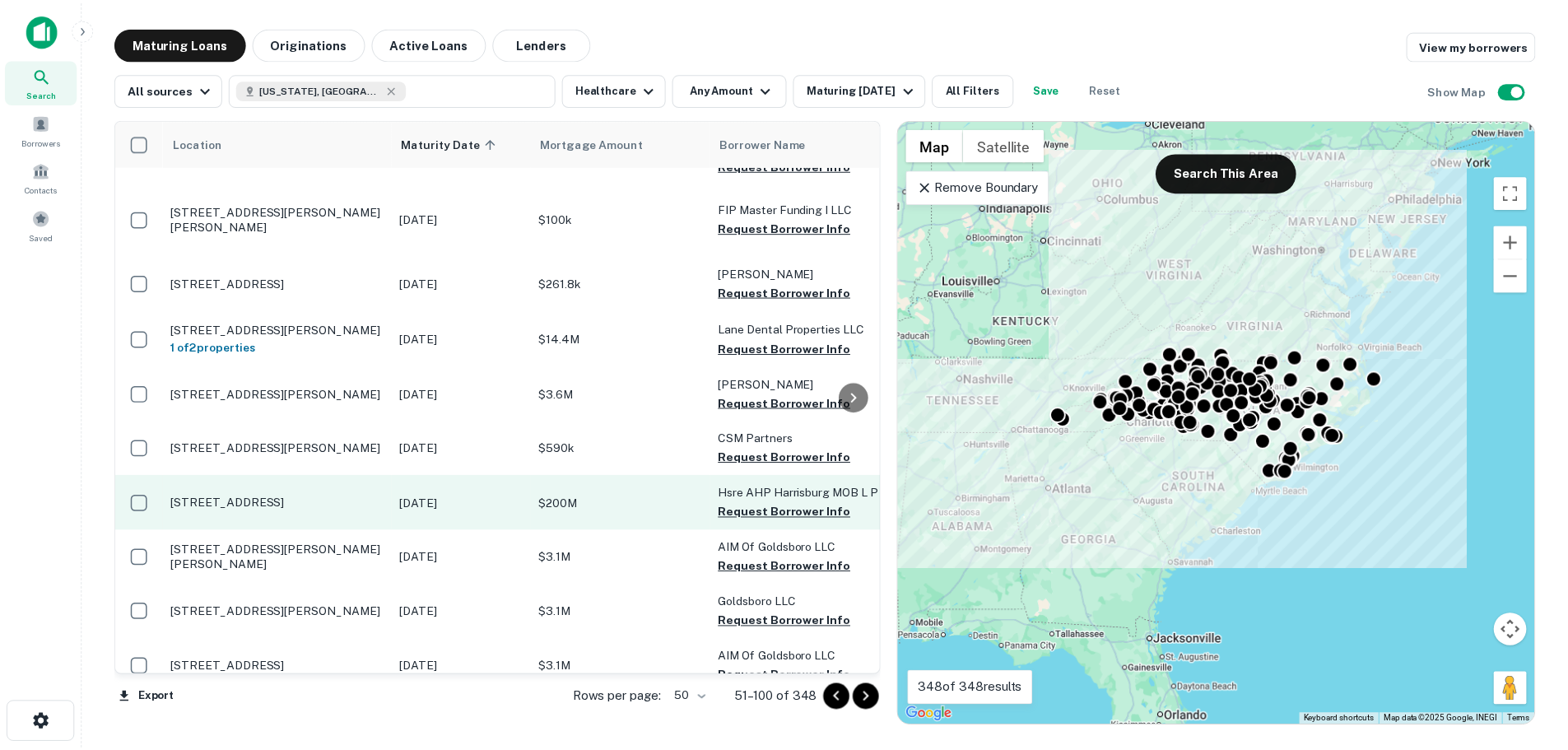
scroll to position [2164, 0]
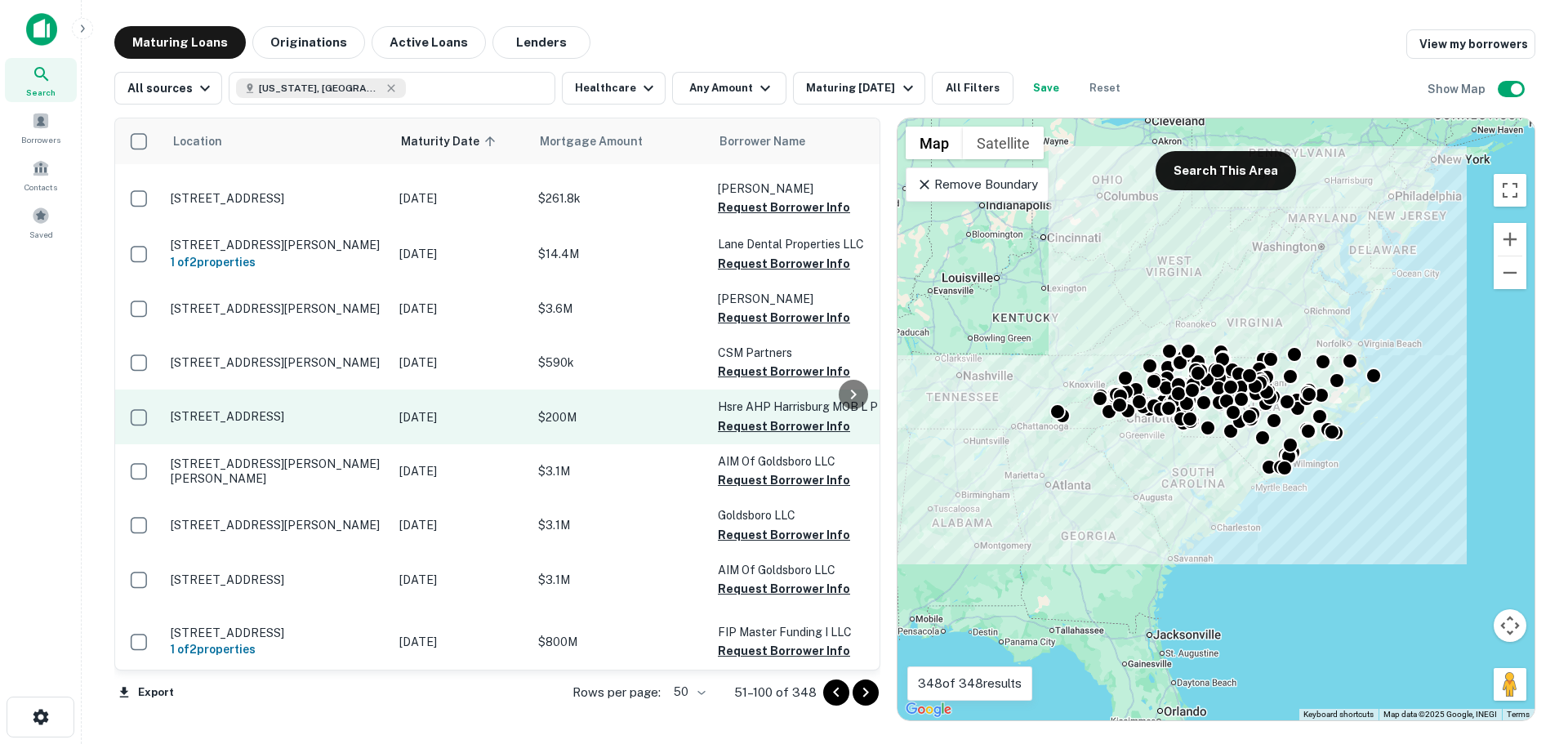
click at [322, 409] on p "6555 Kee Ln Harrisburg, NC 28075" at bounding box center [276, 416] width 212 height 15
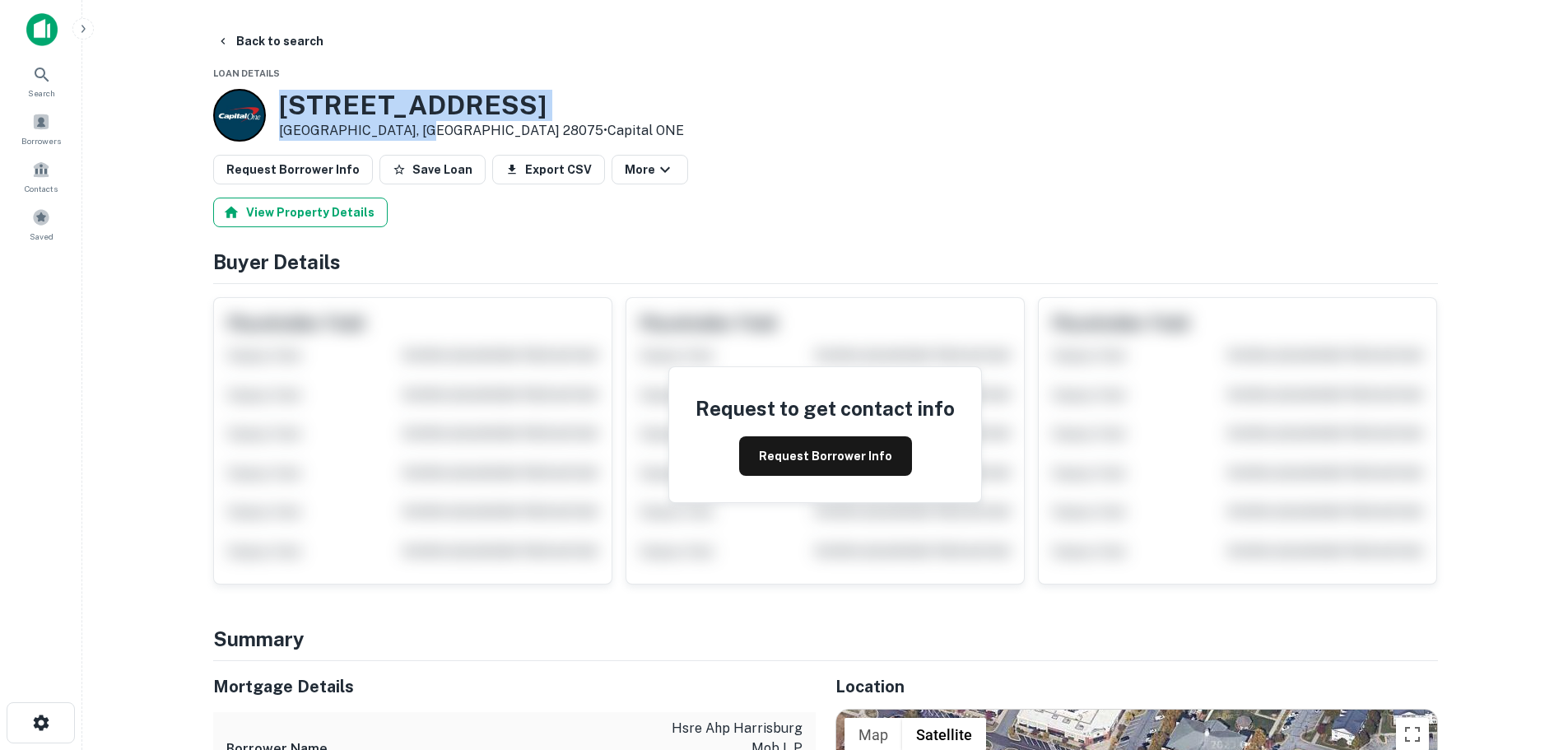
drag, startPoint x: 417, startPoint y: 134, endPoint x: 271, endPoint y: 209, distance: 164.1
click at [269, 97] on div "6555 Kee Ln Harrisburg, NC 28075 • Capital ONE" at bounding box center [448, 115] width 471 height 52
copy div "6555 Kee Ln Harrisburg, NC 28075"
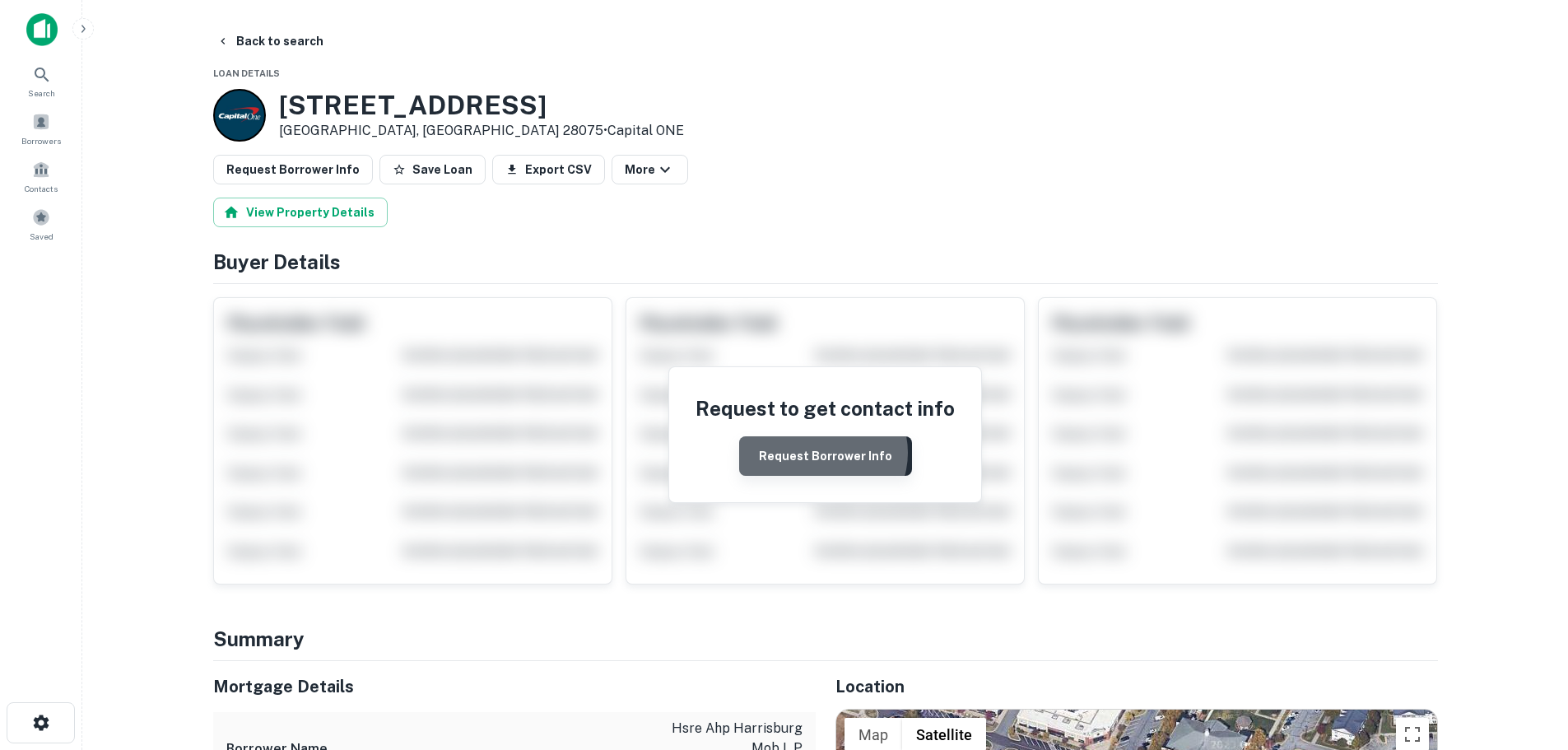
click at [824, 452] on button "Request Borrower Info" at bounding box center [825, 456] width 173 height 39
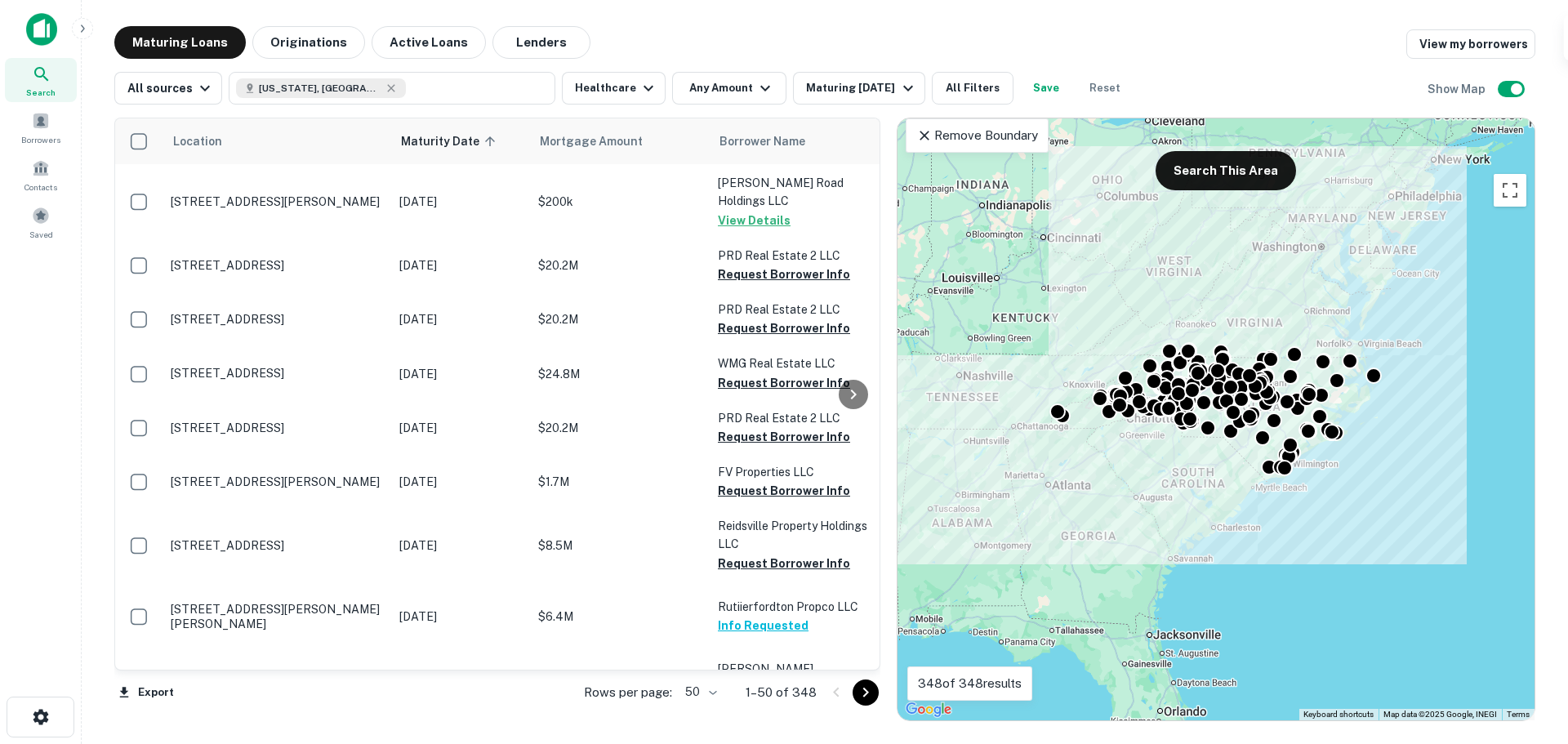
scroll to position [2475, 0]
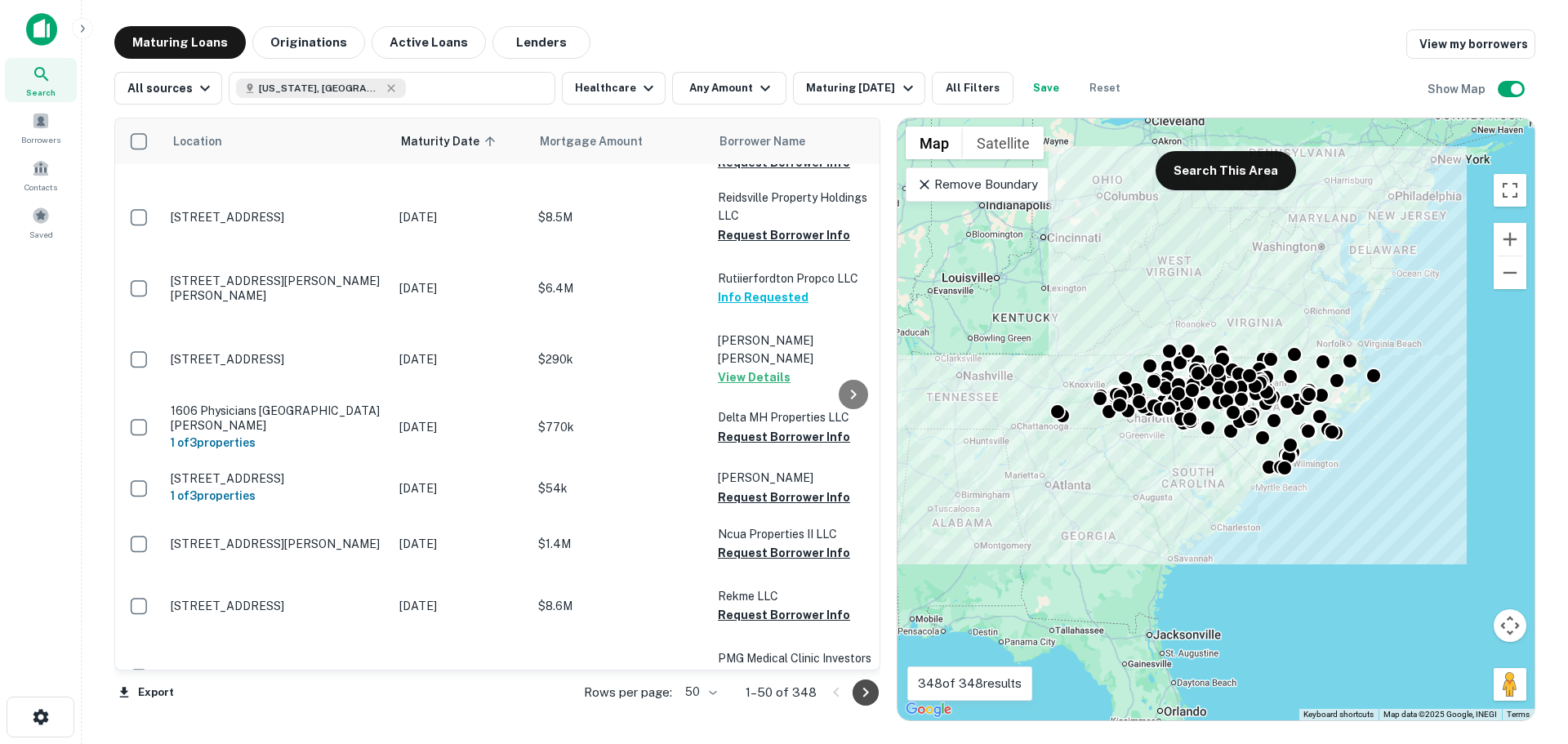
click at [867, 696] on icon "Go to next page" at bounding box center [865, 691] width 19 height 19
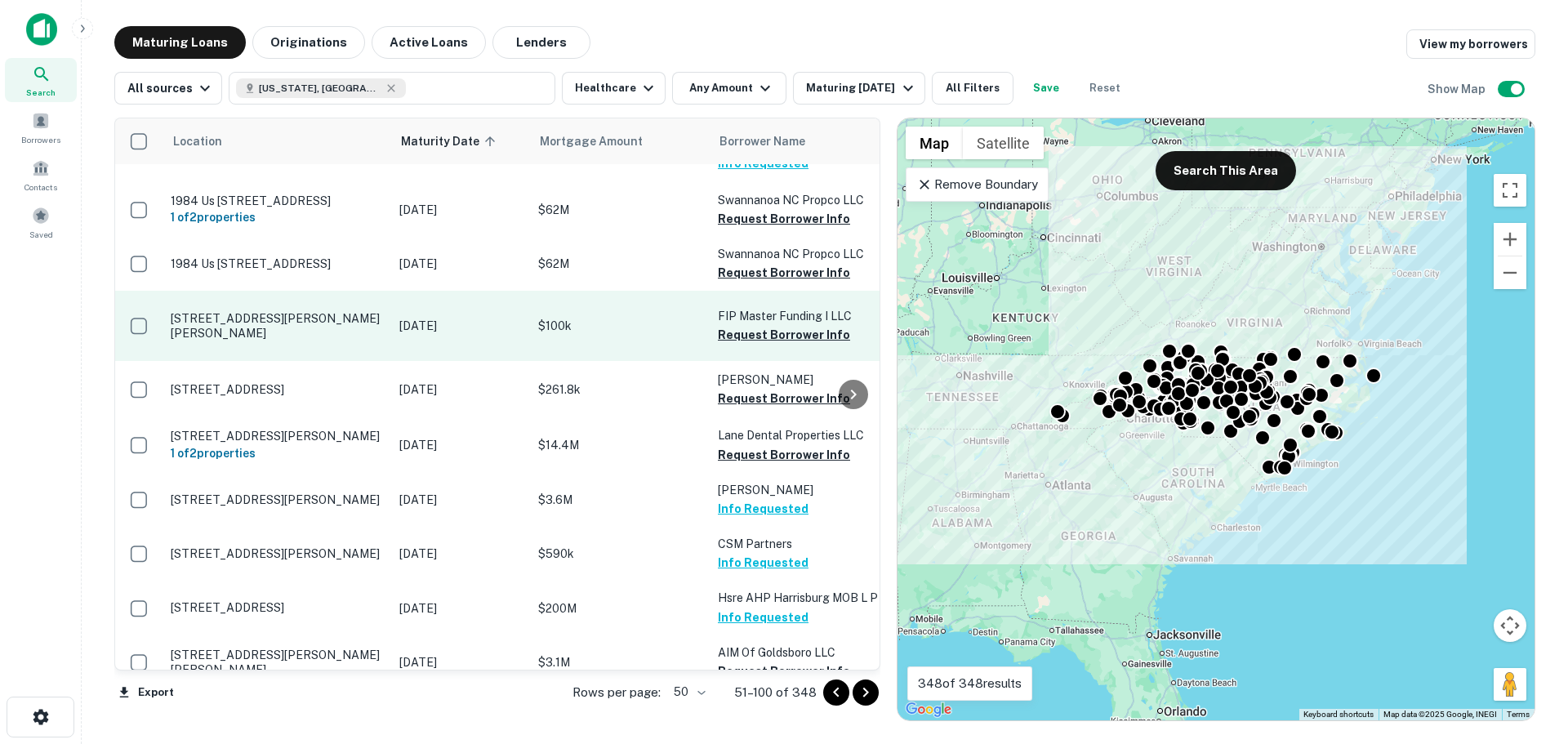
scroll to position [1984, 0]
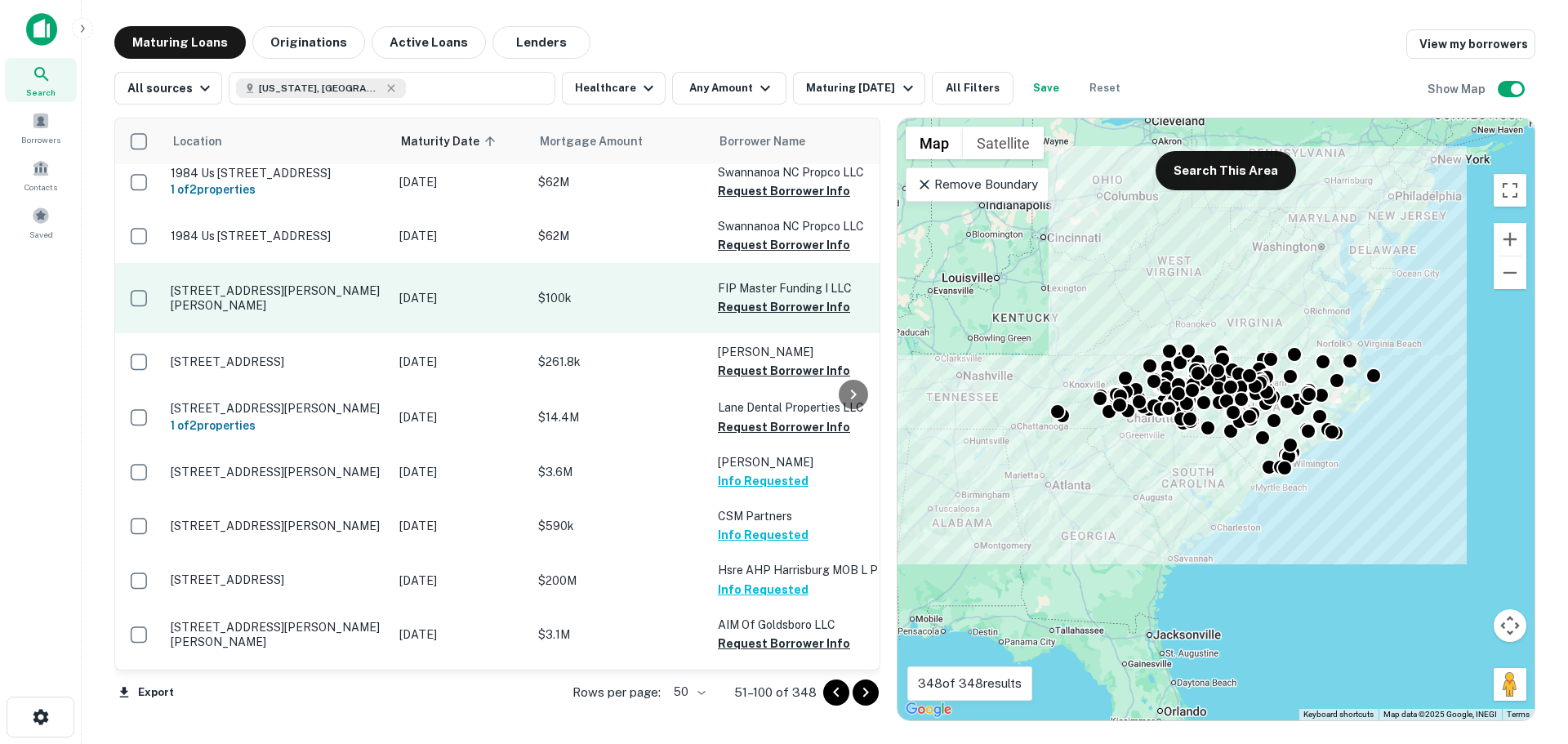
click at [290, 283] on p "5301 Robbins Dr Raleigh, NC 27610" at bounding box center [276, 298] width 212 height 30
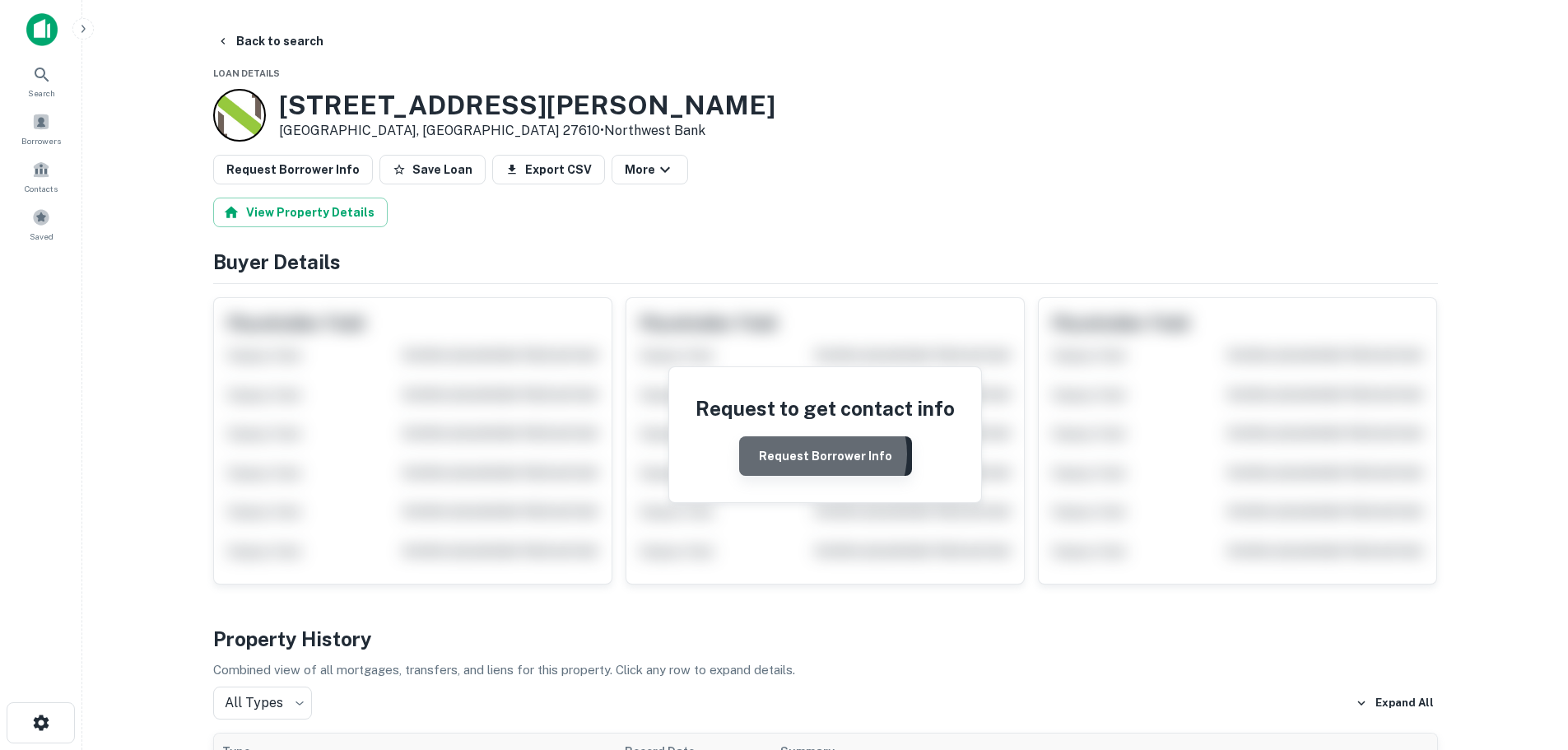
click at [821, 454] on button "Request Borrower Info" at bounding box center [825, 456] width 173 height 39
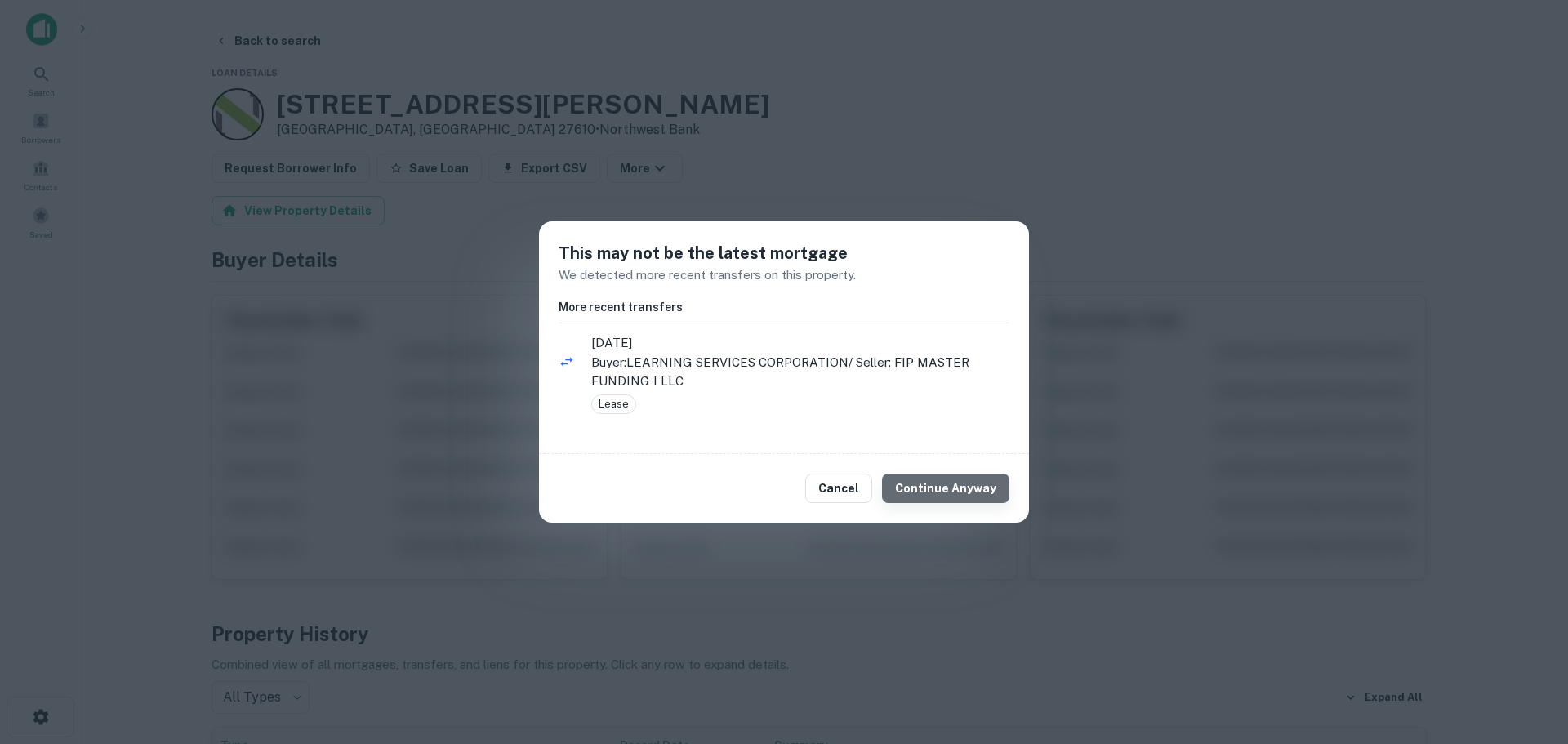
click at [975, 495] on button "Continue Anyway" at bounding box center [946, 489] width 128 height 30
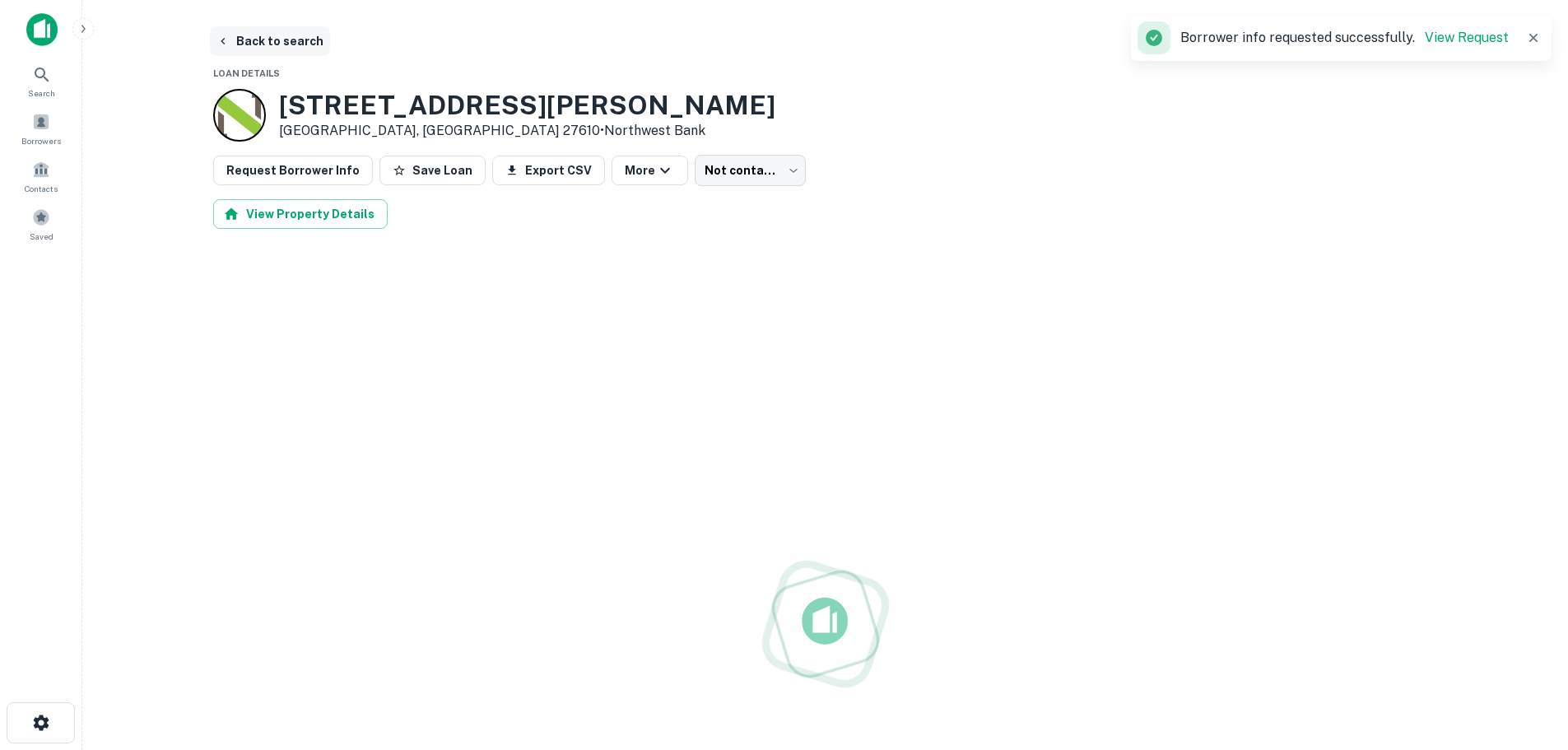
click at [279, 34] on button "Back to search" at bounding box center [270, 41] width 120 height 30
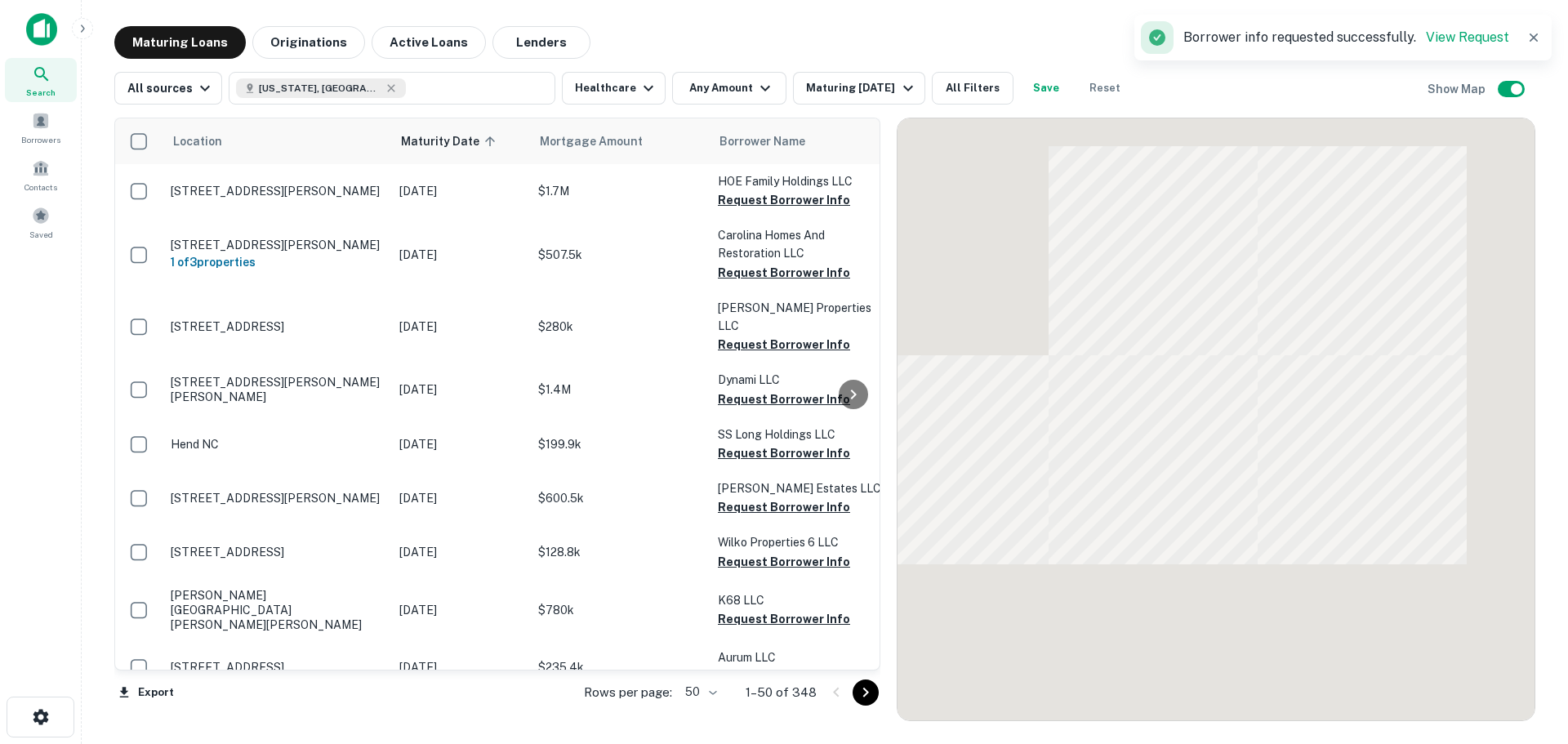
scroll to position [1984, 0]
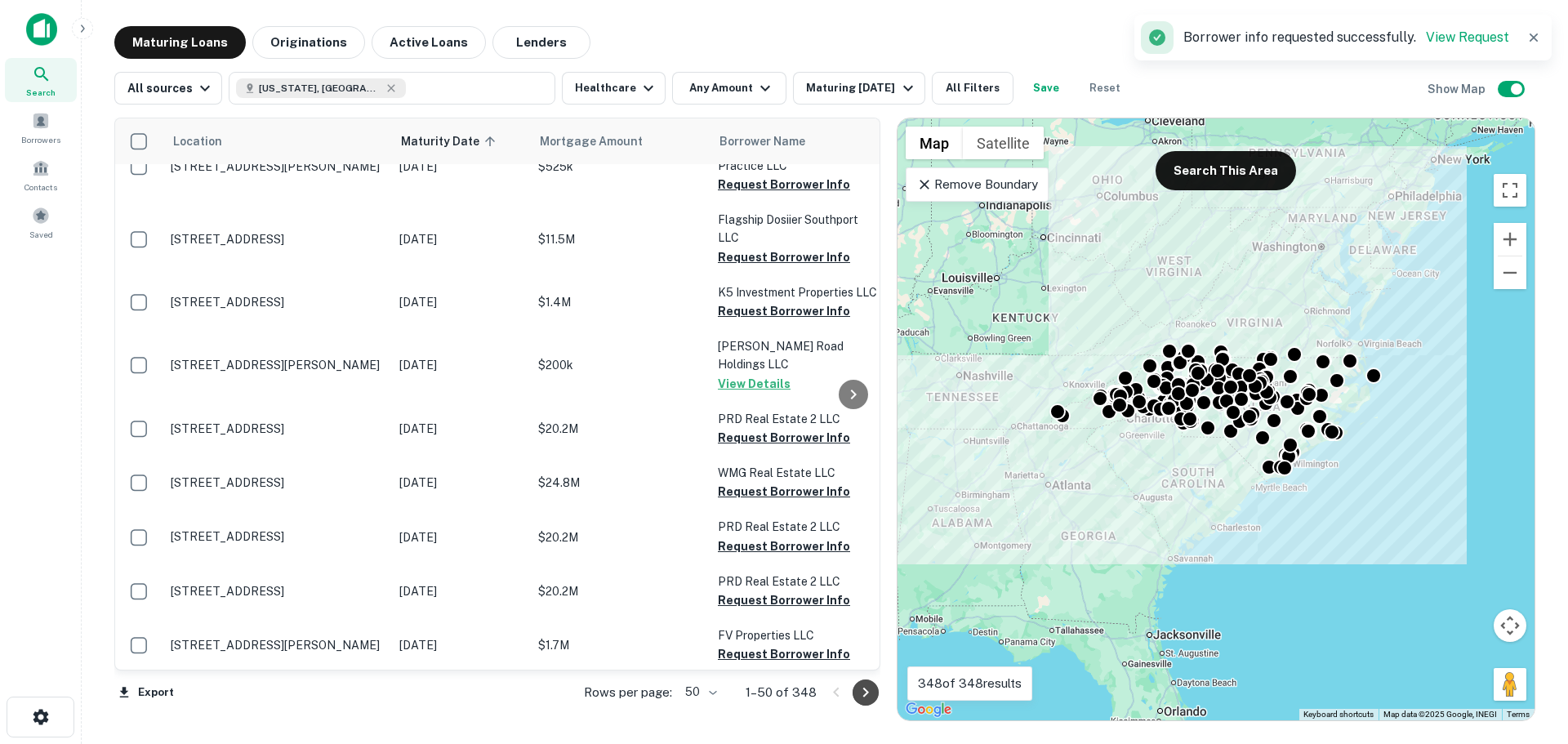
click at [861, 689] on icon "Go to next page" at bounding box center [865, 691] width 19 height 19
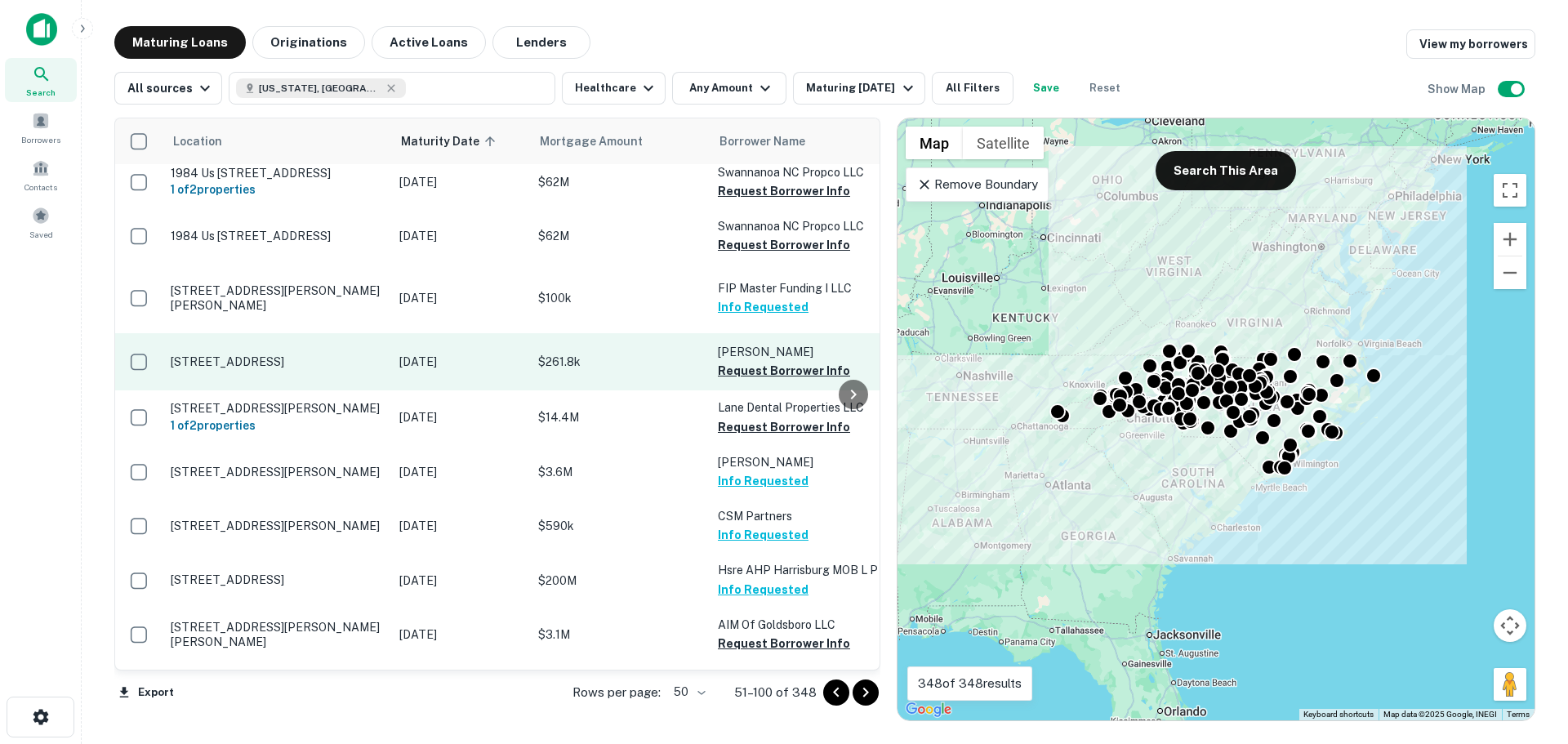
click at [521, 353] on p "Jan 06, 2026" at bounding box center [460, 361] width 122 height 18
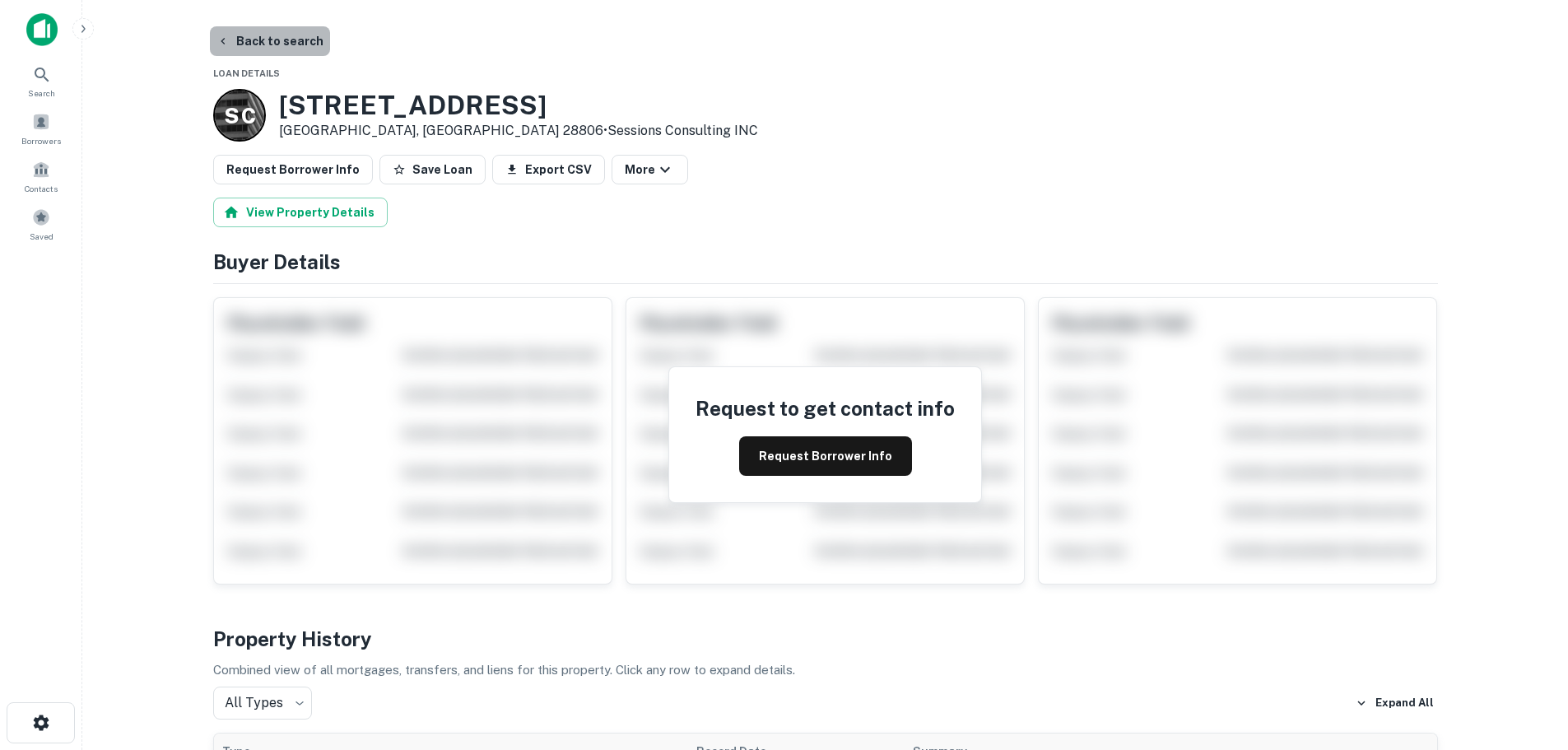
click at [272, 48] on button "Back to search" at bounding box center [270, 41] width 120 height 30
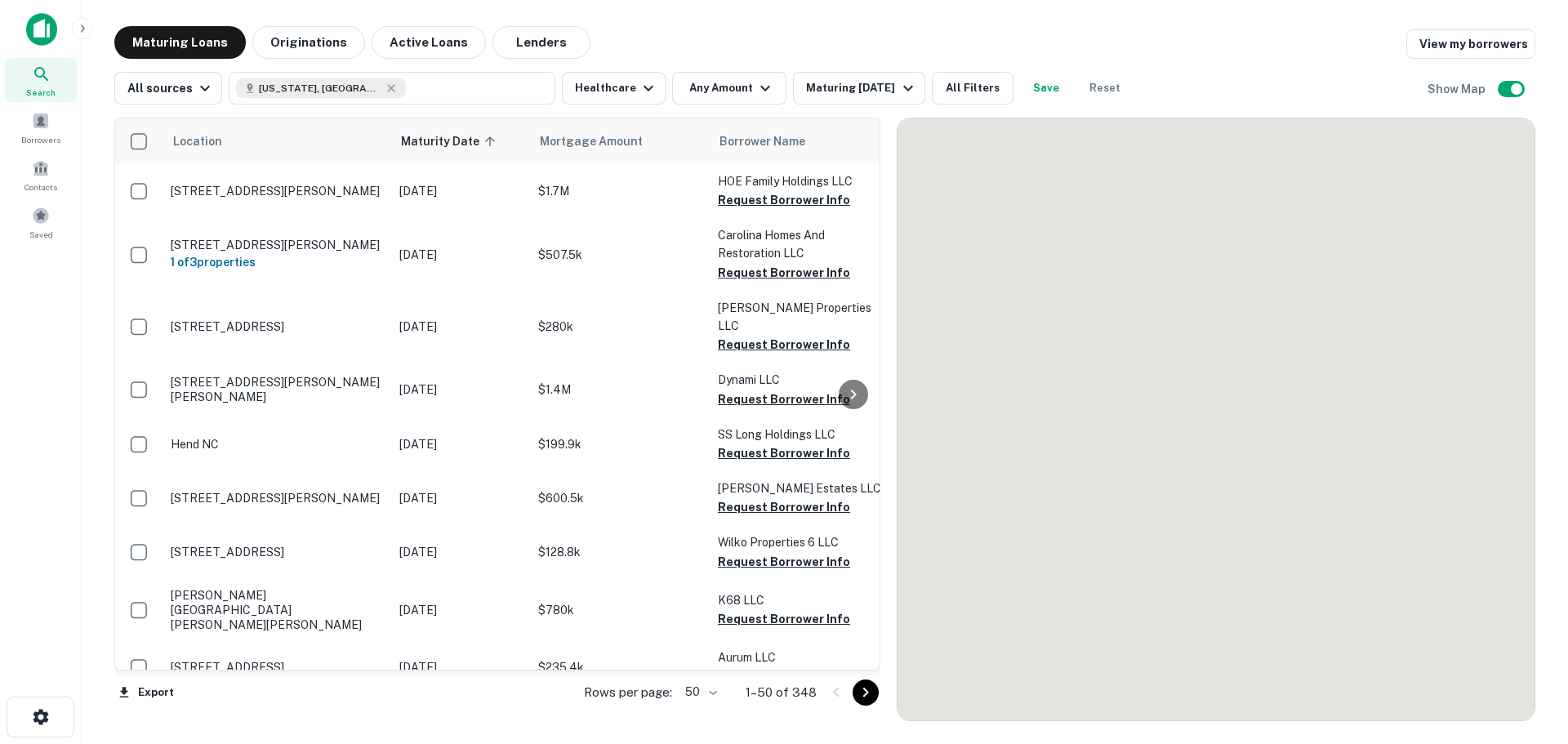
scroll to position [1984, 0]
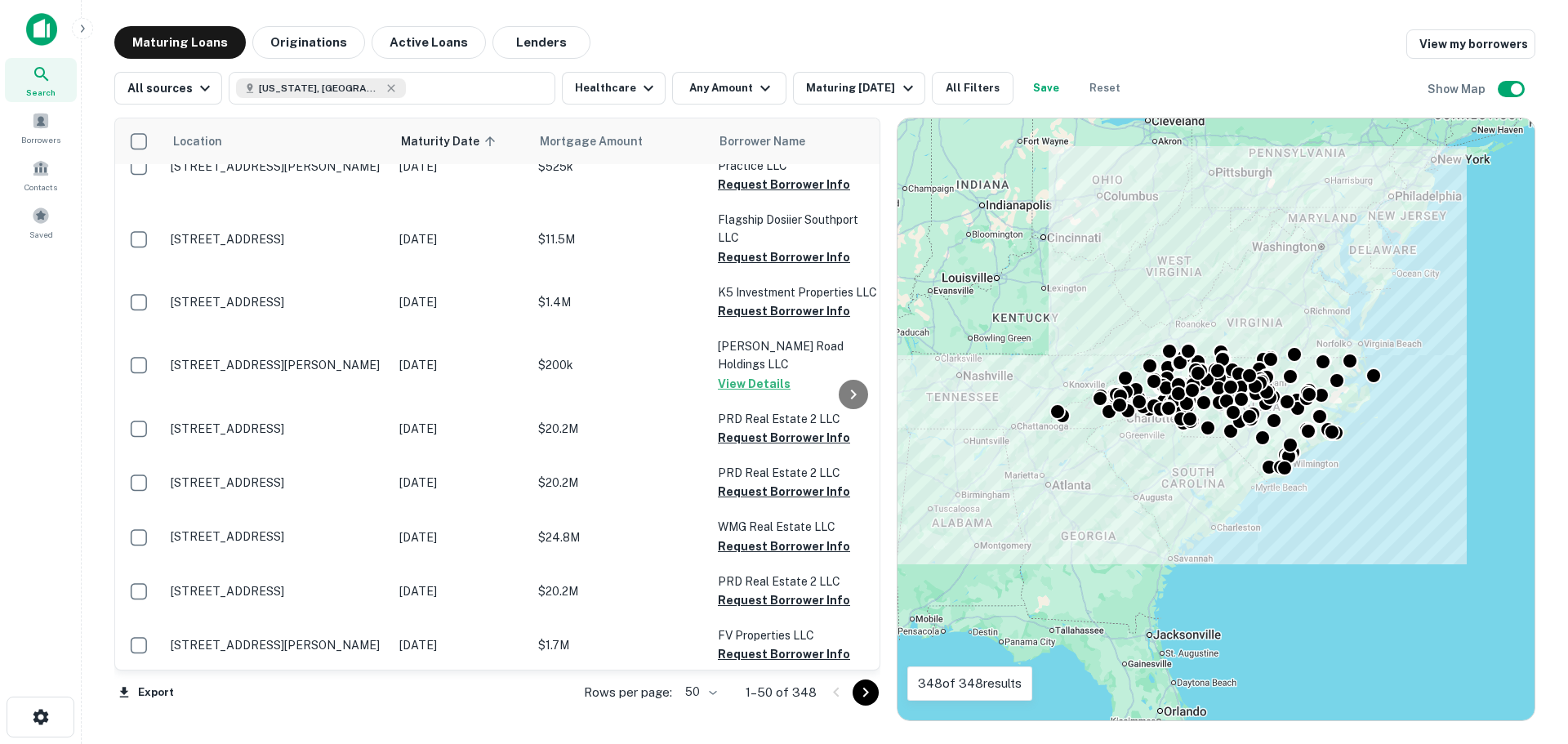
click at [866, 696] on icon "Go to next page" at bounding box center [865, 691] width 19 height 19
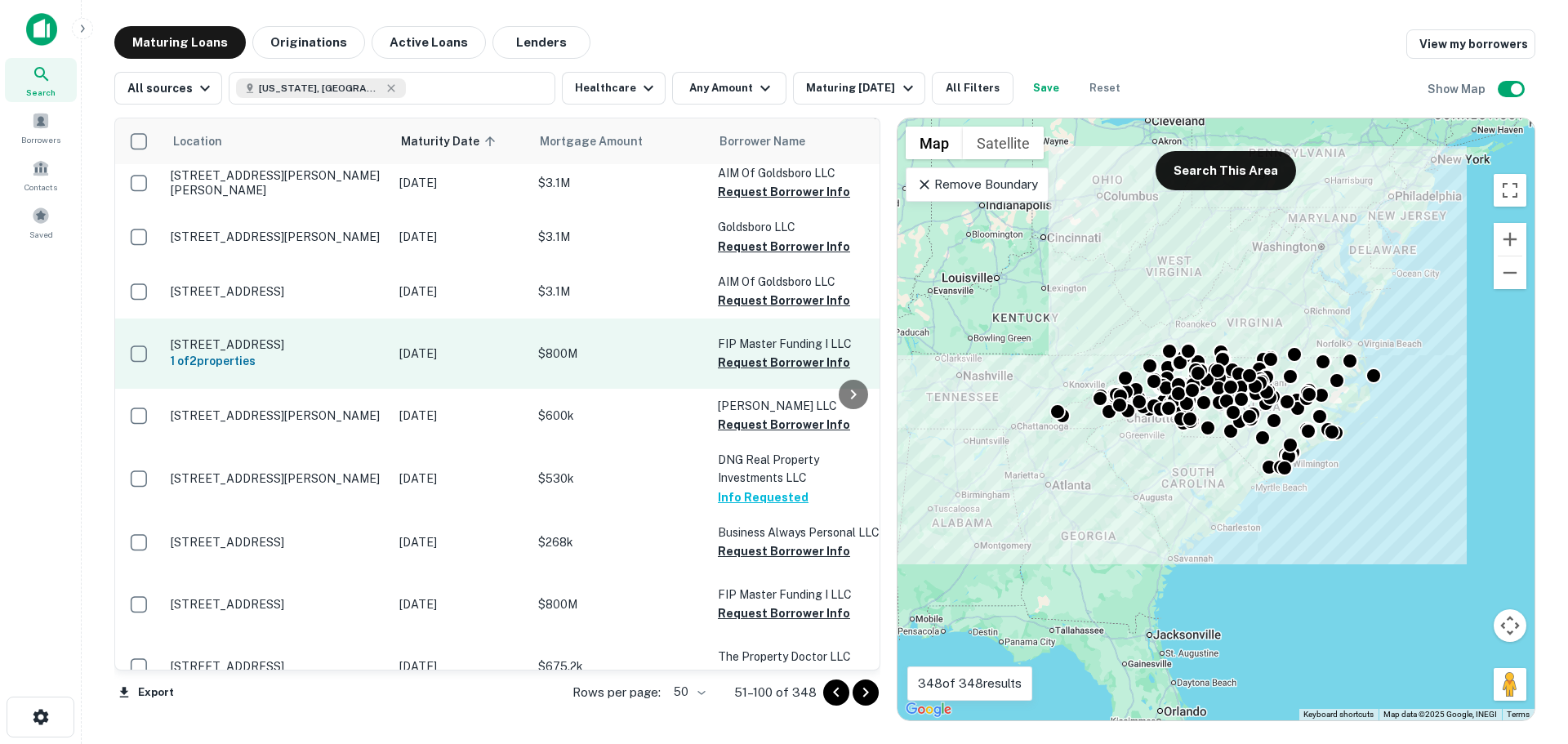
scroll to position [2474, 0]
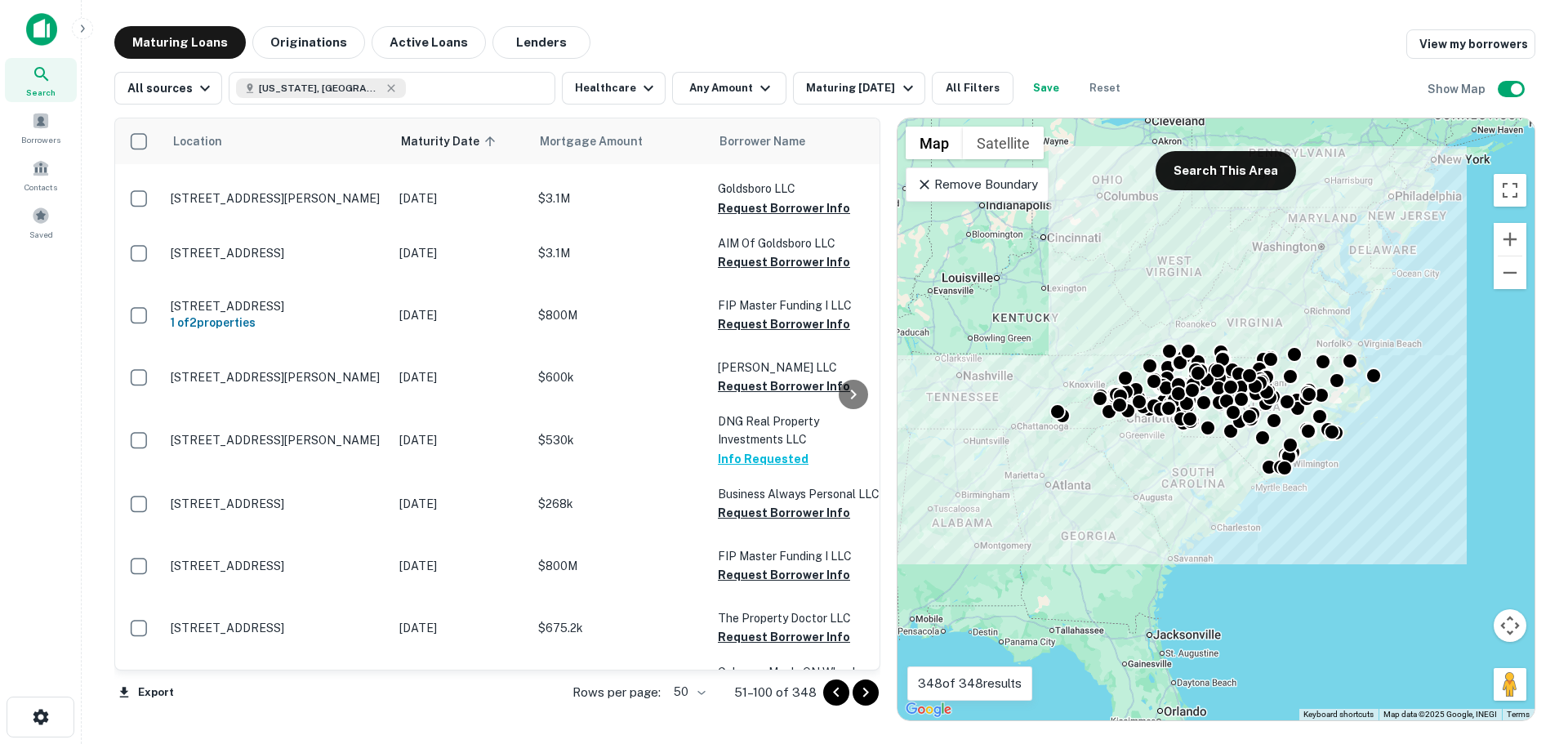
click at [866, 698] on icon "Go to next page" at bounding box center [865, 691] width 19 height 19
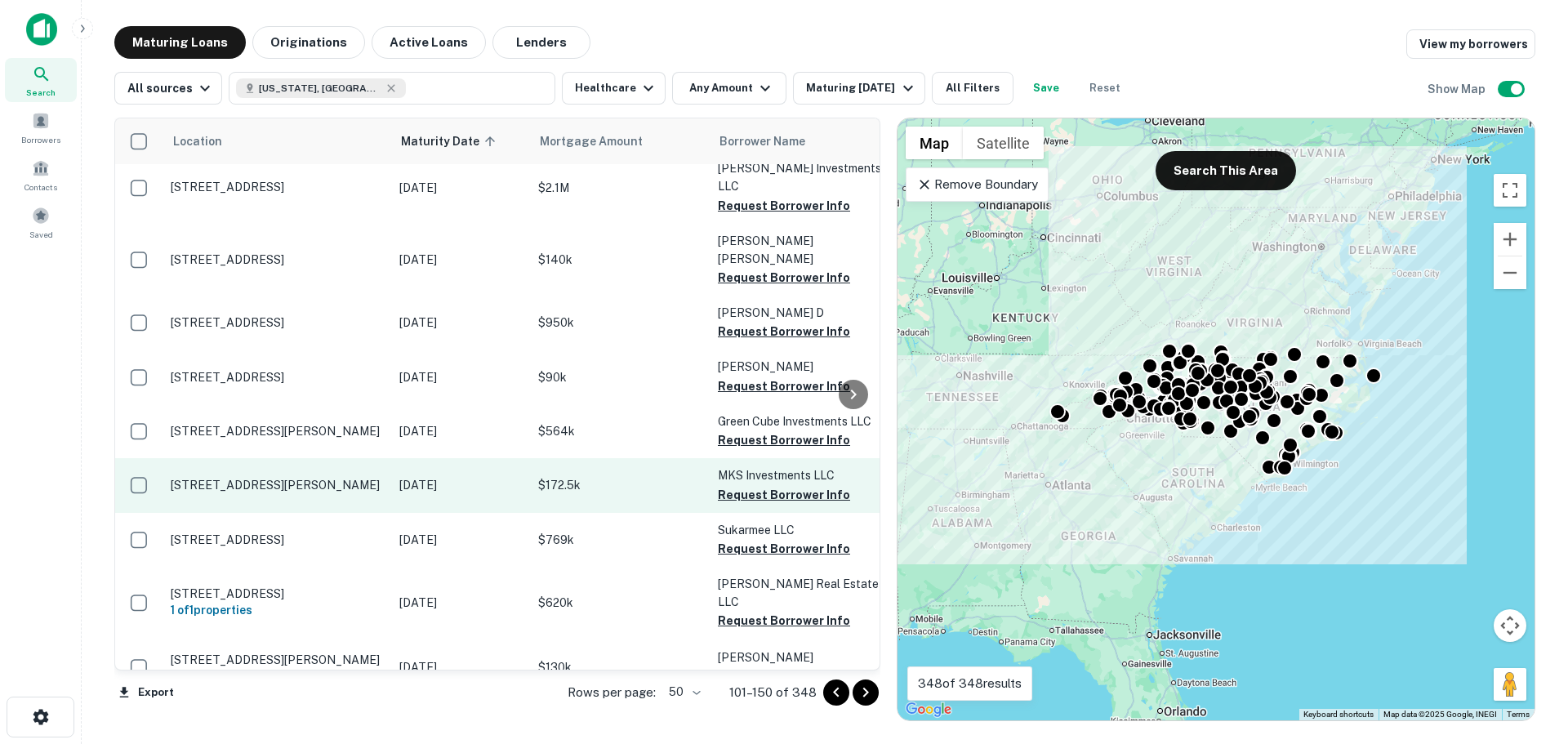
scroll to position [1469, 0]
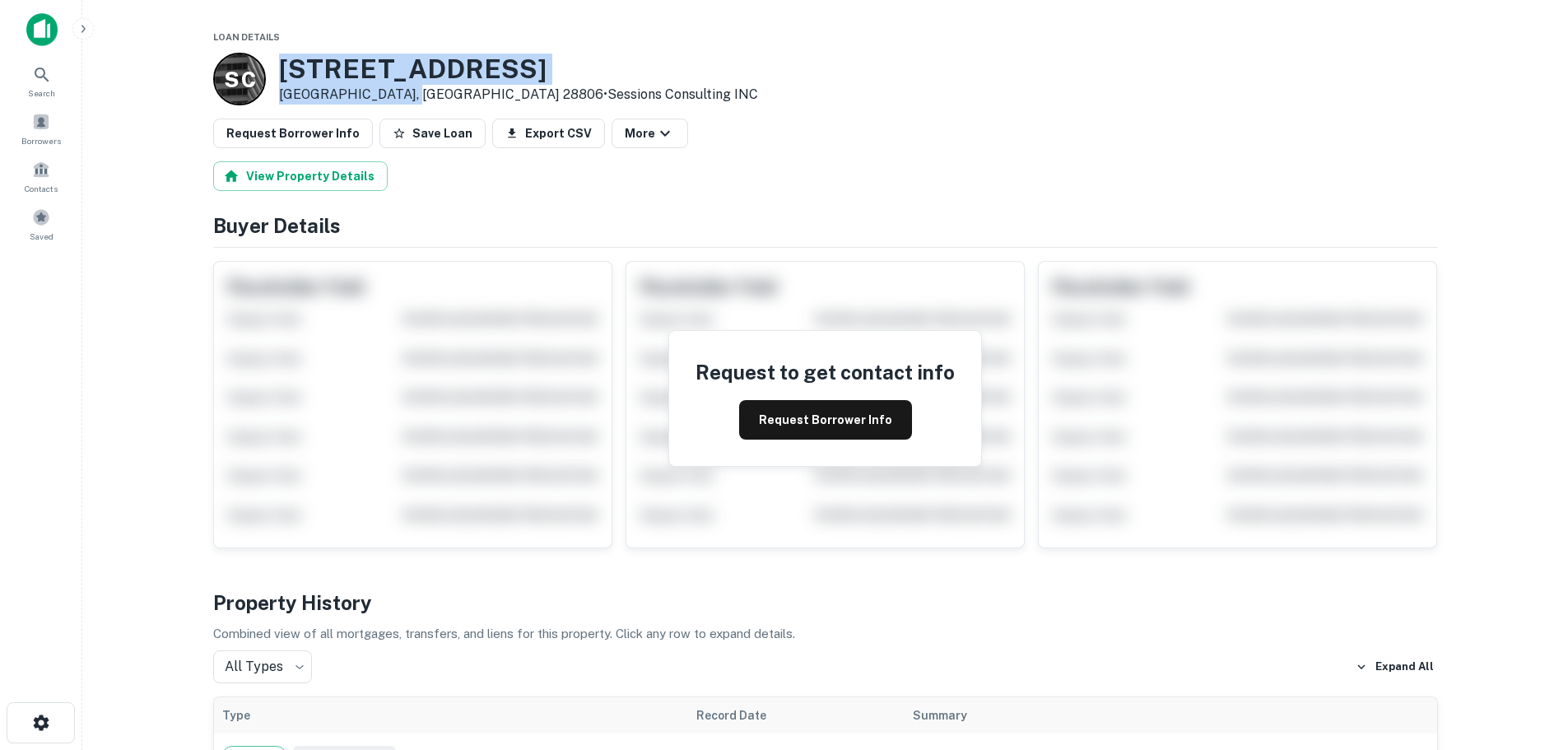
drag, startPoint x: 402, startPoint y: 93, endPoint x: 270, endPoint y: 71, distance: 133.8
click at [270, 71] on div "S C 121 Richland St Asheville, NC 28806 • Sessions Consulting INC" at bounding box center [485, 78] width 545 height 52
copy div "[STREET_ADDRESS]"
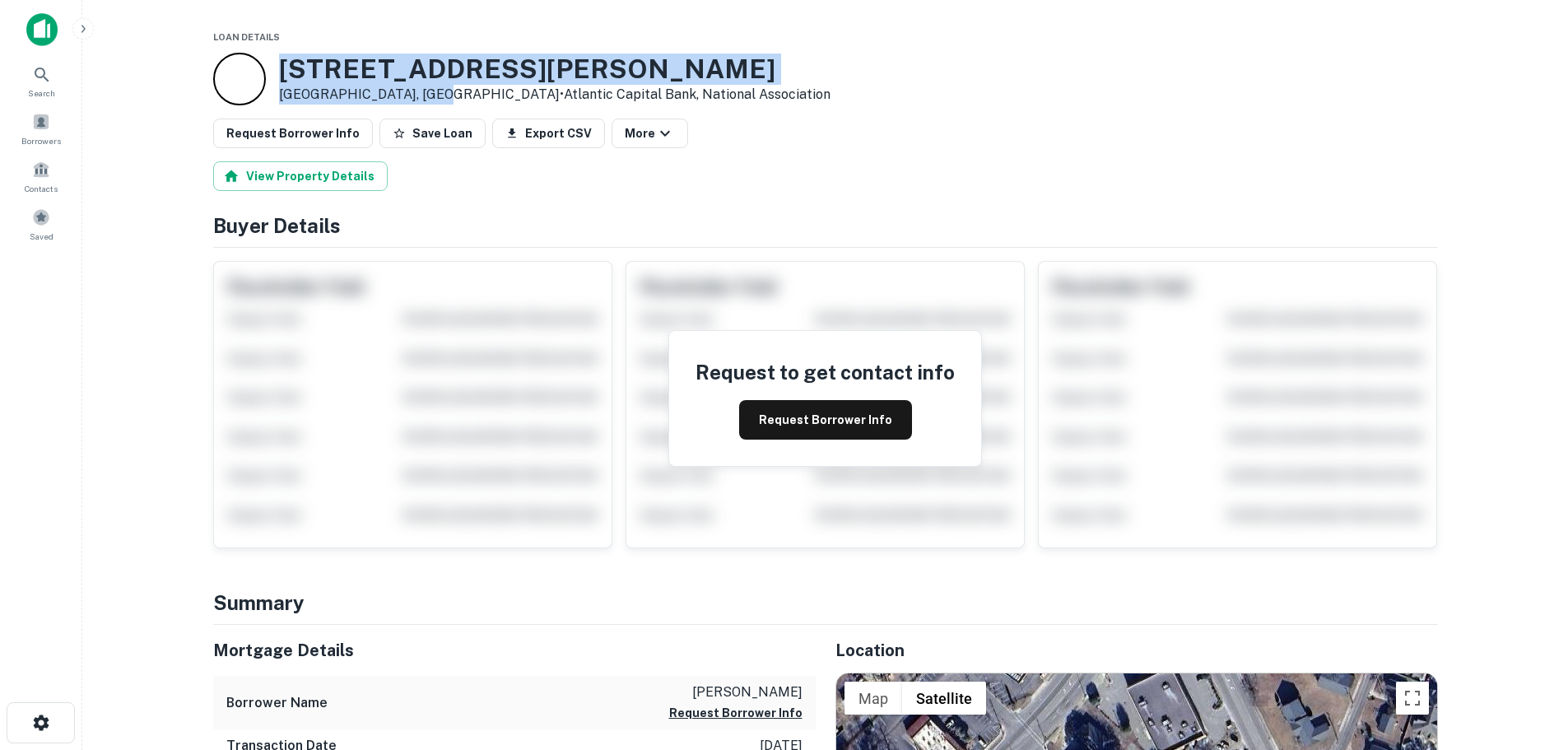
drag, startPoint x: 432, startPoint y: 94, endPoint x: 269, endPoint y: 55, distance: 167.6
click at [269, 55] on div "107 E DUNHAM ST Elizabethtown, NC 28337 • Atlantic Capital Bank, National Assoc…" at bounding box center [521, 78] width 617 height 52
copy div "107 E DUNHAM ST Elizabethtown, NC 28337"
click at [854, 426] on button "Request Borrower Info" at bounding box center [825, 420] width 173 height 39
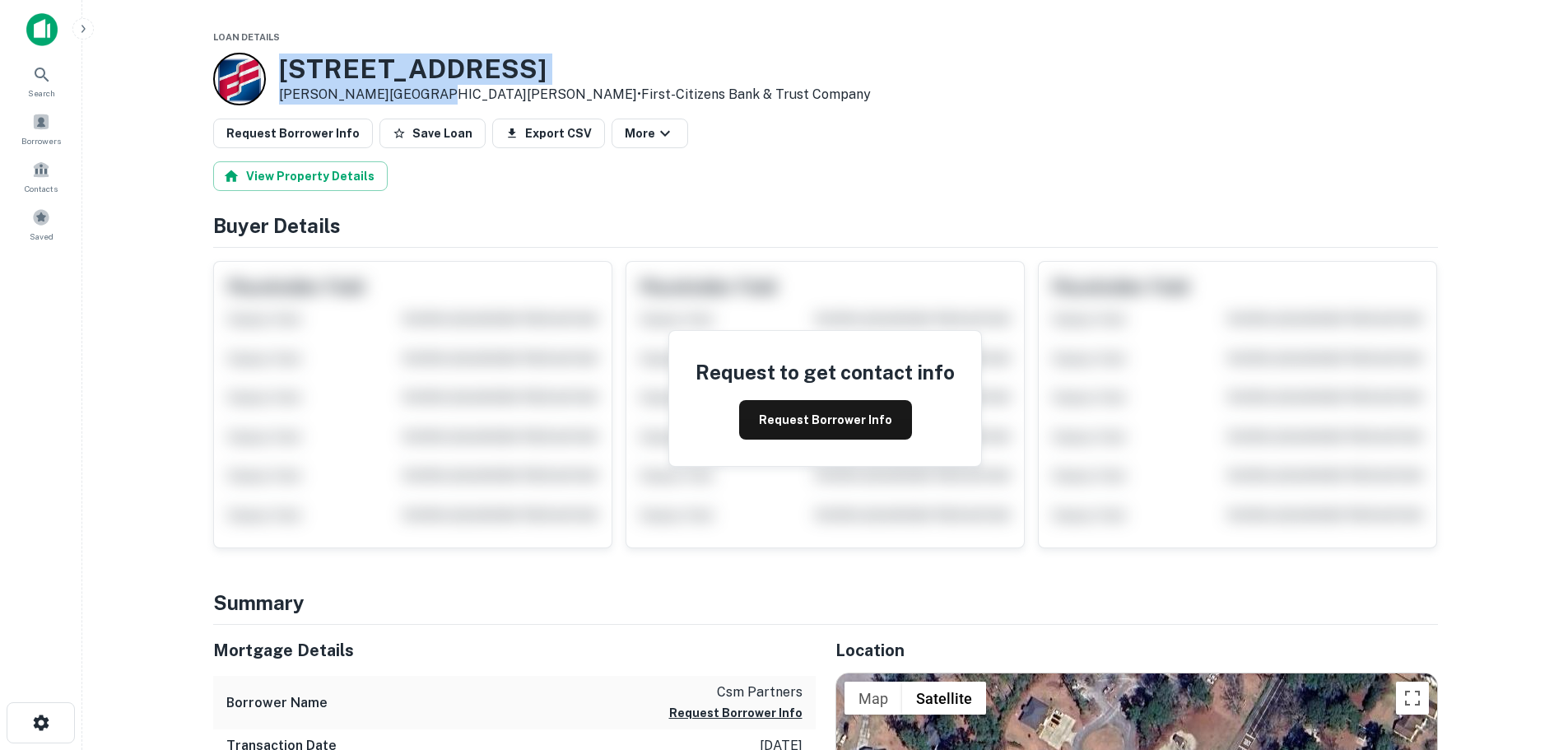
drag, startPoint x: 423, startPoint y: 94, endPoint x: 279, endPoint y: 79, distance: 144.8
click at [279, 79] on div "[STREET_ADDRESS][PERSON_NAME] • First-citizens Bank & Trust Company" at bounding box center [575, 78] width 591 height 51
copy div "[STREET_ADDRESS][PERSON_NAME]"
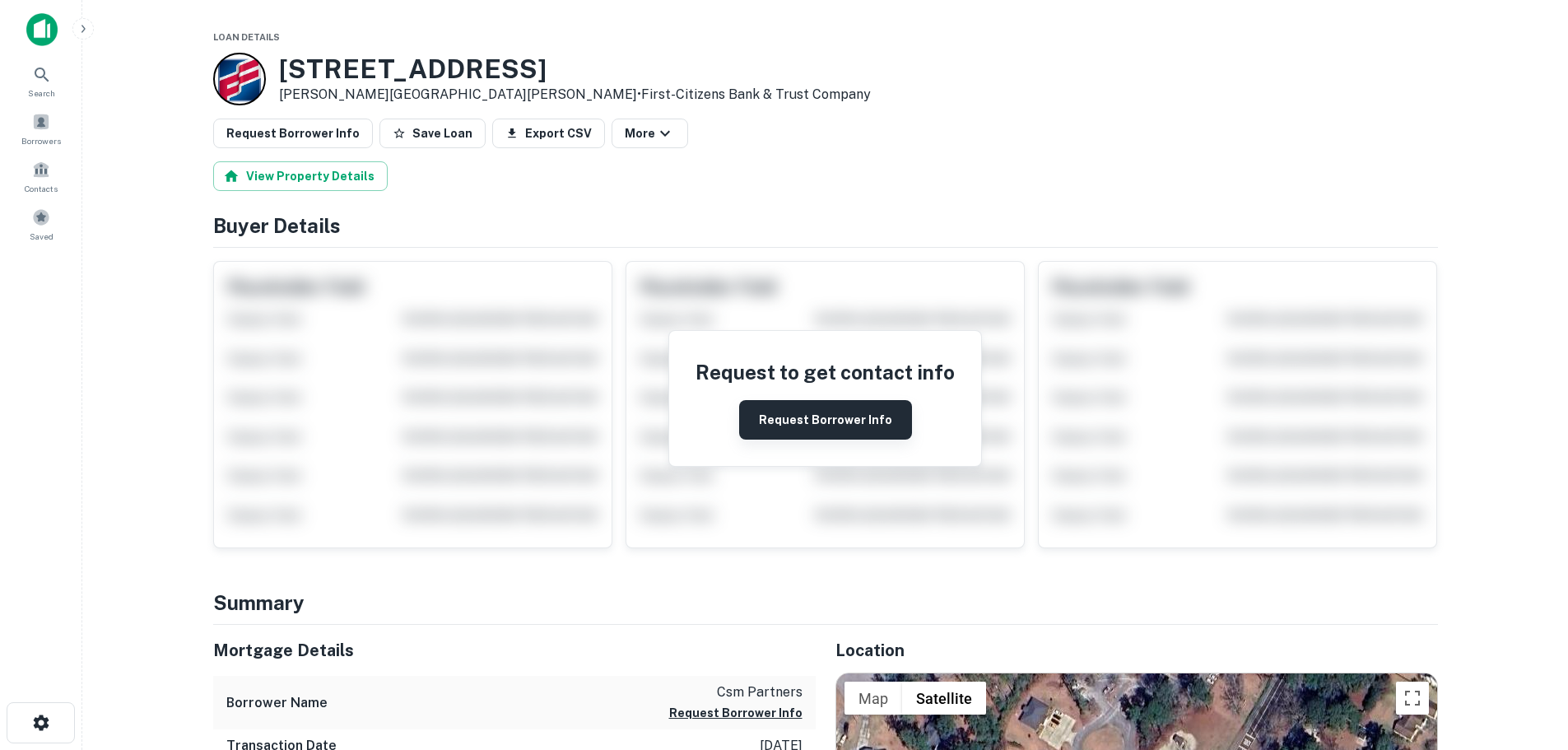
click at [827, 426] on button "Request Borrower Info" at bounding box center [825, 420] width 173 height 39
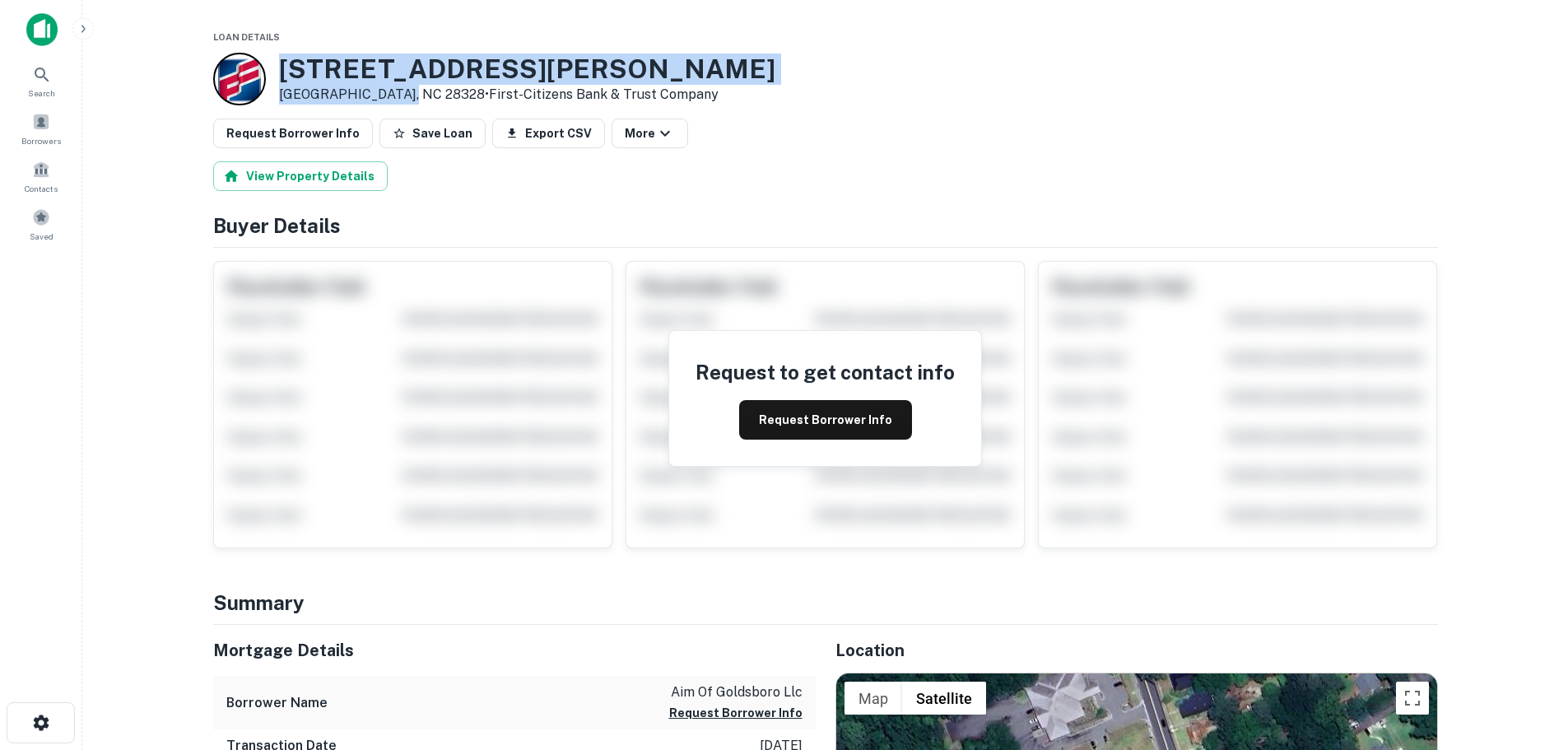
drag, startPoint x: 394, startPoint y: 91, endPoint x: 271, endPoint y: 69, distance: 125.0
click at [271, 69] on div "[STREET_ADDRESS][PERSON_NAME][PERSON_NAME] • First-citizens Bank & Trust Company" at bounding box center [493, 78] width 562 height 52
copy div "211 Beaman St Clinton, NC 28328"
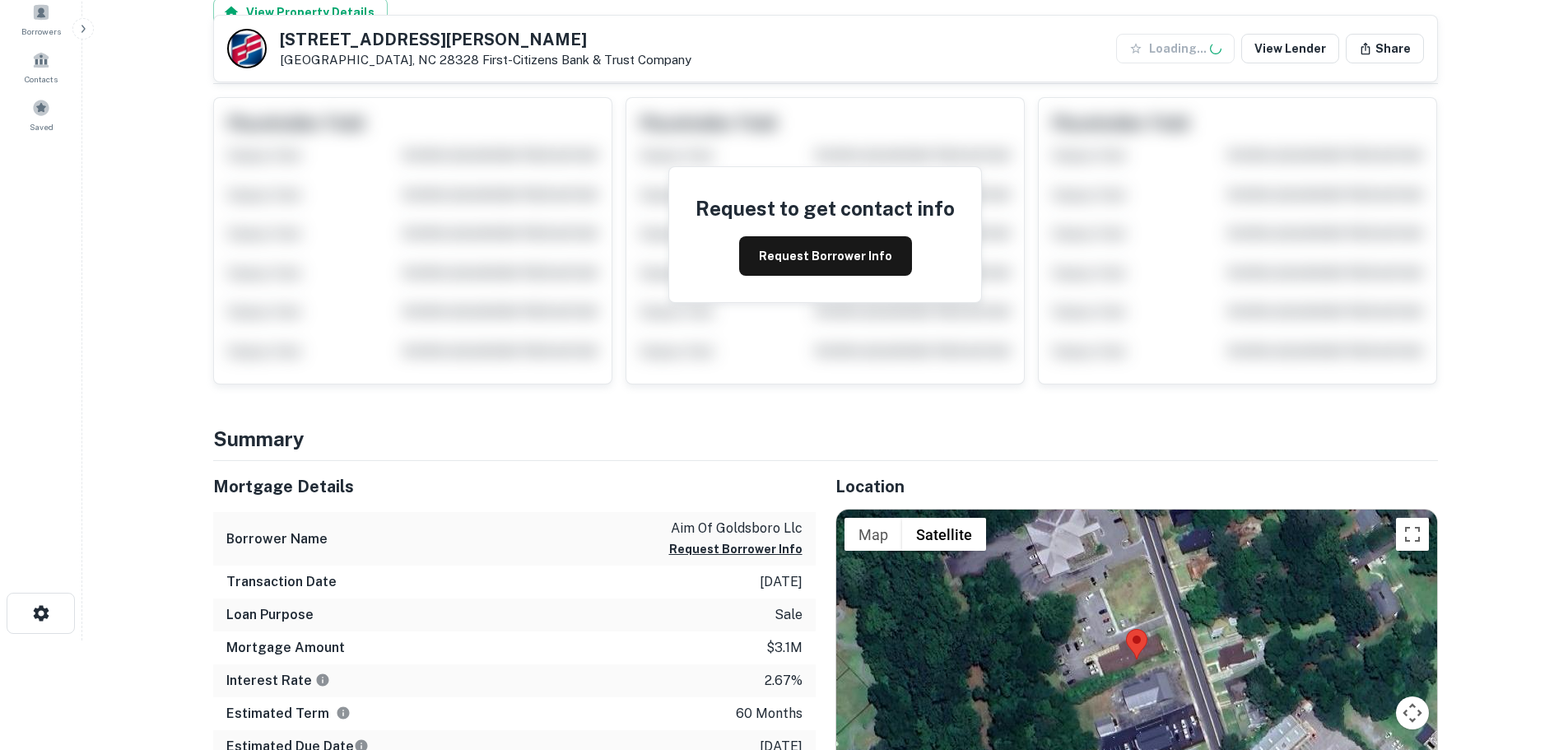
scroll to position [247, 0]
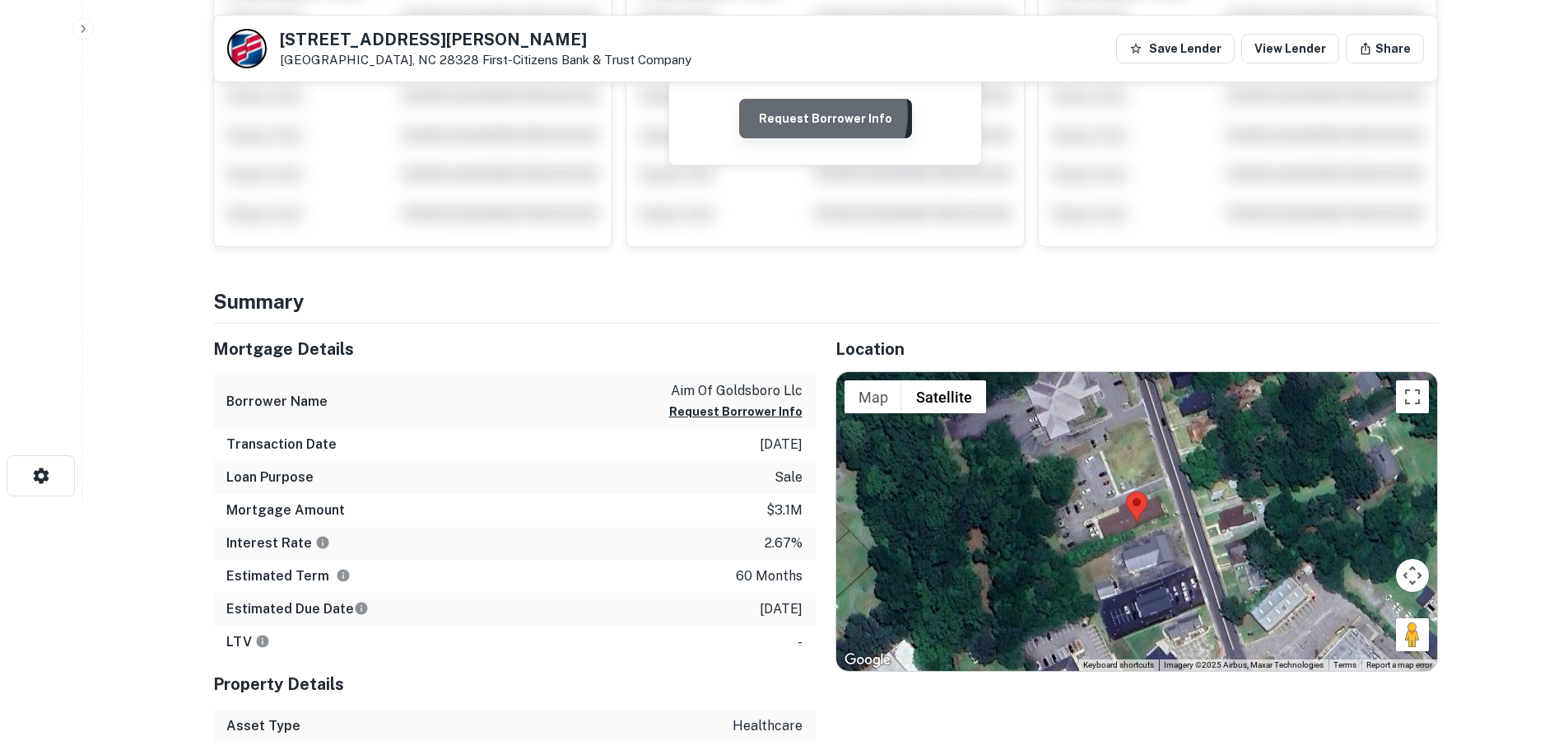
click at [813, 114] on button "Request Borrower Info" at bounding box center [825, 118] width 173 height 39
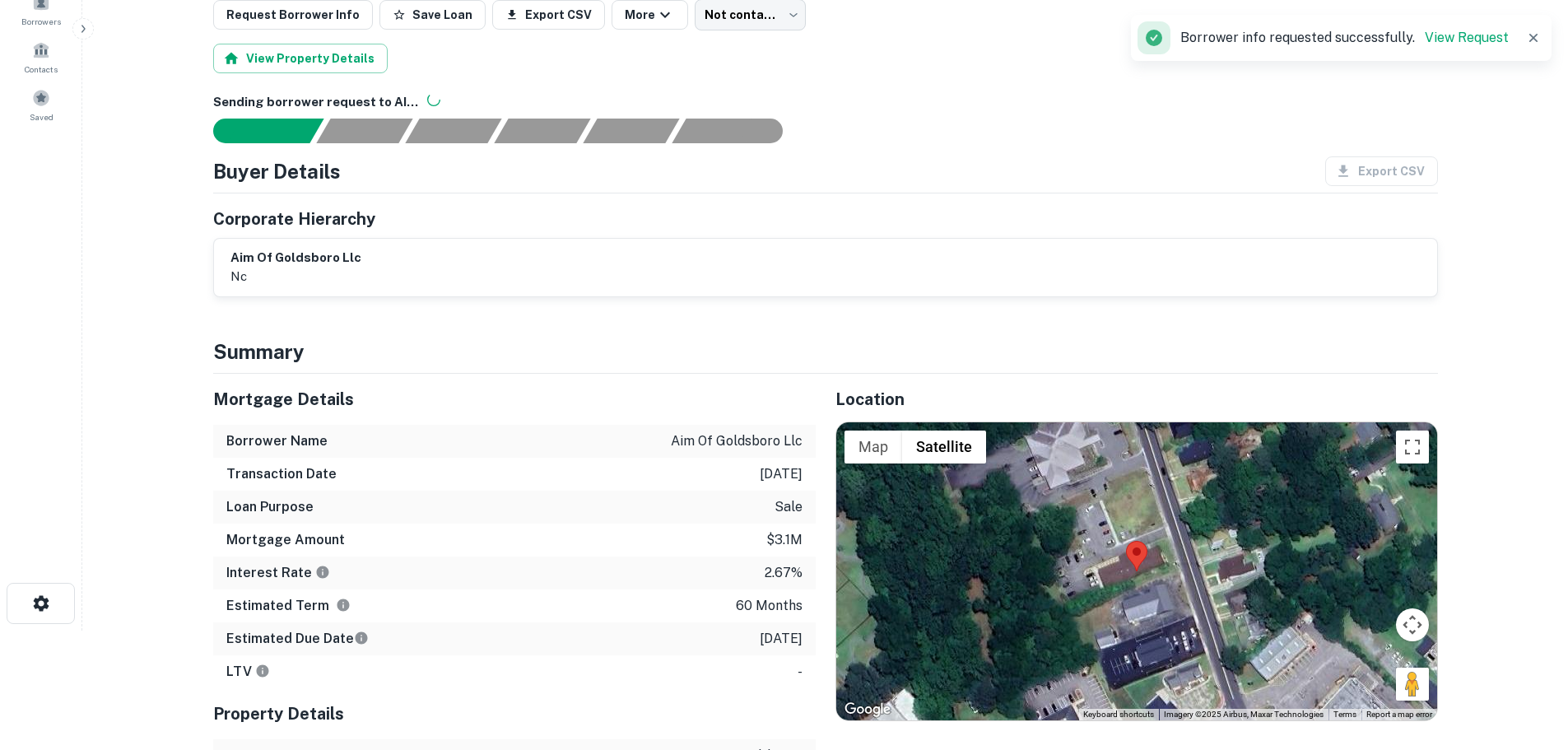
scroll to position [0, 0]
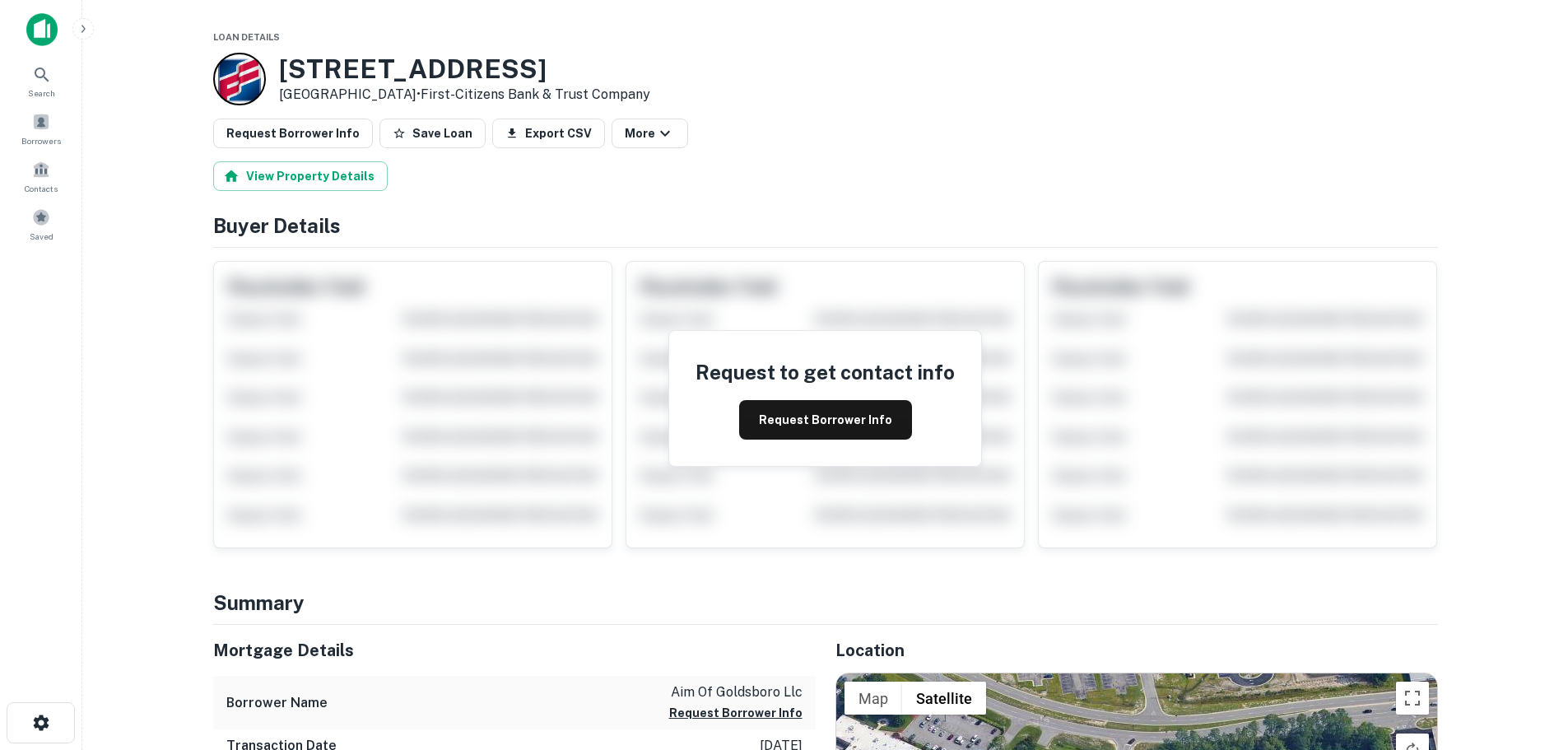
drag, startPoint x: 423, startPoint y: 94, endPoint x: 283, endPoint y: 74, distance: 141.4
click at [283, 74] on div "[STREET_ADDRESS] • First-citizens Bank & Trust Company" at bounding box center [465, 78] width 371 height 51
copy div "[STREET_ADDRESS]"
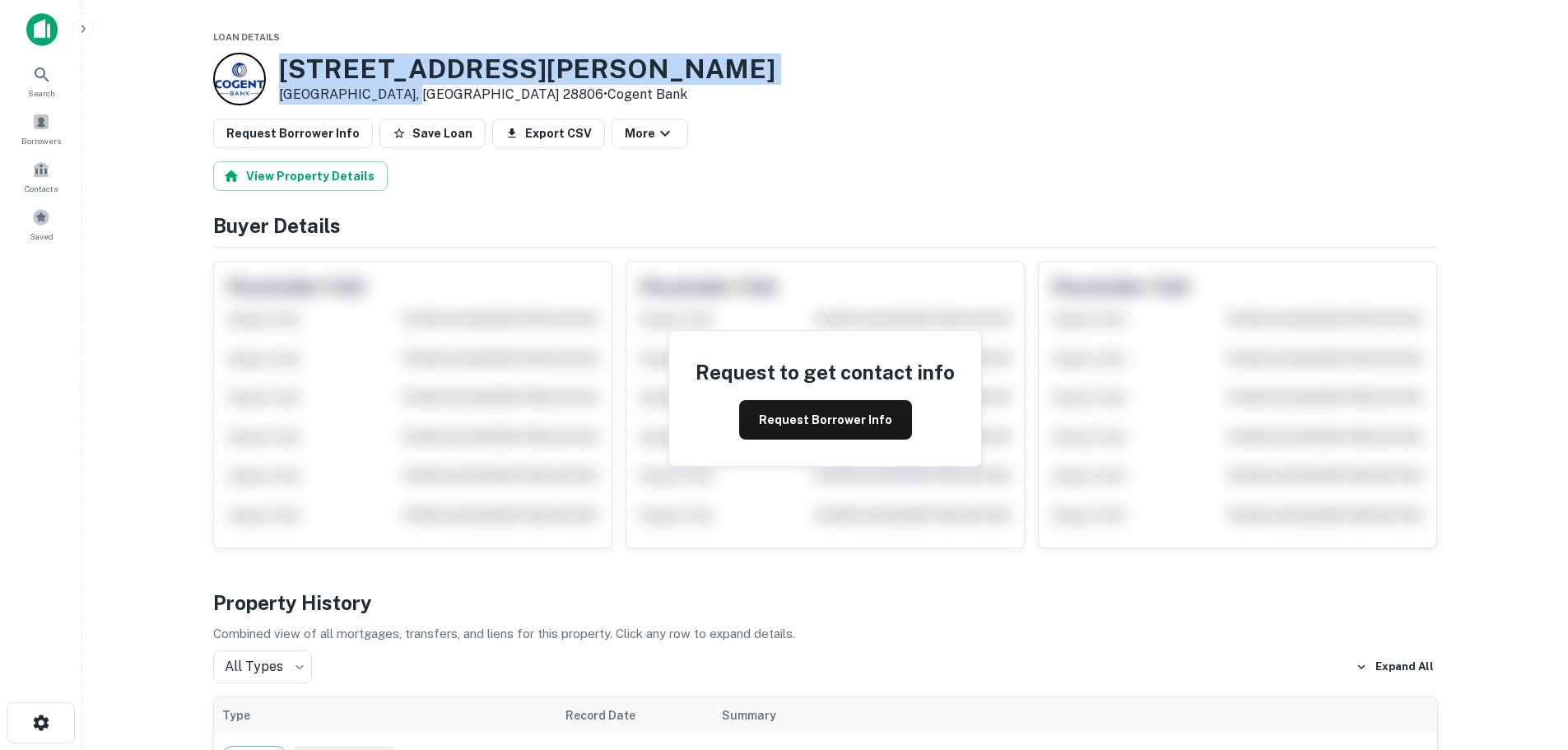
drag, startPoint x: 400, startPoint y: 102, endPoint x: 276, endPoint y: 66, distance: 129.1
click at [276, 66] on div "627 Haywood Rd Asheville, NC 28806 • Cogent Bank" at bounding box center [493, 78] width 562 height 52
copy div "627 Haywood Rd Asheville, NC 28806"
click at [778, 410] on button "Request Borrower Info" at bounding box center [825, 420] width 173 height 39
drag, startPoint x: 409, startPoint y: 94, endPoint x: 280, endPoint y: 70, distance: 131.2
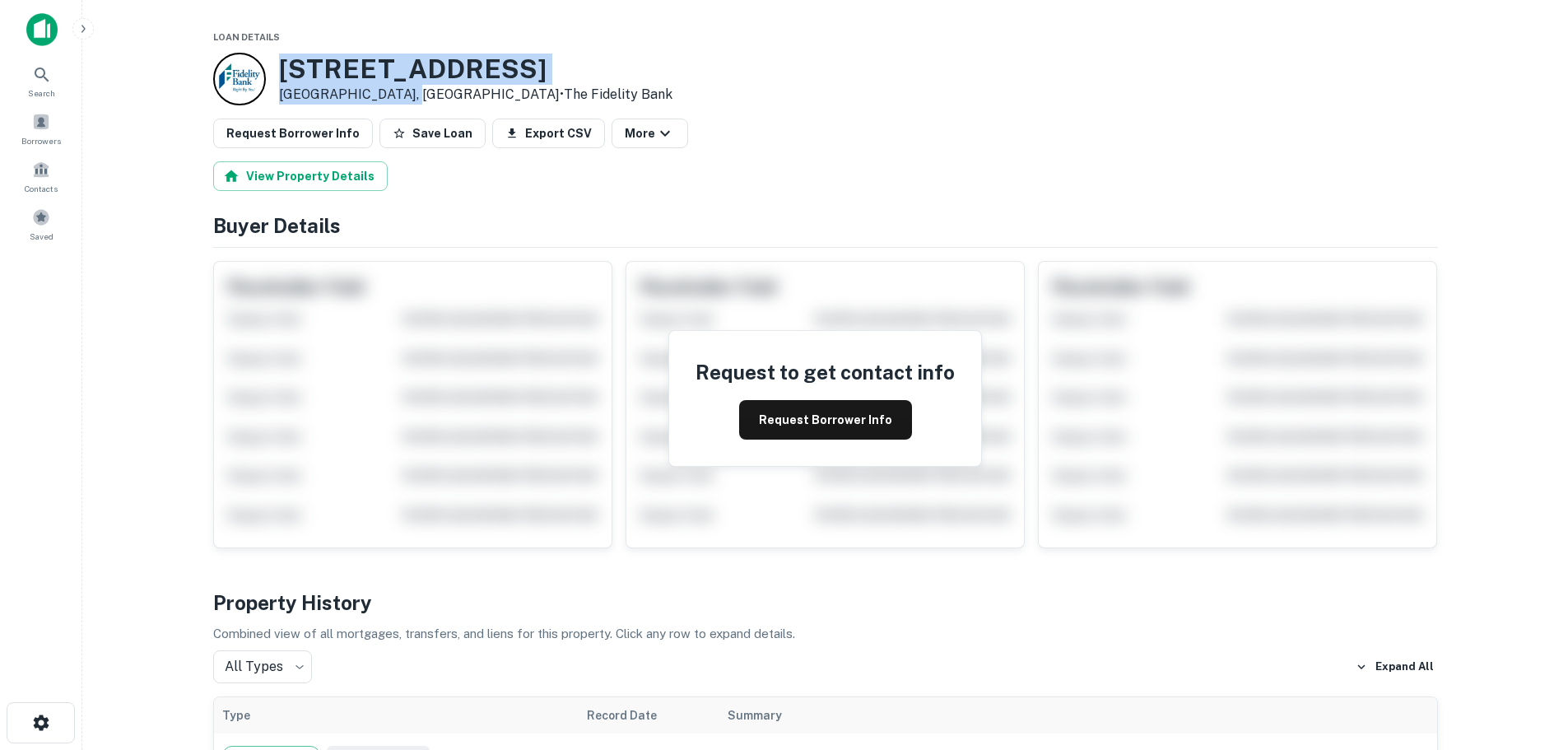
click at [280, 70] on div "[STREET_ADDRESS] • The Fidelity Bank" at bounding box center [476, 78] width 394 height 51
copy div "[STREET_ADDRESS]"
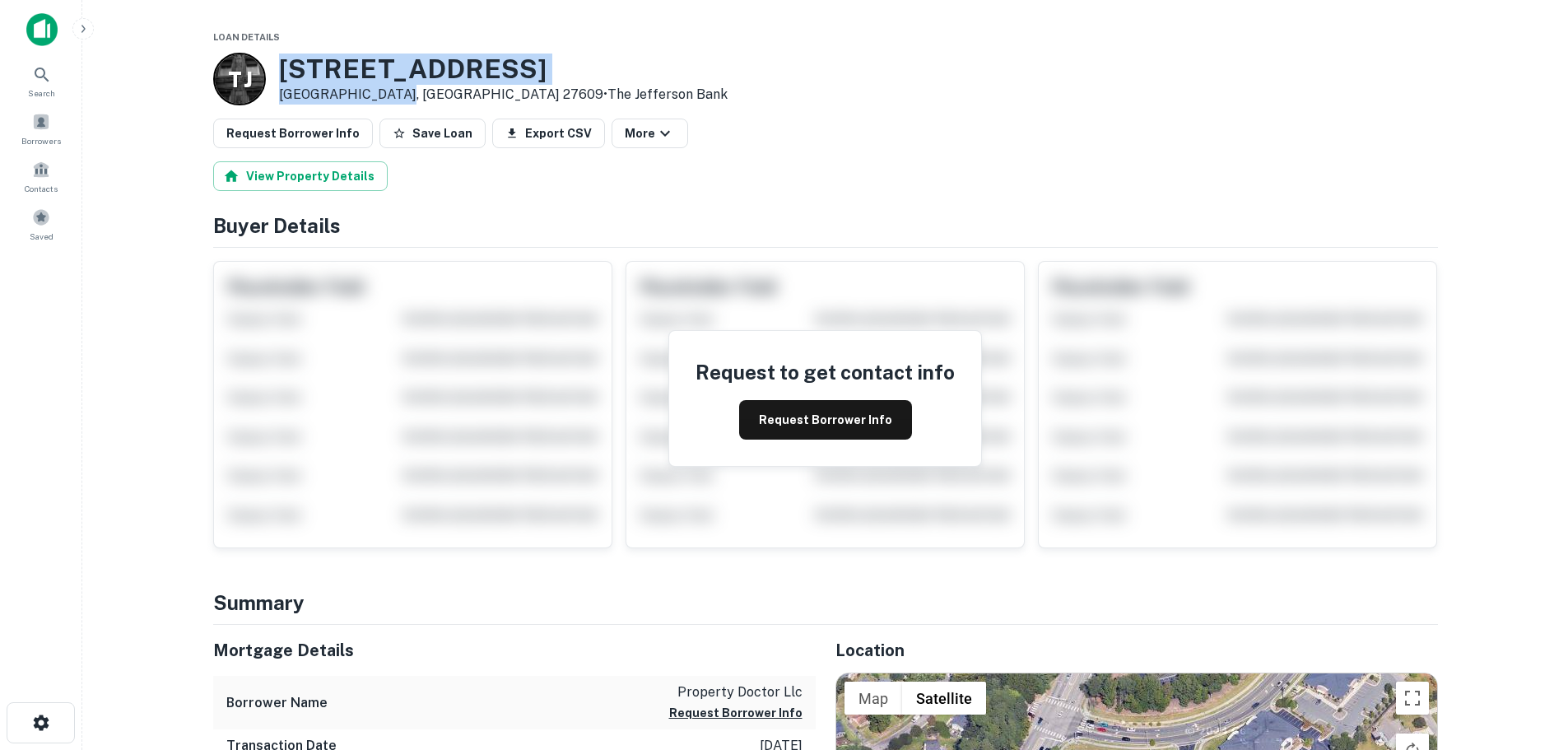
drag, startPoint x: 395, startPoint y: 93, endPoint x: 285, endPoint y: 71, distance: 112.2
click at [285, 71] on div "[STREET_ADDRESS] • The Jefferson Bank" at bounding box center [503, 78] width 449 height 51
copy div "5904 Six Forks Rd Raleigh, NC 27609"
click at [805, 419] on button "Request Borrower Info" at bounding box center [825, 420] width 173 height 39
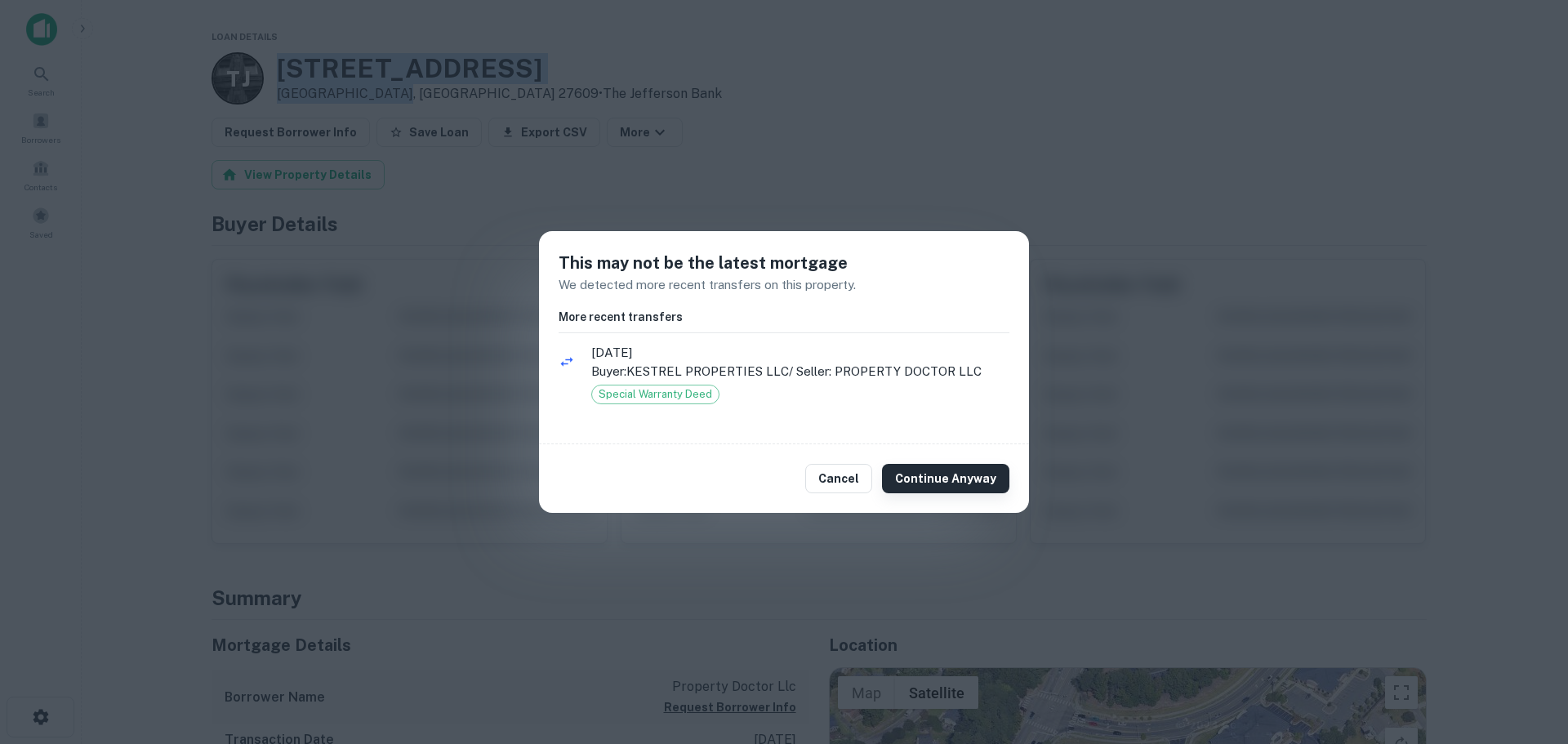
click at [946, 488] on button "Continue Anyway" at bounding box center [946, 478] width 128 height 30
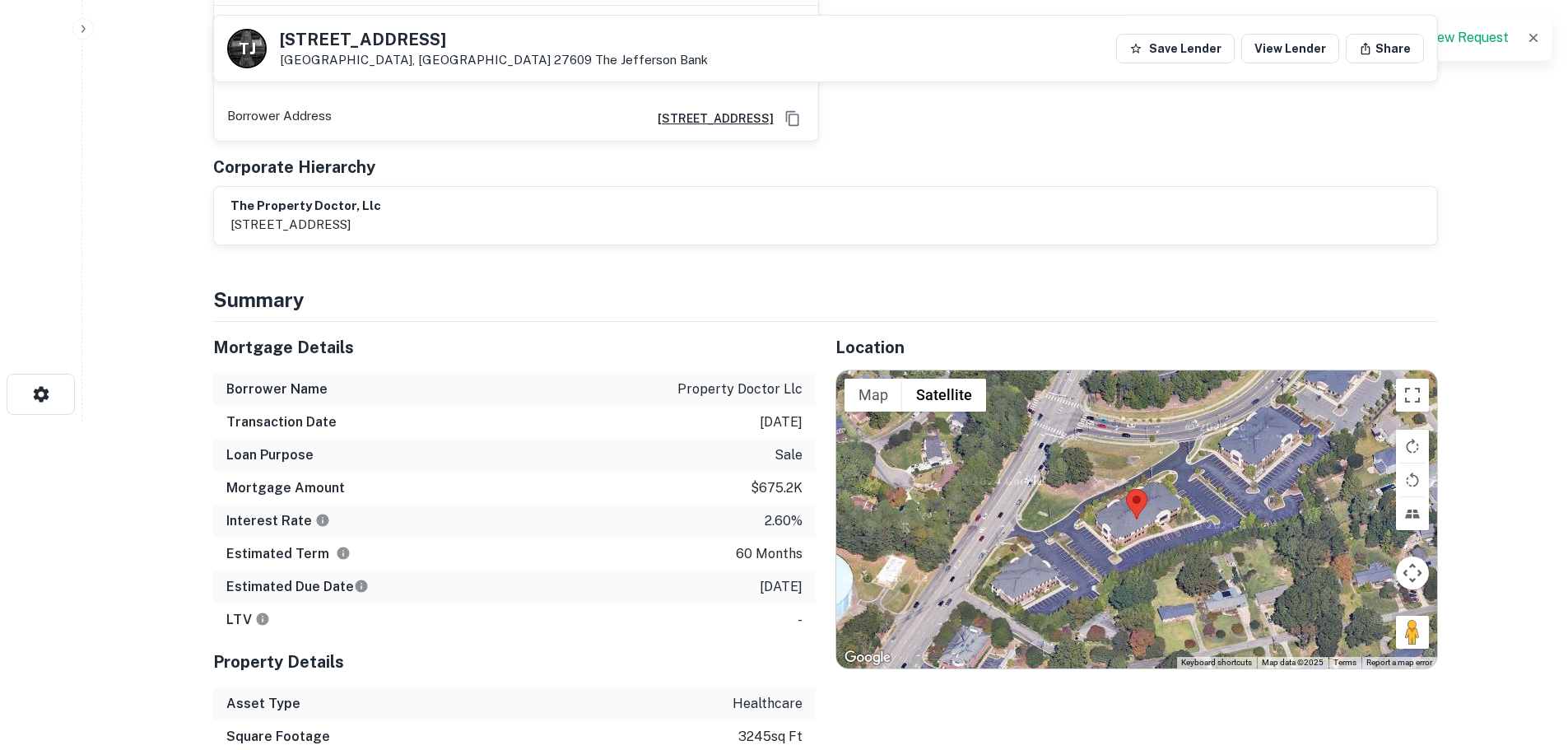
scroll to position [329, 0]
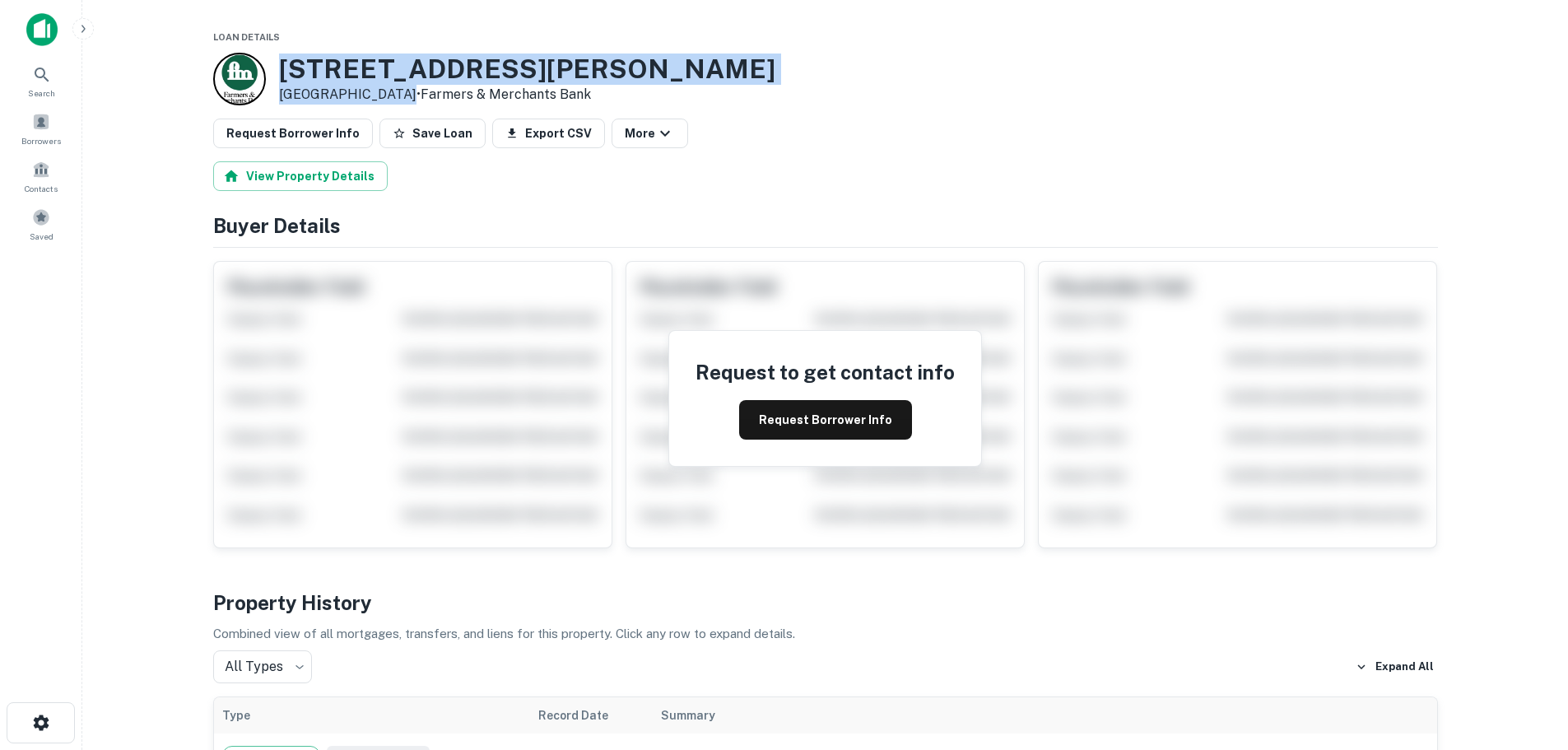
drag, startPoint x: 396, startPoint y: 94, endPoint x: 280, endPoint y: 70, distance: 118.5
click at [281, 70] on div "[STREET_ADDRESS][PERSON_NAME] • Farmers & Merchants Bank" at bounding box center [527, 78] width 496 height 51
copy div "340 Penny Ln Concord, NC 28025"
click at [806, 429] on button "Request Borrower Info" at bounding box center [825, 420] width 173 height 39
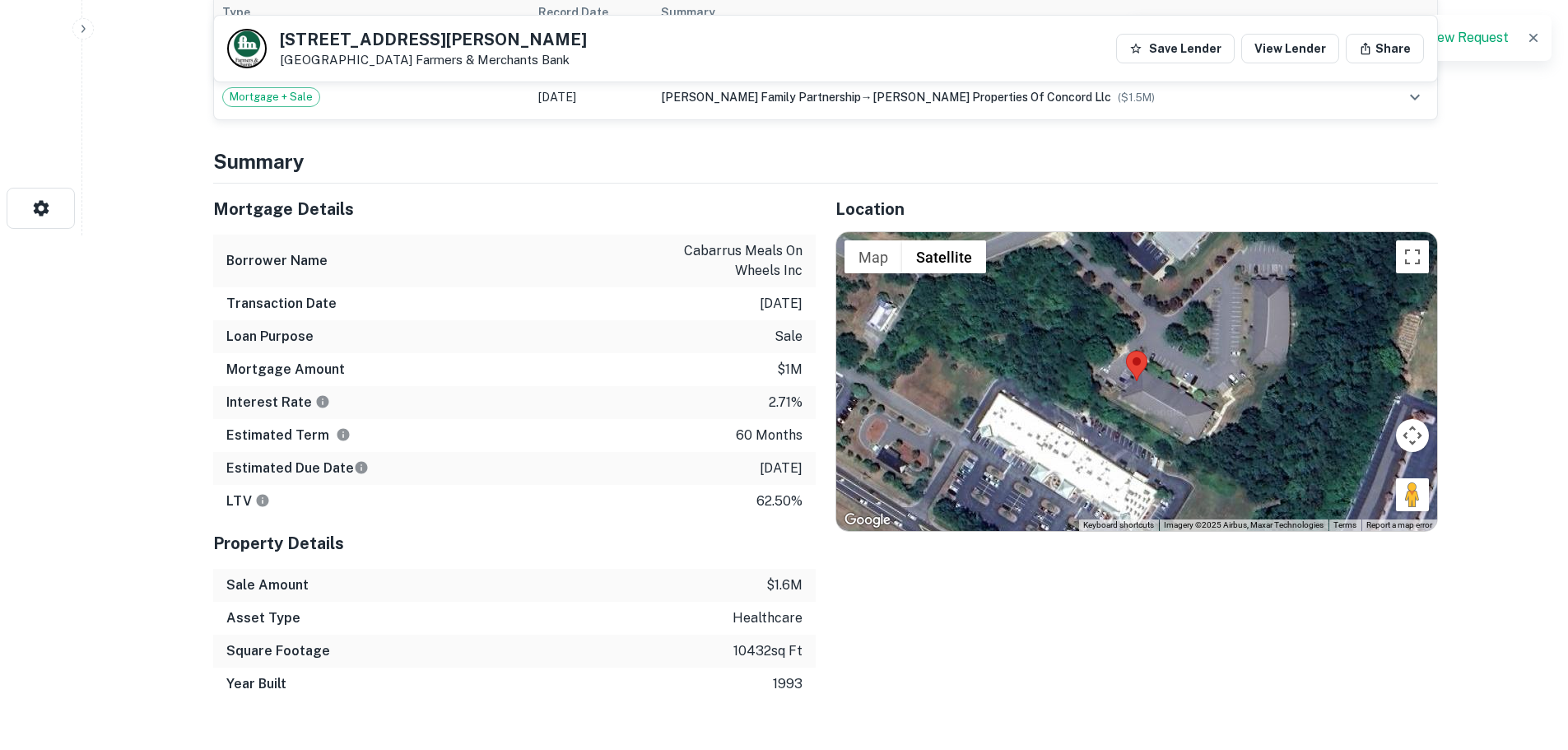
scroll to position [741, 0]
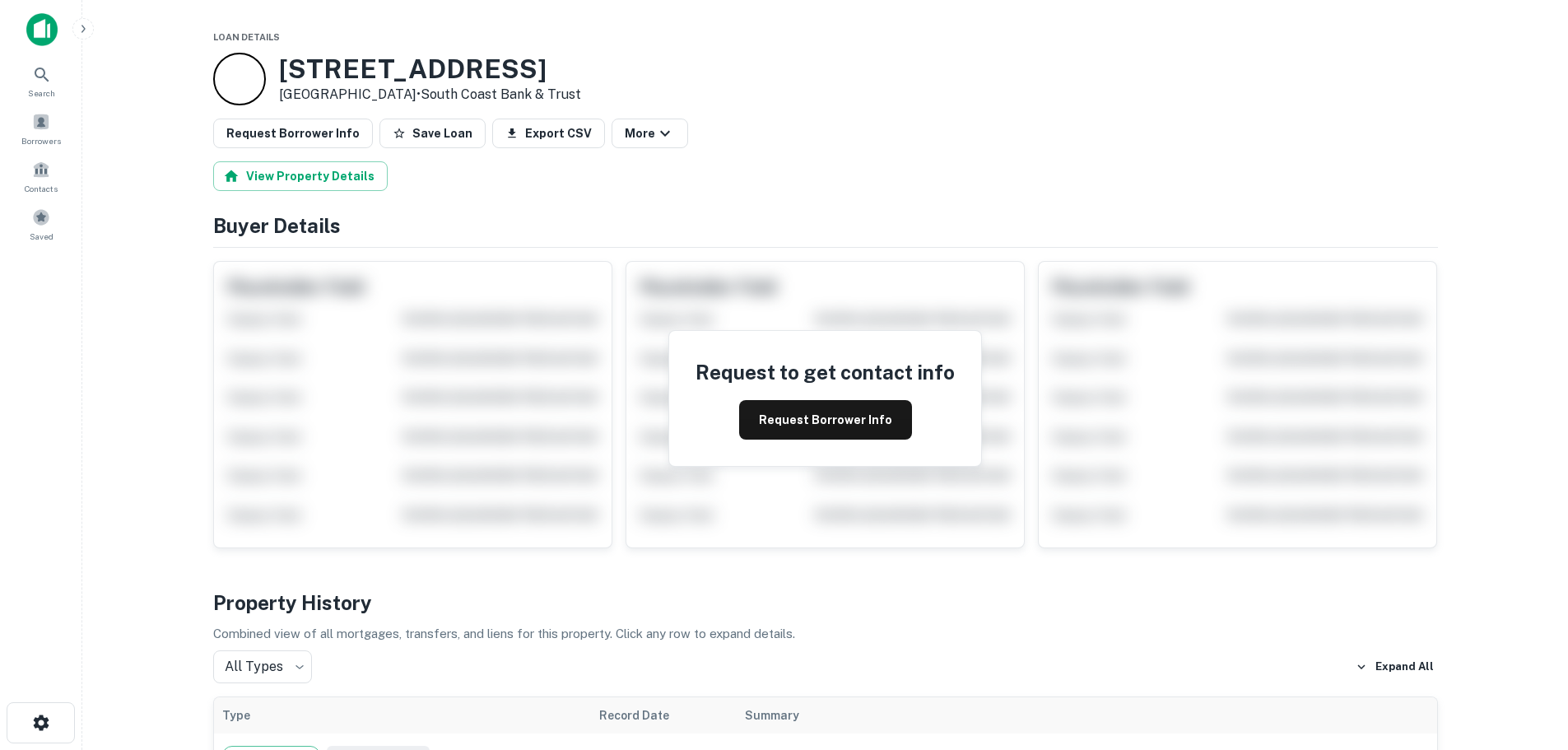
drag, startPoint x: 423, startPoint y: 96, endPoint x: 281, endPoint y: 71, distance: 144.2
click at [281, 71] on div "[STREET_ADDRESS] • South Coast Bank & Trust" at bounding box center [430, 78] width 302 height 51
copy div "[STREET_ADDRESS]"
click at [801, 424] on button "Request Borrower Info" at bounding box center [825, 420] width 173 height 39
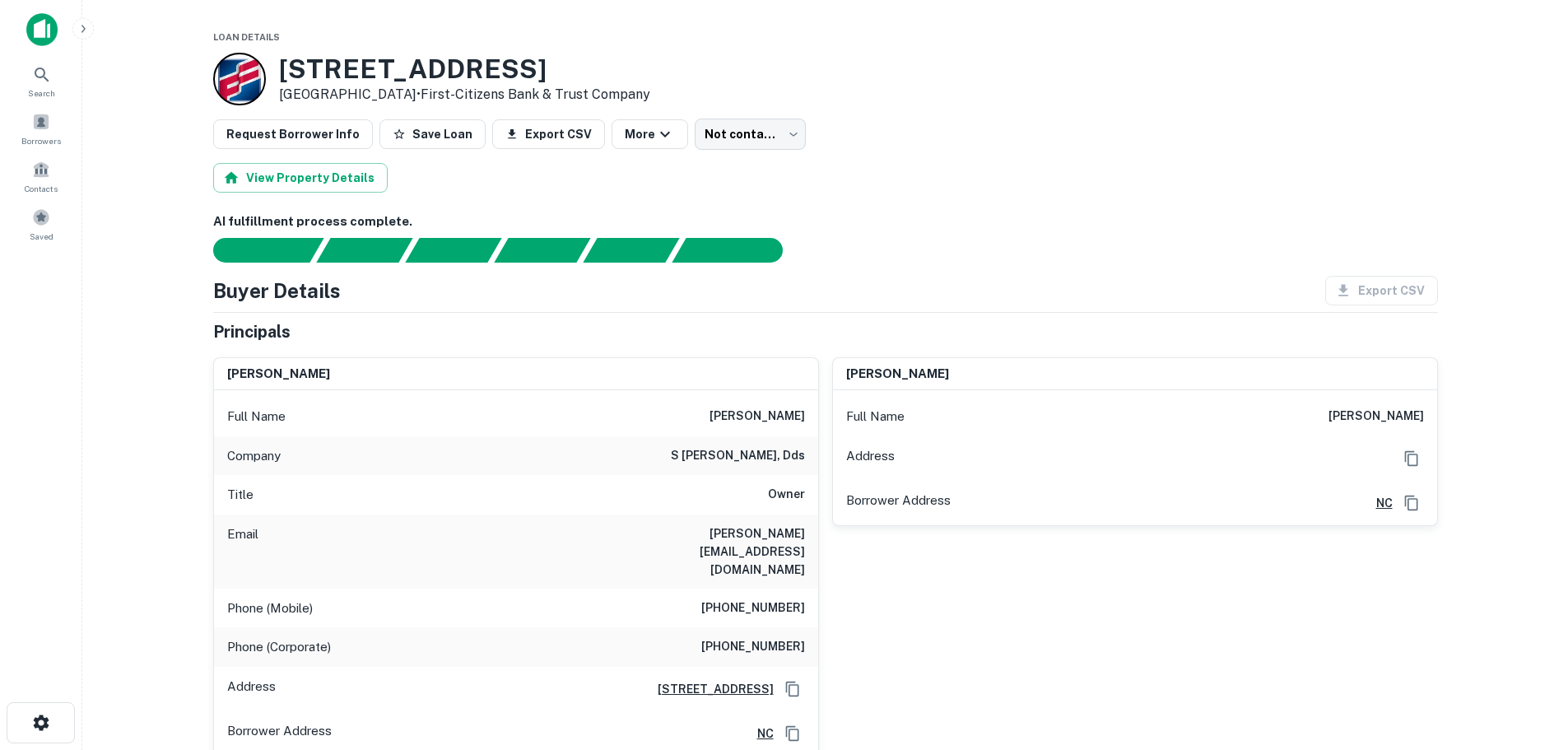
drag, startPoint x: 394, startPoint y: 97, endPoint x: 283, endPoint y: 72, distance: 113.8
click at [283, 72] on div "[STREET_ADDRESS] • First-citizens Bank & Trust Company" at bounding box center [465, 78] width 371 height 51
copy div "[STREET_ADDRESS]"
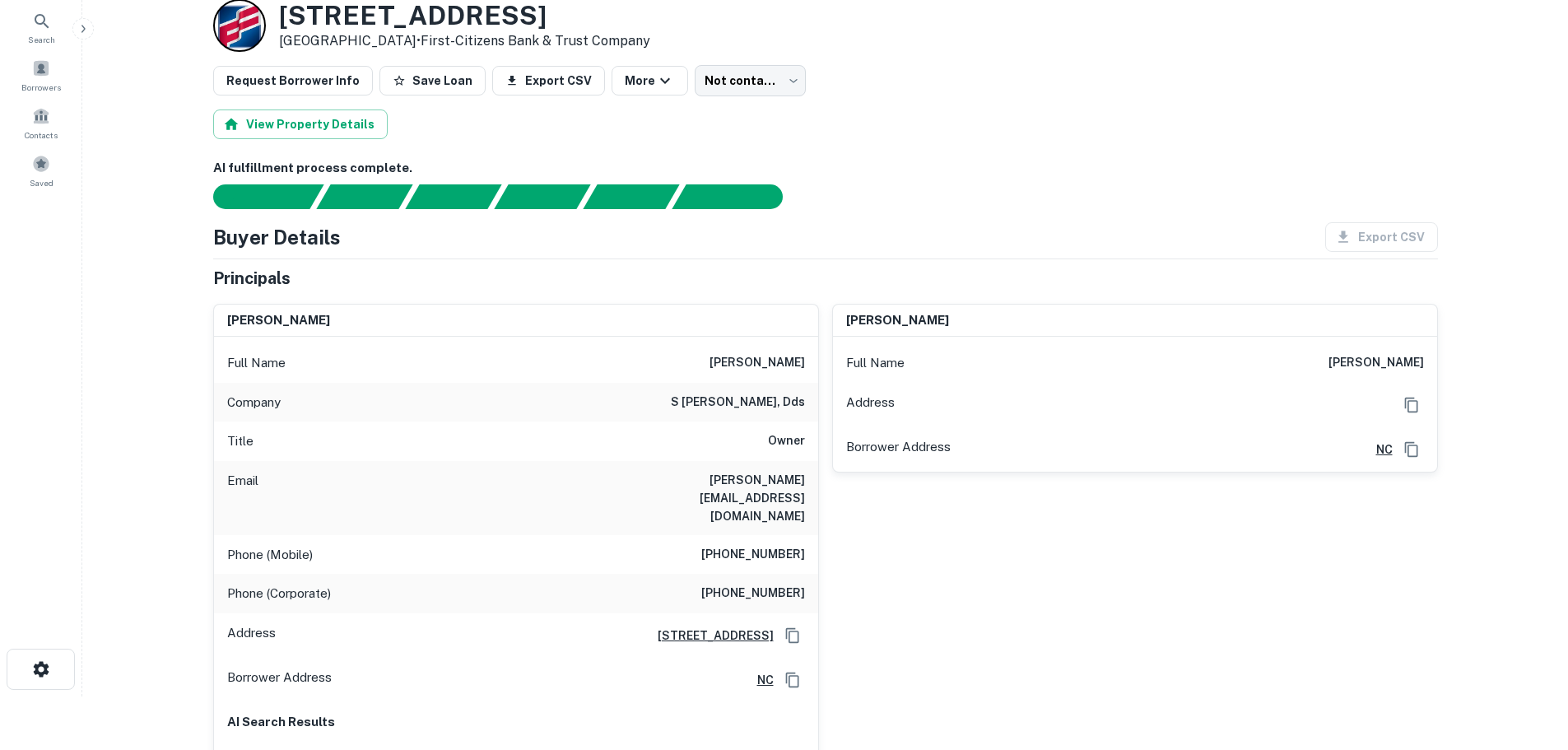
scroll to position [82, 0]
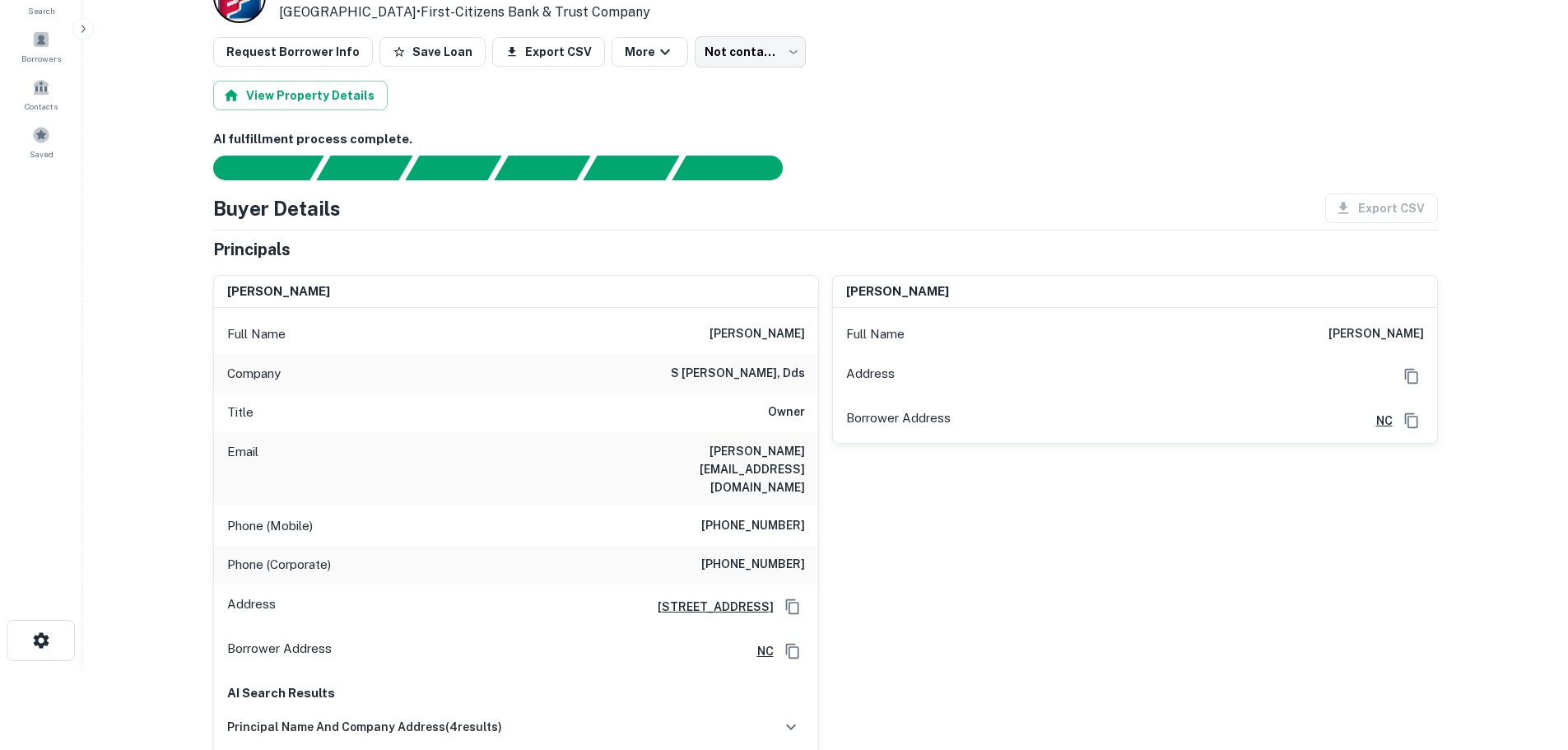
click at [732, 453] on h6 "[PERSON_NAME][EMAIL_ADDRESS][DOMAIN_NAME]" at bounding box center [706, 469] width 198 height 54
click at [732, 452] on h6 "kim@skimberlyjonesdds.com" at bounding box center [706, 469] width 198 height 54
copy h6 "kim@skimberlyjonesdds.com"
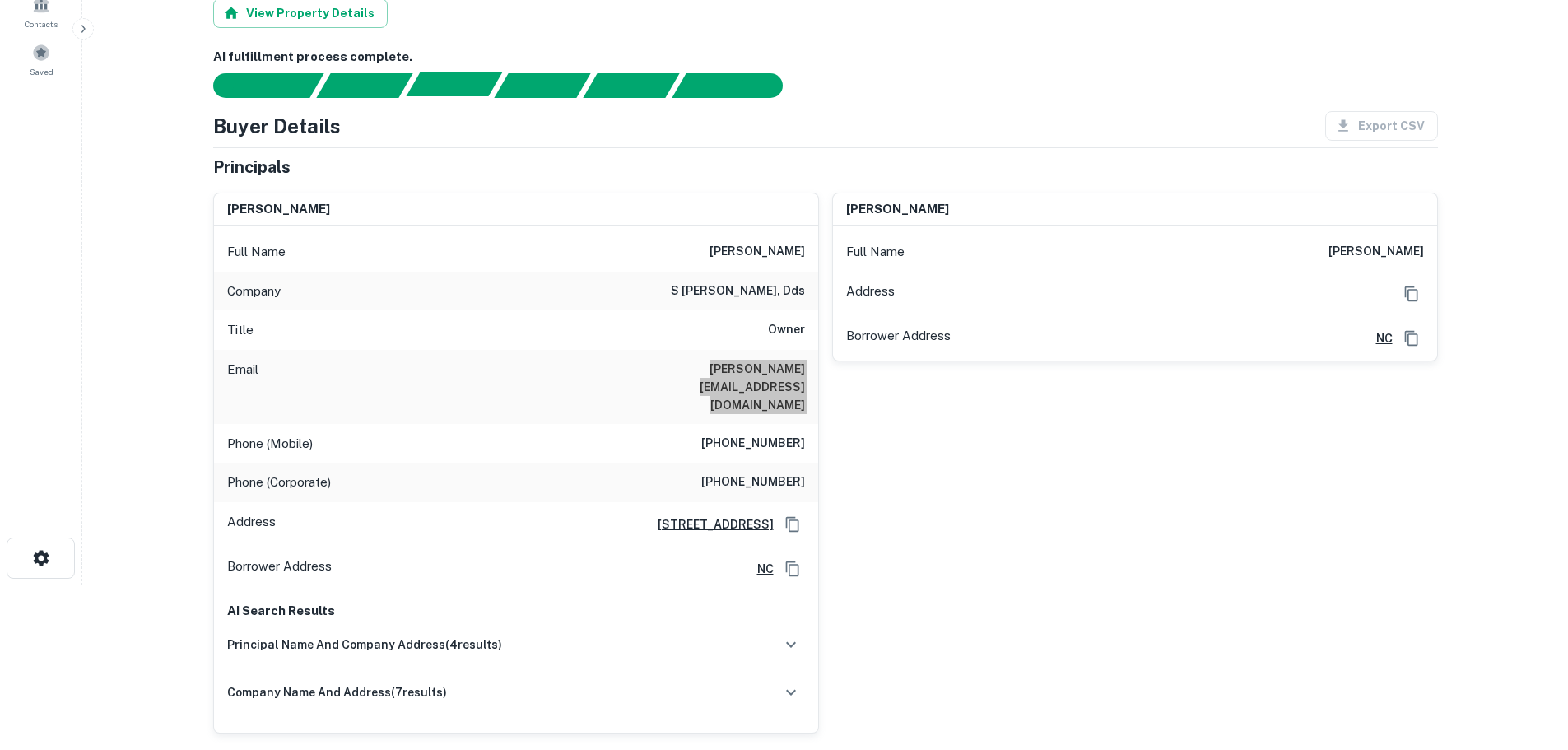
scroll to position [0, 0]
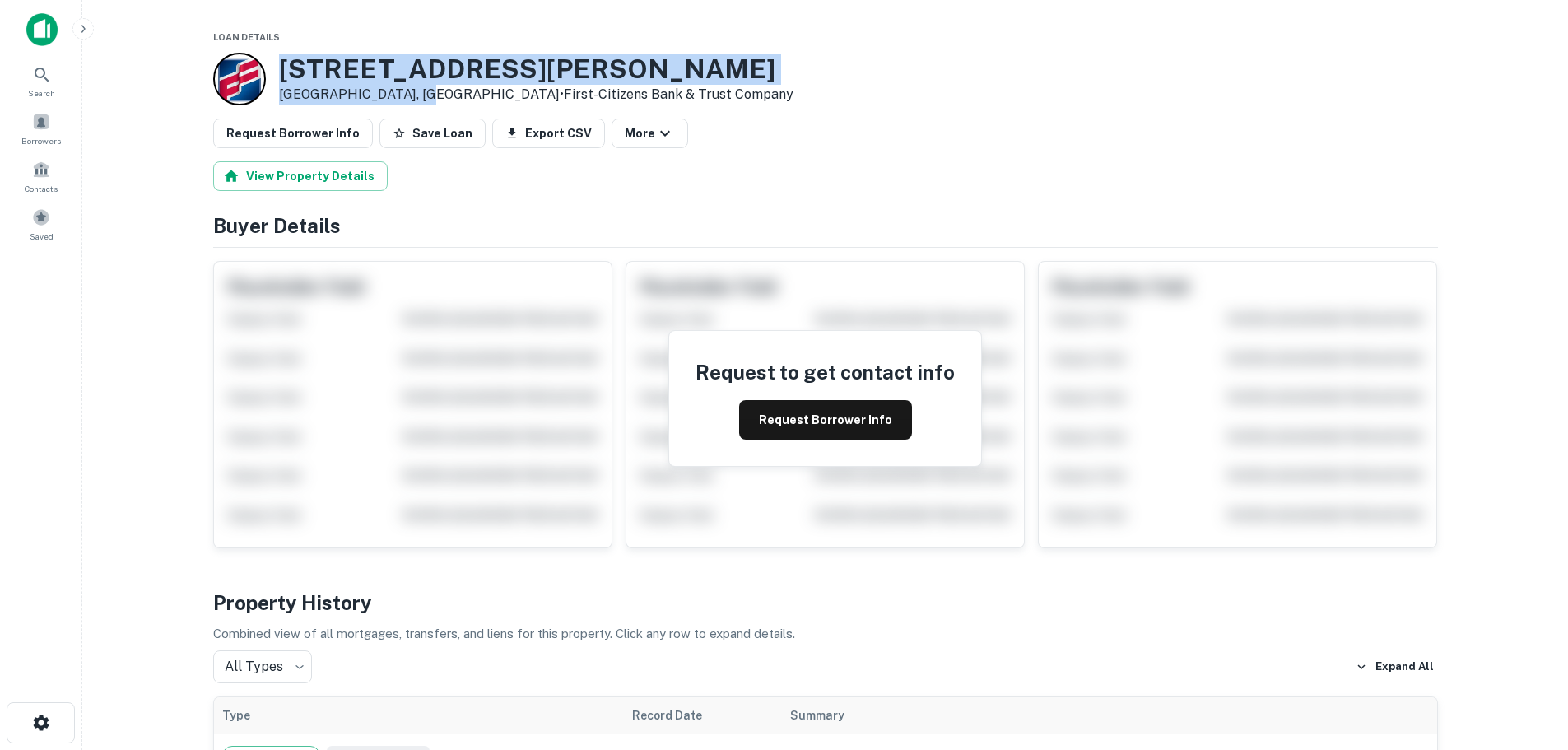
drag, startPoint x: 408, startPoint y: 92, endPoint x: 274, endPoint y: 69, distance: 136.0
click at [274, 69] on div "1203 Northup St Reidsville, NC 27320 • First-citizens Bank & Trust Company" at bounding box center [503, 78] width 580 height 52
copy div "1203 Northup St Reidsville, NC 27320"
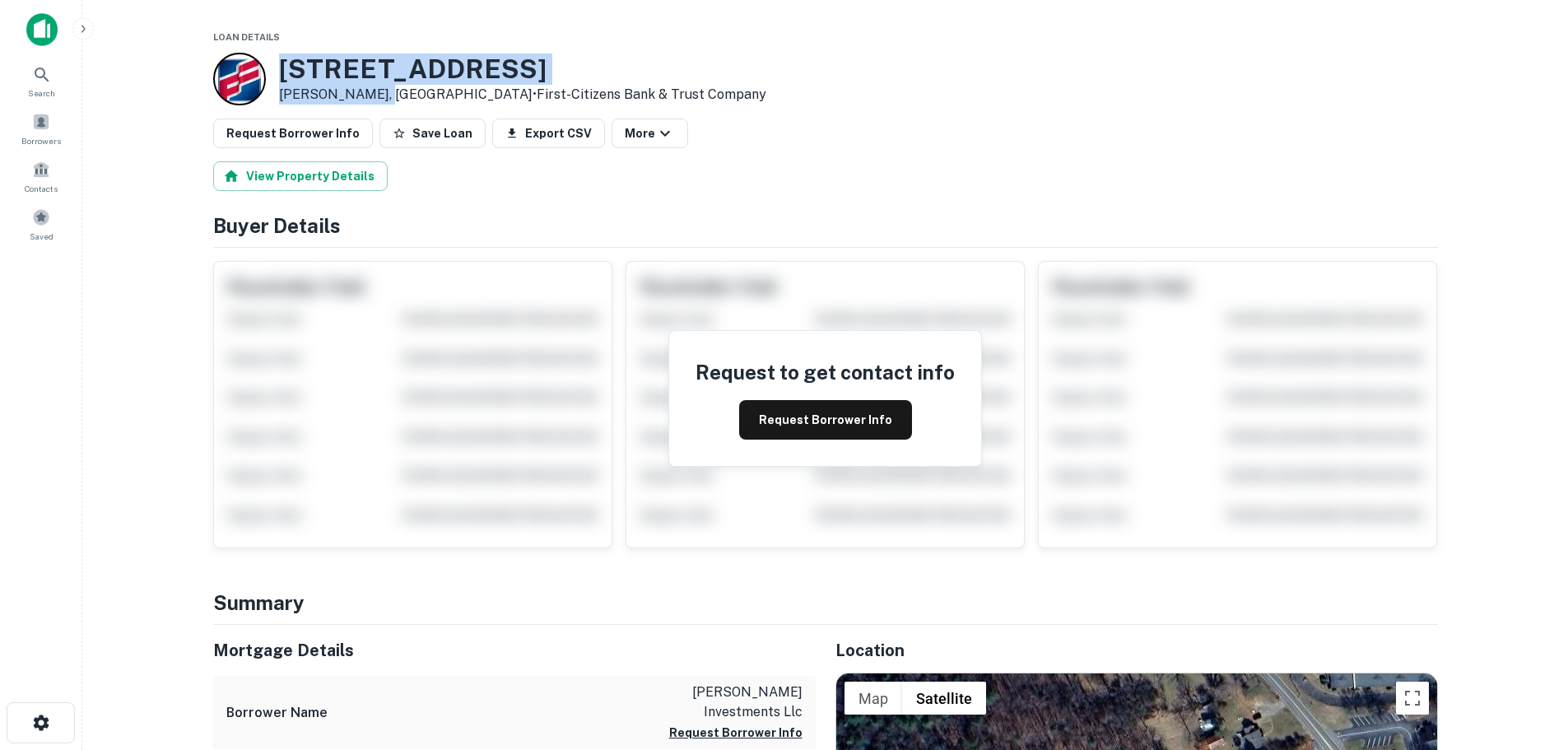
drag, startPoint x: 376, startPoint y: 95, endPoint x: 280, endPoint y: 75, distance: 98.1
click at [280, 75] on div "[STREET_ADDRESS][PERSON_NAME] • First-citizens Bank & Trust Company" at bounding box center [522, 78] width 487 height 51
copy div "[STREET_ADDRESS][PERSON_NAME]"
click at [840, 416] on button "Request Borrower Info" at bounding box center [825, 420] width 173 height 39
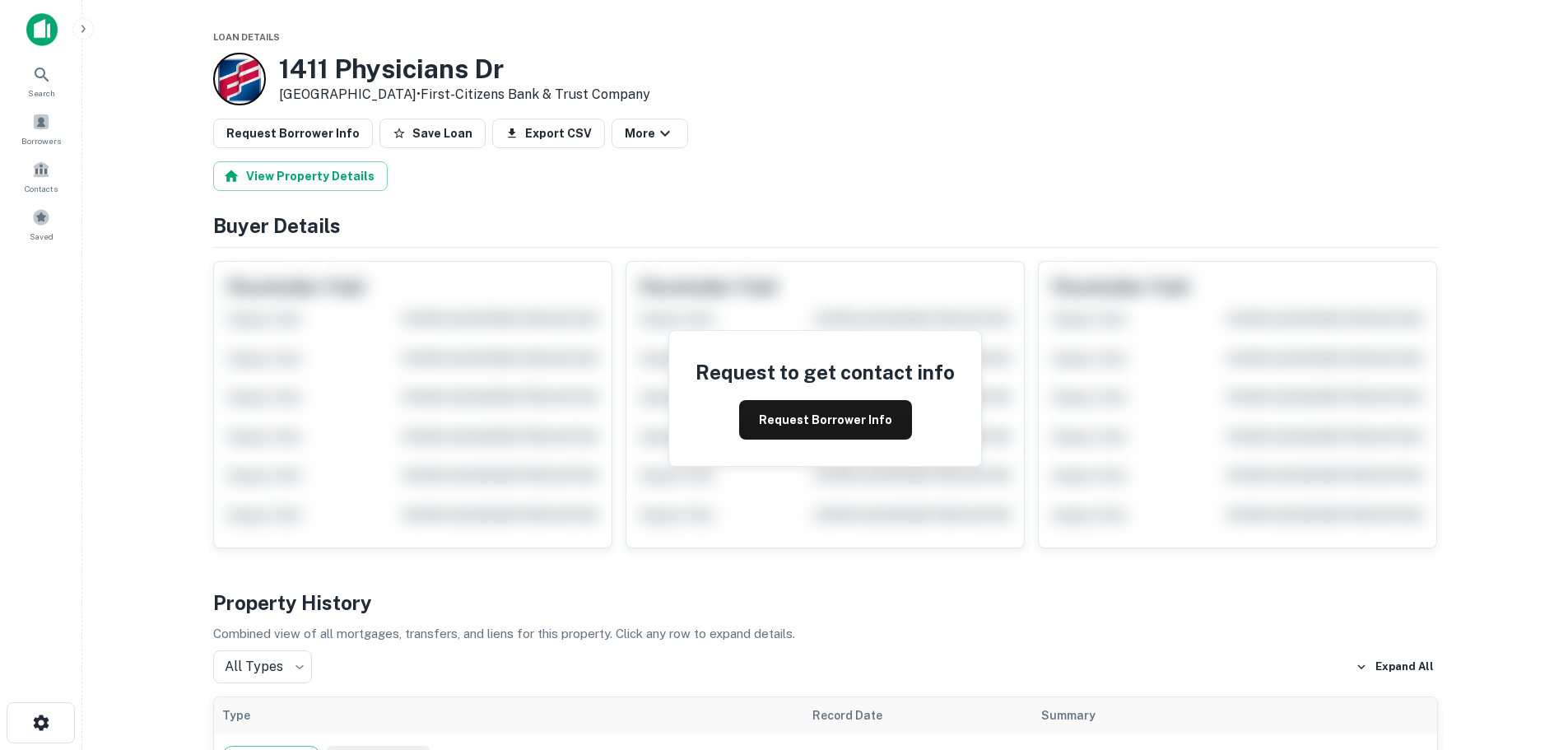
drag, startPoint x: 416, startPoint y: 95, endPoint x: 272, endPoint y: 75, distance: 145.4
click at [275, 75] on div "1411 Physicians Dr Wilmington, NC 28401 • First-citizens Bank & Trust Company" at bounding box center [431, 78] width 437 height 52
copy div "1411 Physicians Dr Wilmington, NC 28401"
click at [798, 430] on button "Request Borrower Info" at bounding box center [825, 420] width 173 height 39
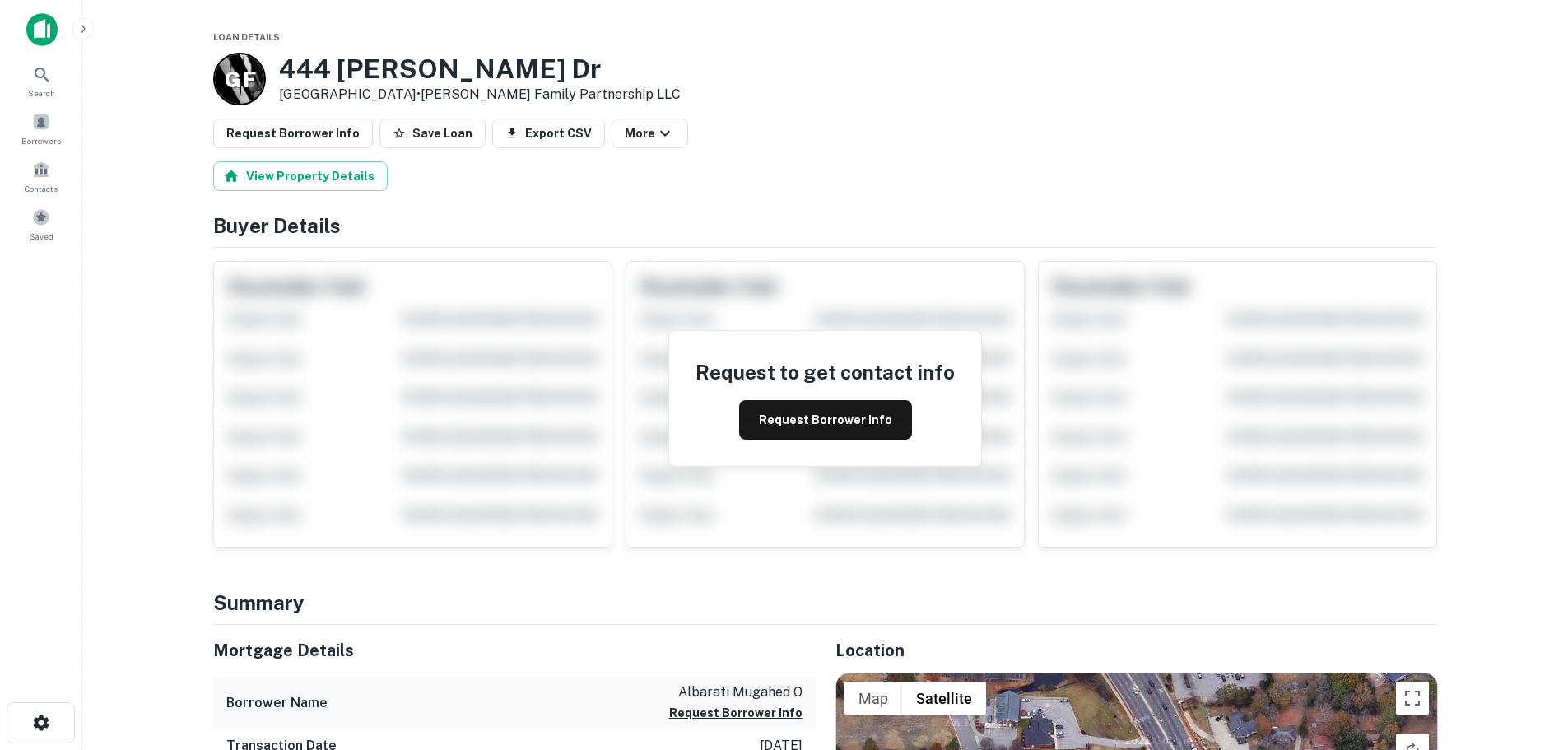
drag, startPoint x: 420, startPoint y: 95, endPoint x: 272, endPoint y: 67, distance: 150.6
click at [272, 67] on div "G F 444 Owen Dr Fayetteville, NC 28304 • Godwin Family Partnership LLC" at bounding box center [446, 78] width 467 height 52
copy div "444 Owen Dr Fayetteville, NC 28304"
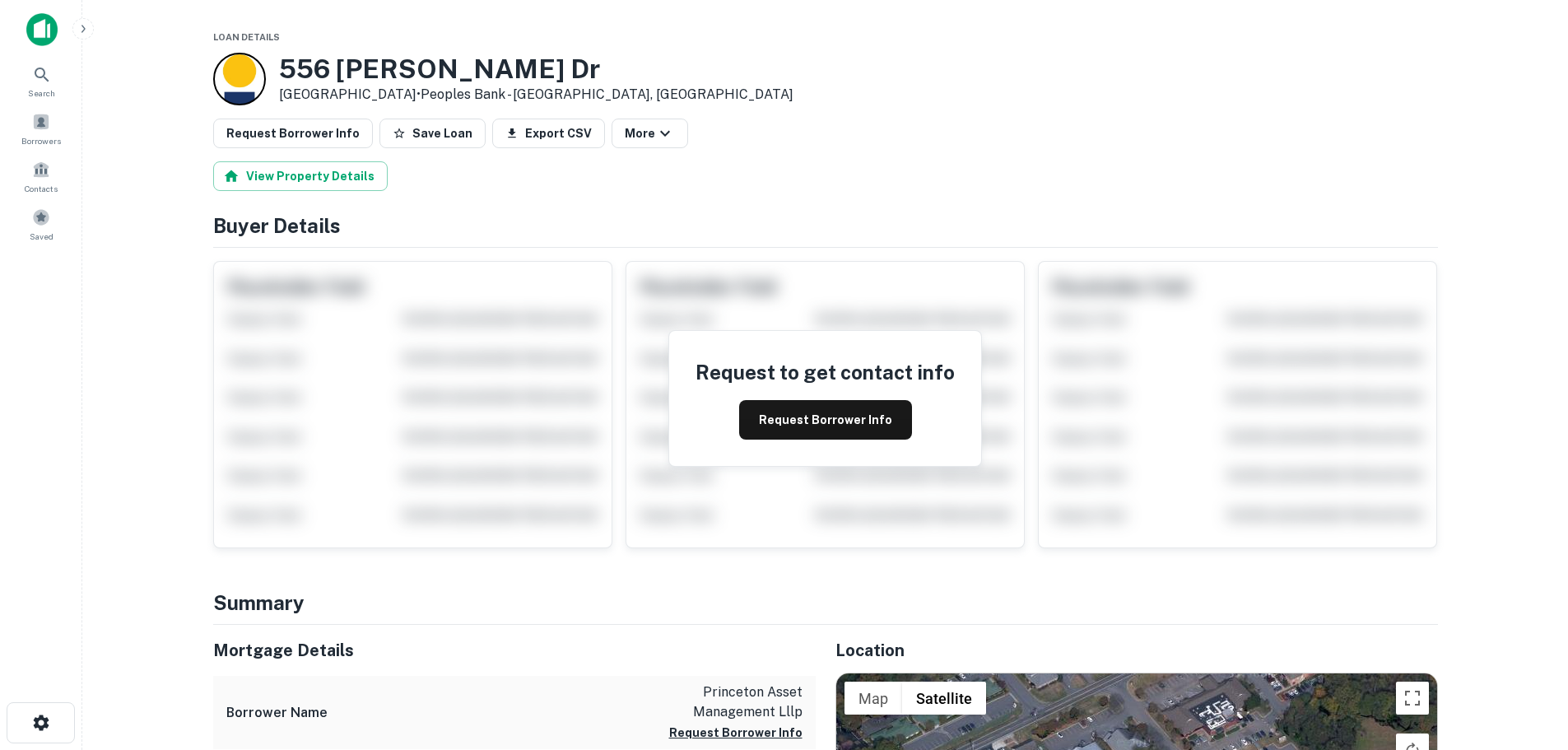
drag, startPoint x: 410, startPoint y: 94, endPoint x: 280, endPoint y: 61, distance: 134.1
click at [280, 61] on div "556 Kitchings Dr Statesville, NC 28677 • Peoples Bank - Newton, NC" at bounding box center [535, 78] width 514 height 51
copy div "556 Kitchings Dr Statesville, NC 28677"
click at [815, 430] on button "Request Borrower Info" at bounding box center [825, 420] width 173 height 39
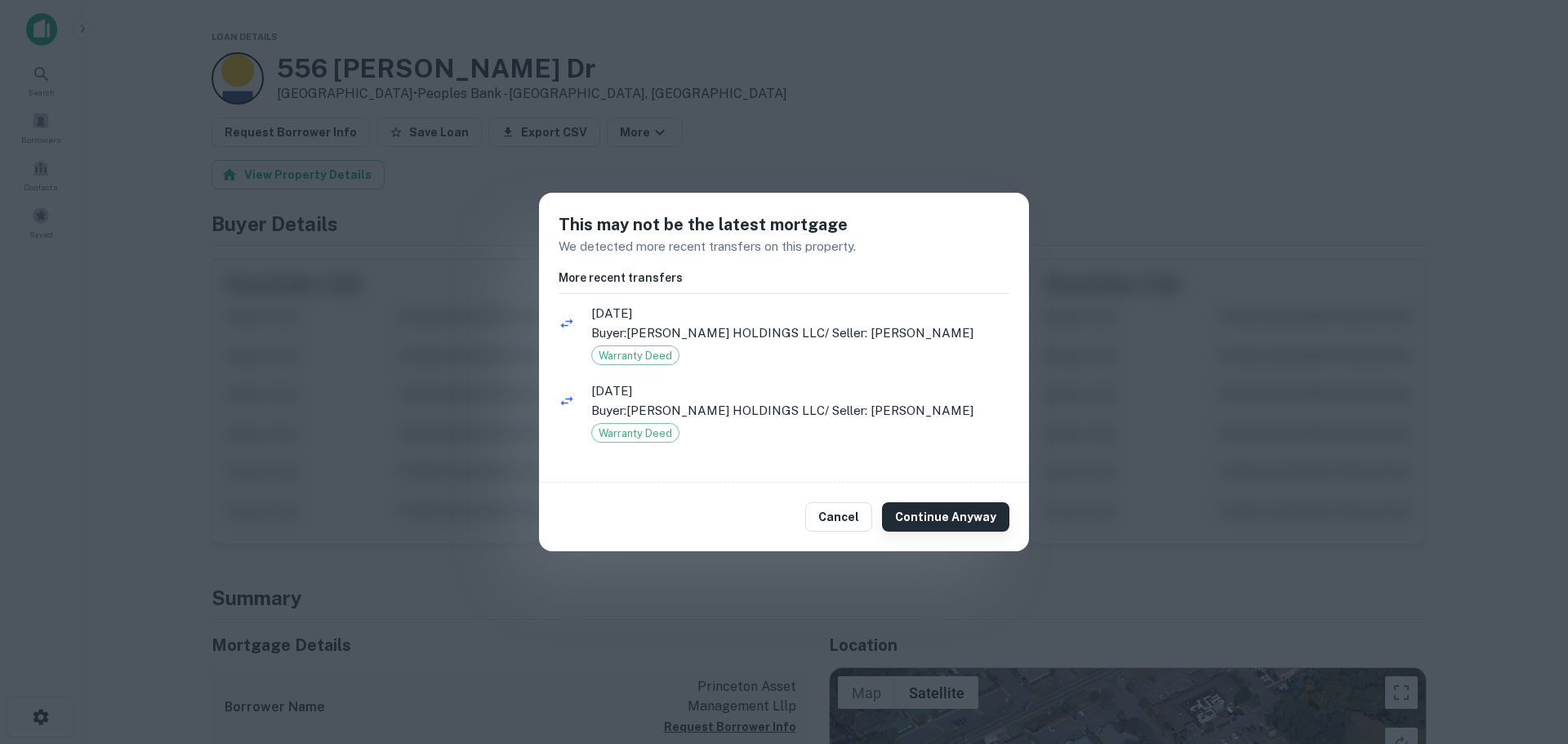
click at [946, 515] on button "Continue Anyway" at bounding box center [946, 517] width 128 height 30
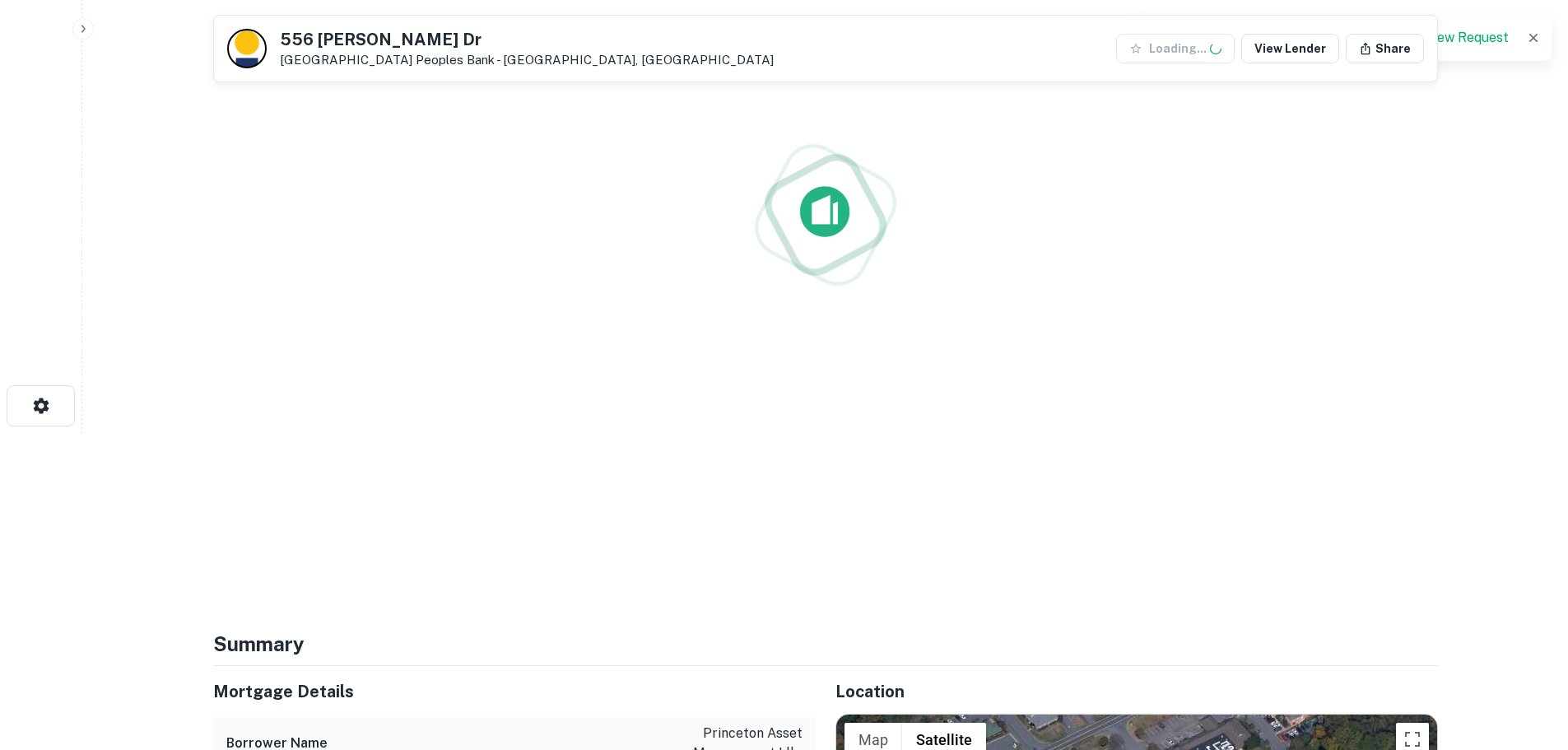
scroll to position [329, 0]
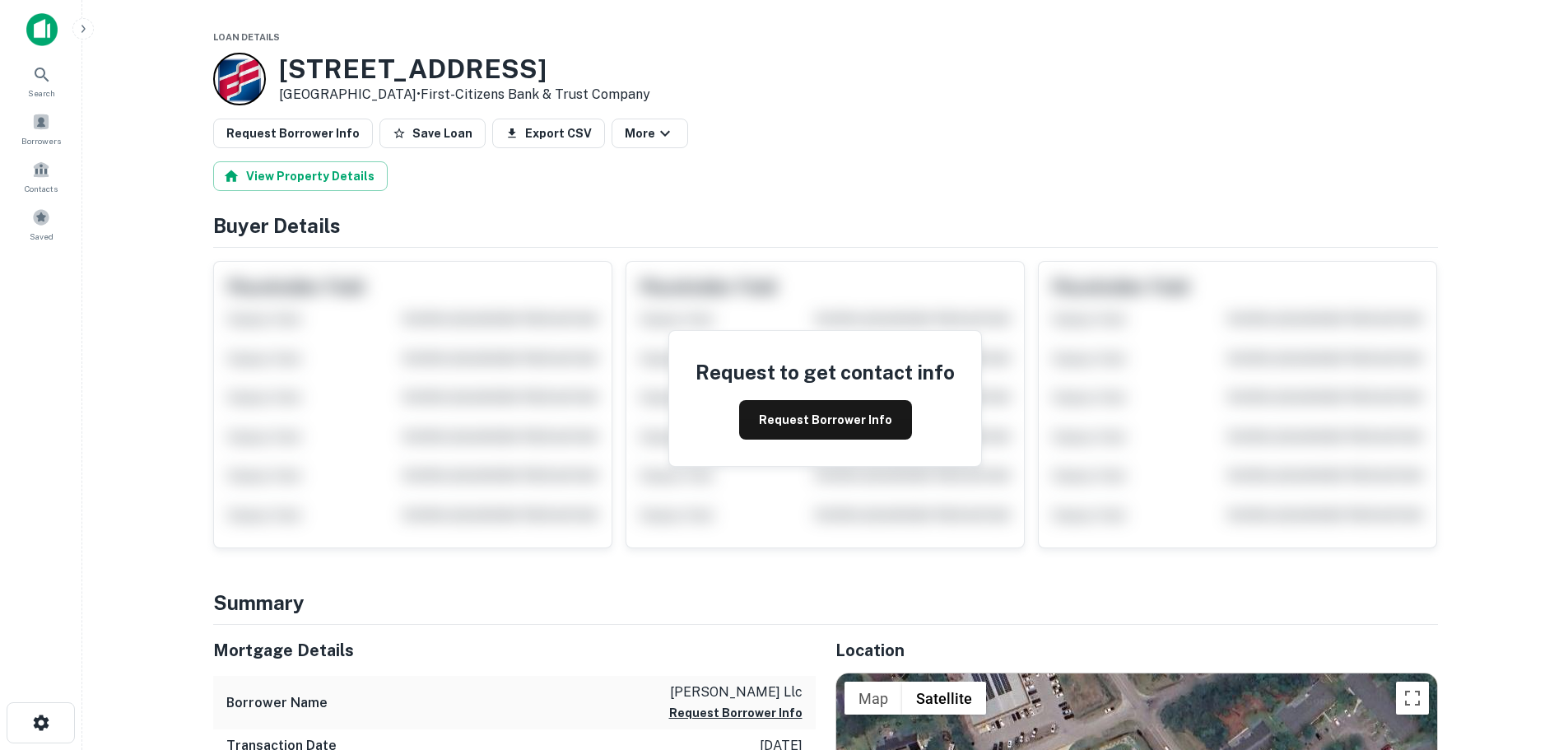
drag, startPoint x: 395, startPoint y: 94, endPoint x: 273, endPoint y: 66, distance: 125.2
click at [273, 66] on div "[STREET_ADDRESS] • First-citizens Bank & Trust Company" at bounding box center [431, 78] width 437 height 52
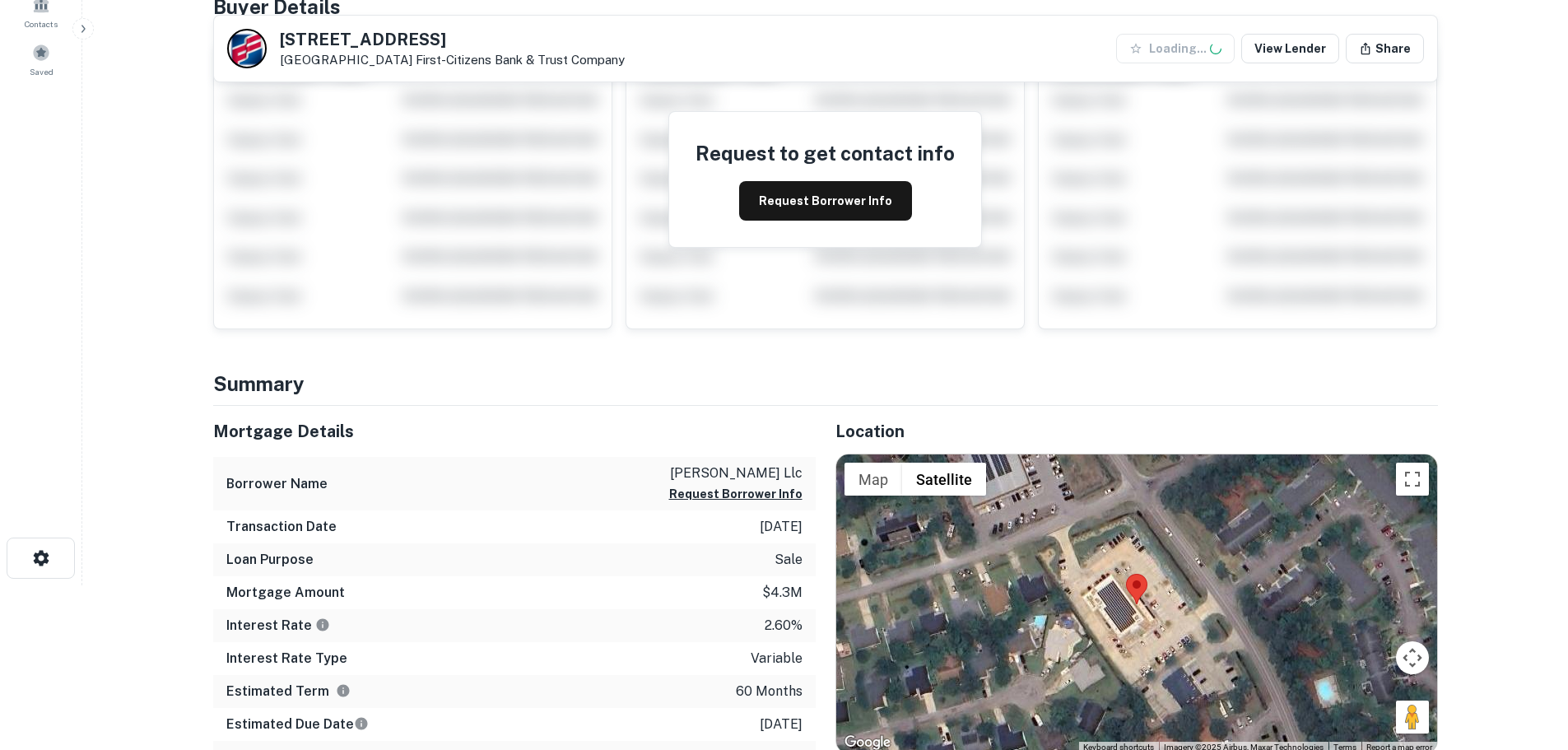
scroll to position [247, 0]
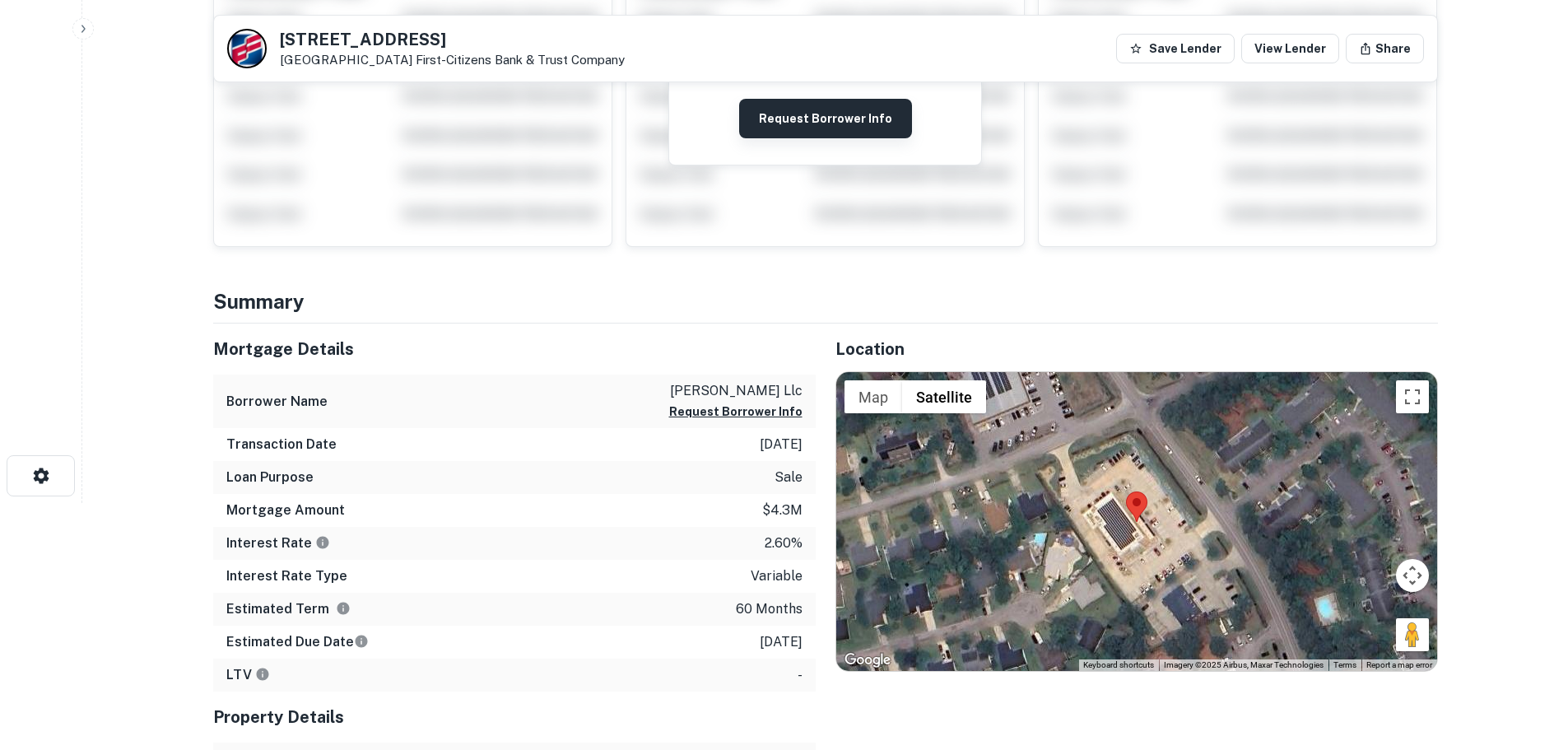
click at [809, 119] on button "Request Borrower Info" at bounding box center [825, 118] width 173 height 39
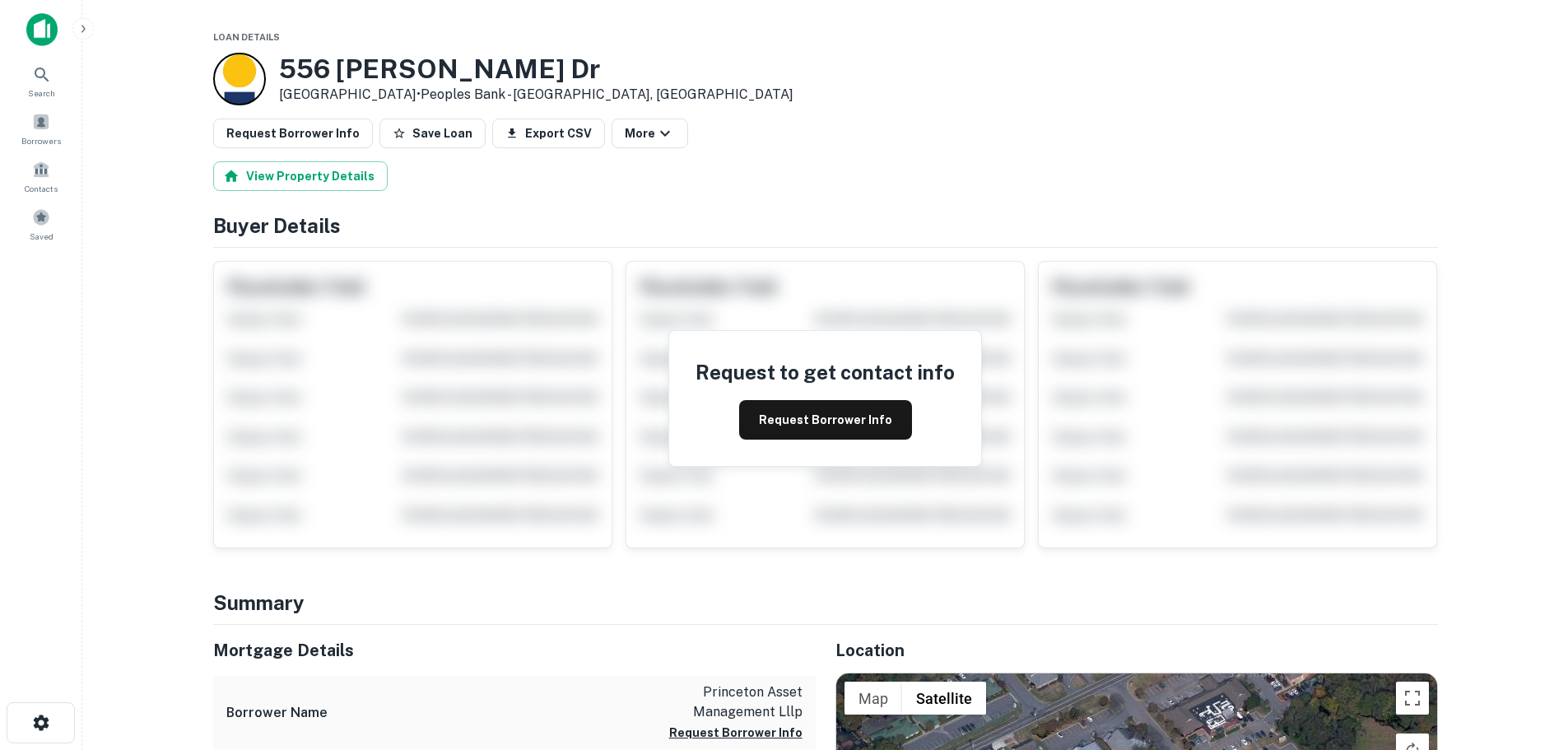
drag, startPoint x: 411, startPoint y: 90, endPoint x: 281, endPoint y: 74, distance: 131.0
click at [281, 74] on div "556 Kitchings Dr Statesville, NC 28677 • Peoples Bank - Newton, NC" at bounding box center [535, 78] width 514 height 51
copy div "556 Kitchings Dr Statesville, NC 28677"
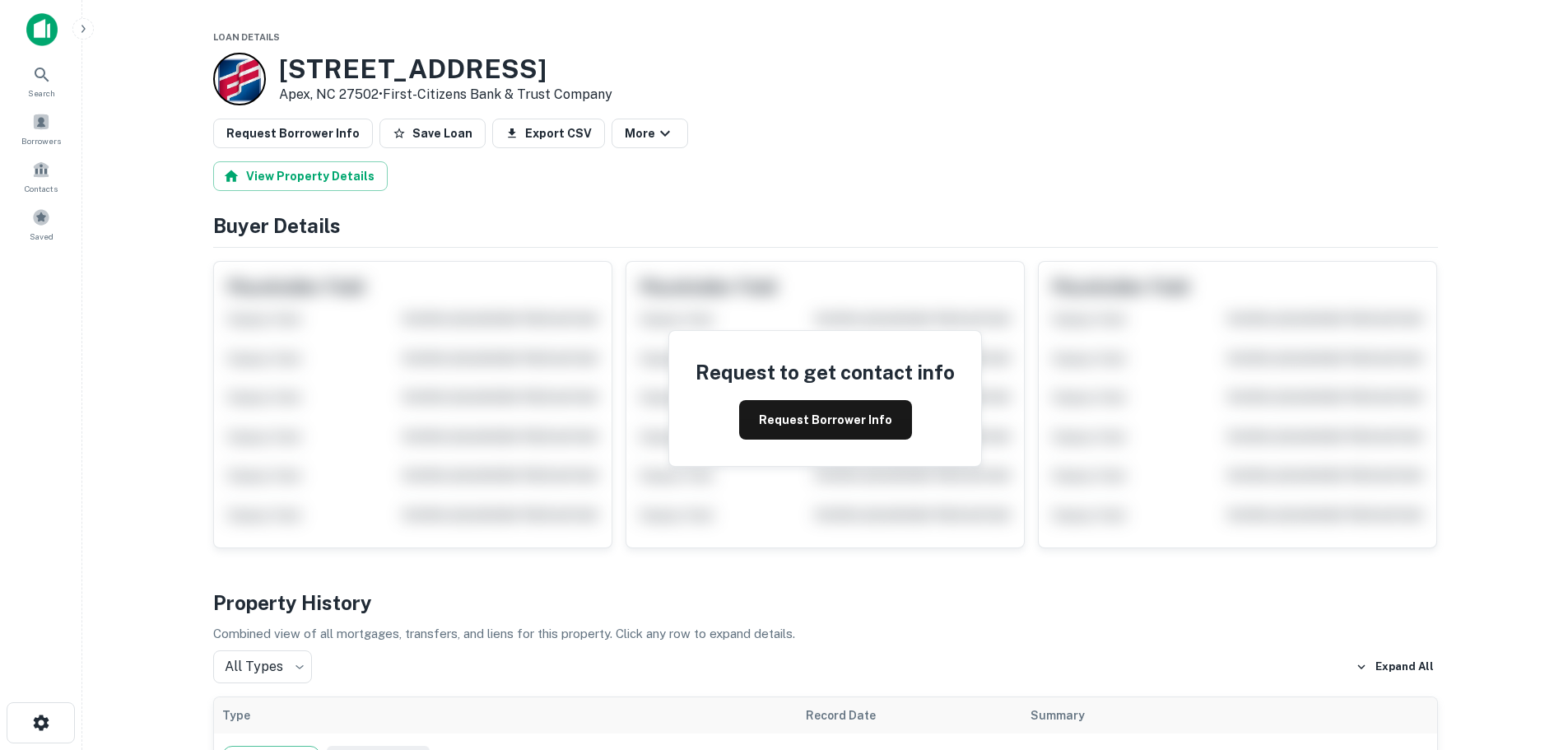
drag, startPoint x: 382, startPoint y: 90, endPoint x: 266, endPoint y: 63, distance: 119.1
click at [265, 62] on div "619 W CHATHAM ST Apex, NC 27502 • First-citizens Bank & Trust Company" at bounding box center [412, 78] width 399 height 52
copy div "619 W CHATHAM ST Apex, NC 27502"
click at [807, 432] on button "Request Borrower Info" at bounding box center [825, 420] width 173 height 39
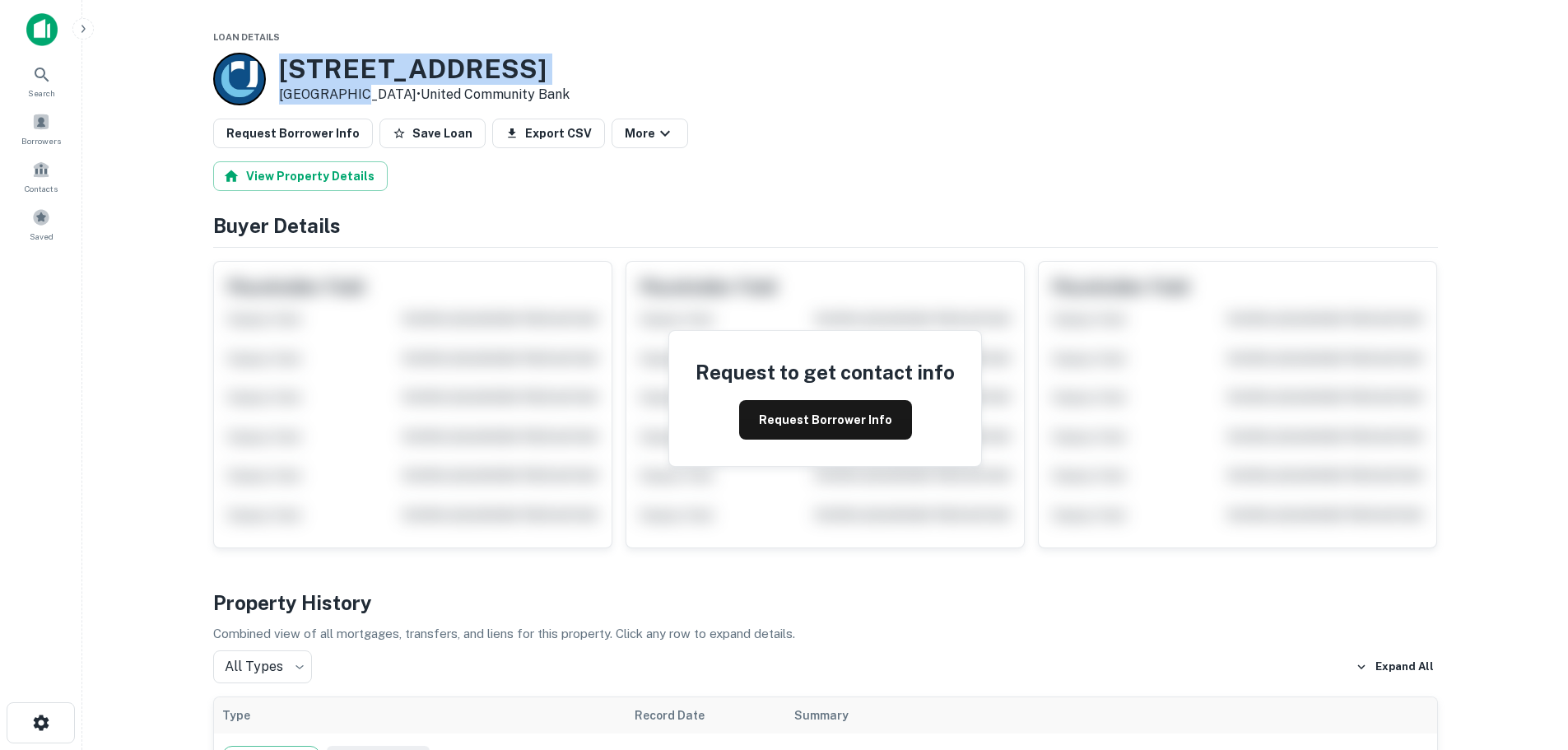
drag, startPoint x: 353, startPoint y: 97, endPoint x: 281, endPoint y: 67, distance: 78.0
click at [281, 67] on div "[STREET_ADDRESS][PERSON_NAME] • United Community Bank" at bounding box center [423, 78] width 290 height 51
drag, startPoint x: 416, startPoint y: 94, endPoint x: 277, endPoint y: 66, distance: 141.8
click at [277, 66] on div "[STREET_ADDRESS][PERSON_NAME] • United Community Bank" at bounding box center [391, 78] width 356 height 52
copy div "[STREET_ADDRESS][PERSON_NAME]"
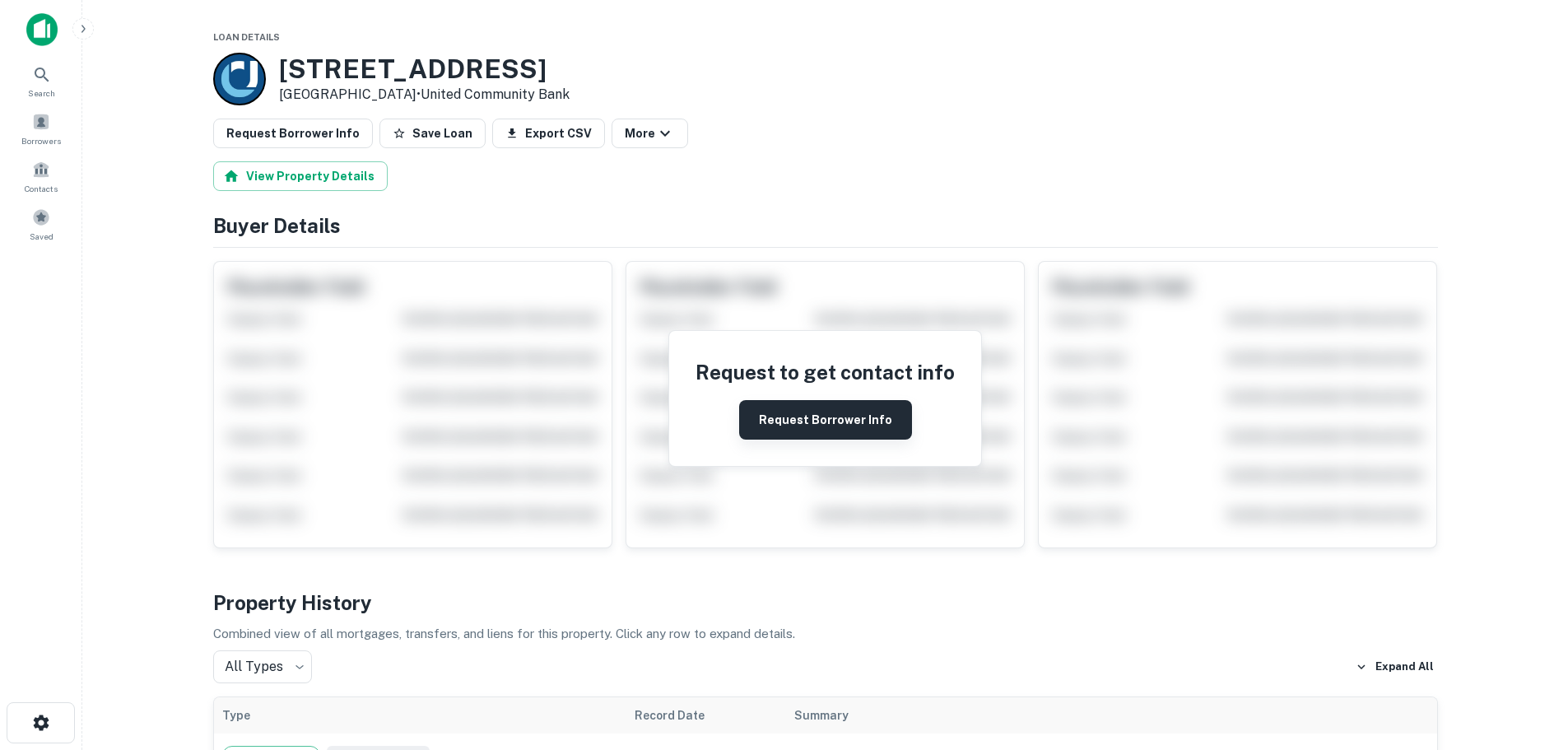
click at [834, 421] on button "Request Borrower Info" at bounding box center [825, 420] width 173 height 39
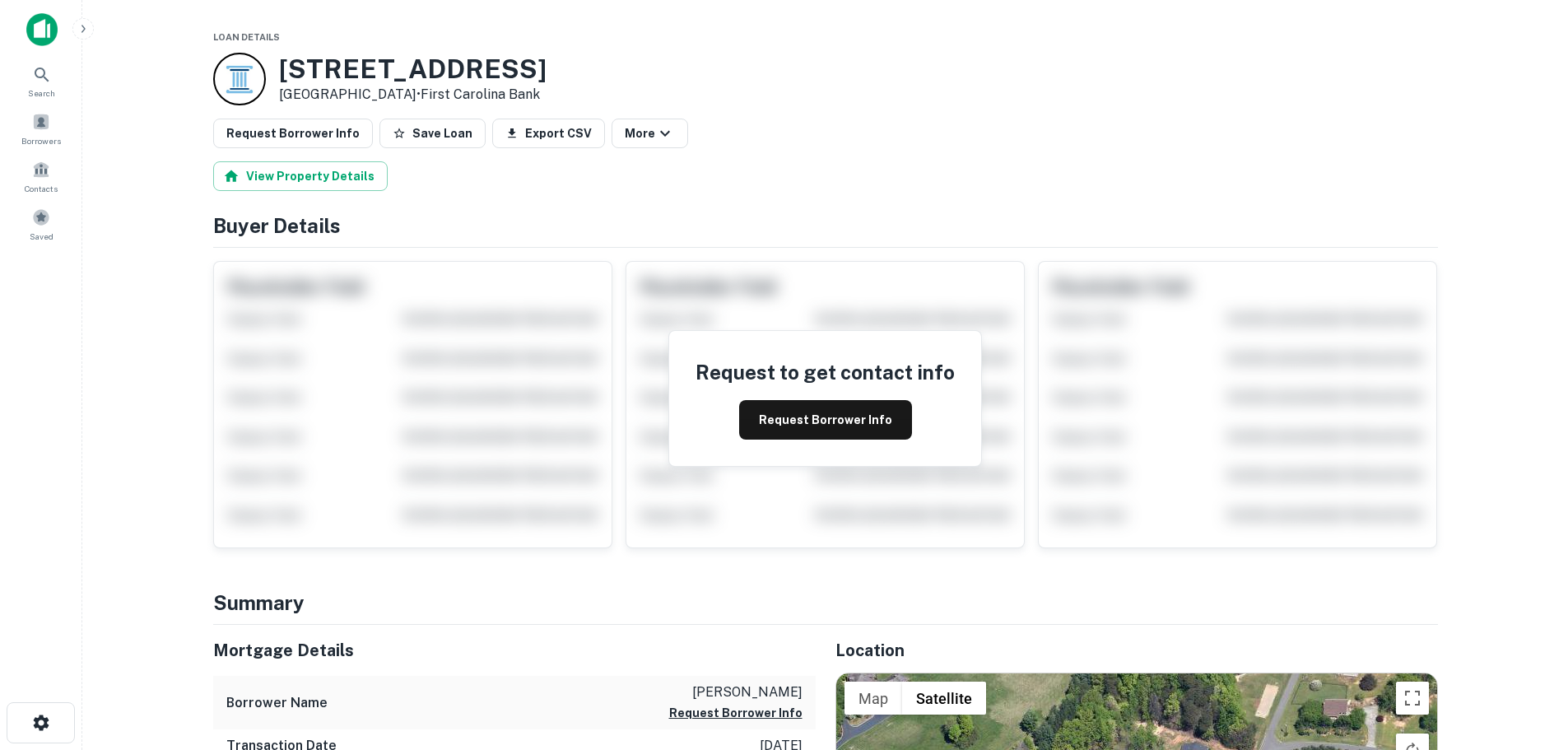
drag, startPoint x: 405, startPoint y: 92, endPoint x: 281, endPoint y: 71, distance: 125.8
click at [281, 71] on div "470 Sunset Ridge Dr Lewisville, NC 27023 • First Carolina Bank" at bounding box center [412, 78] width 268 height 51
copy div "470 Sunset Ridge Dr Lewisville, NC 27023"
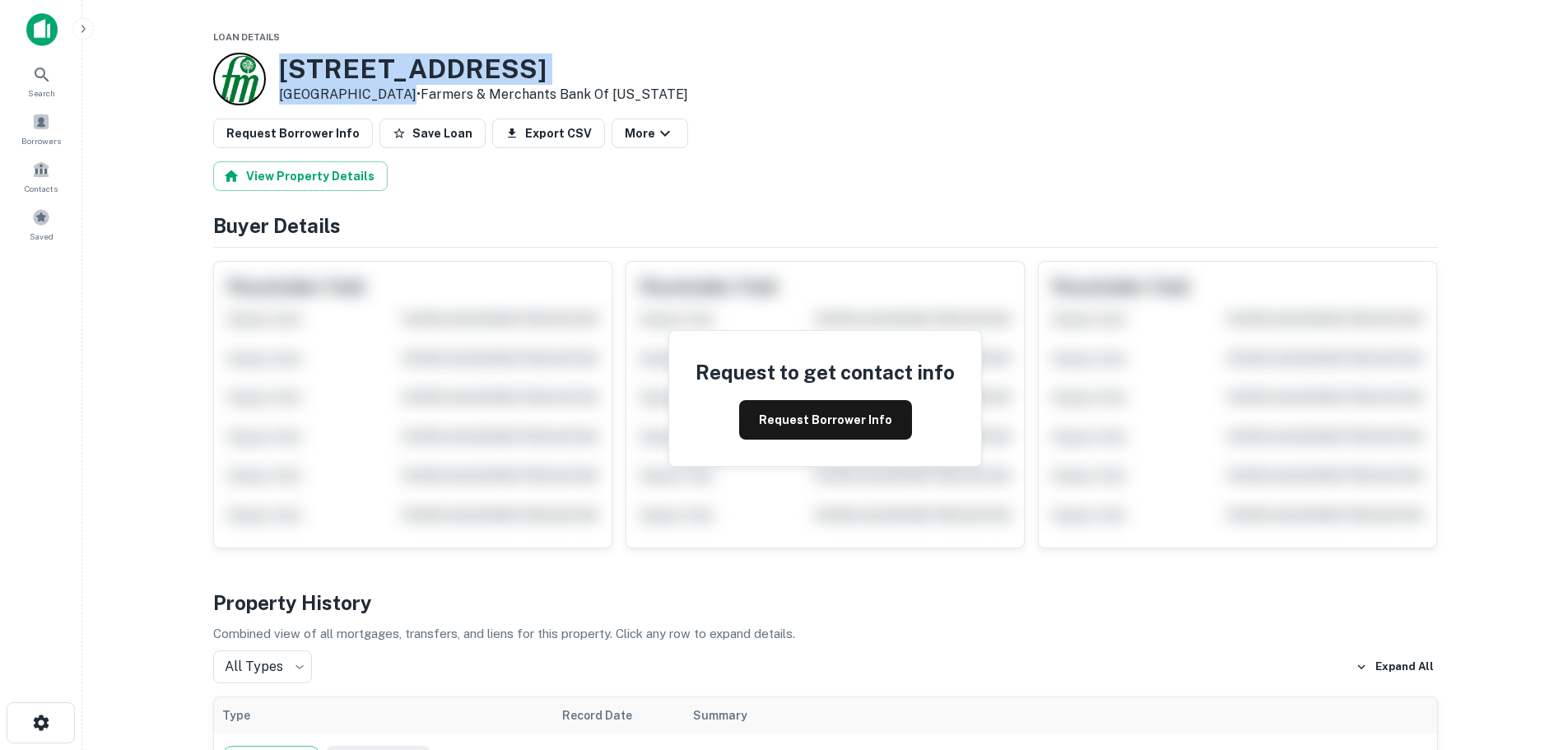
drag, startPoint x: 392, startPoint y: 94, endPoint x: 278, endPoint y: 63, distance: 118.1
click at [279, 63] on div "294 N NC 16 BUSINESS HWY # 1 Denver, NC 28037 • Farmers & Merchants Bank Of Sou…" at bounding box center [483, 78] width 409 height 51
click at [841, 413] on button "Request Borrower Info" at bounding box center [825, 420] width 173 height 39
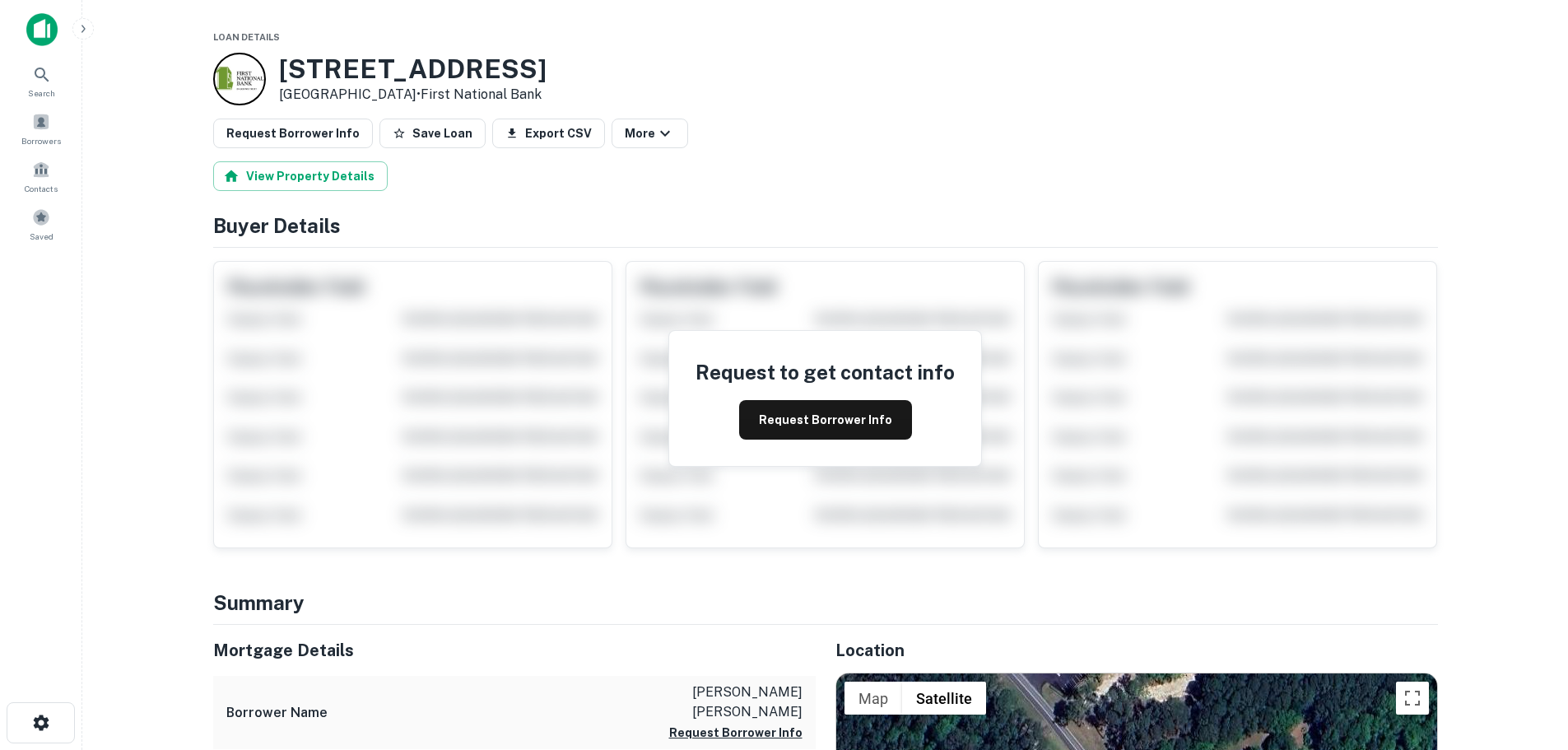
drag, startPoint x: 380, startPoint y: 94, endPoint x: 281, endPoint y: 68, distance: 102.4
click at [281, 68] on div "8580 RIVER RD SE Southport, NC 28461 • First National Bank" at bounding box center [412, 78] width 268 height 51
click at [813, 424] on button "Request Borrower Info" at bounding box center [825, 420] width 173 height 39
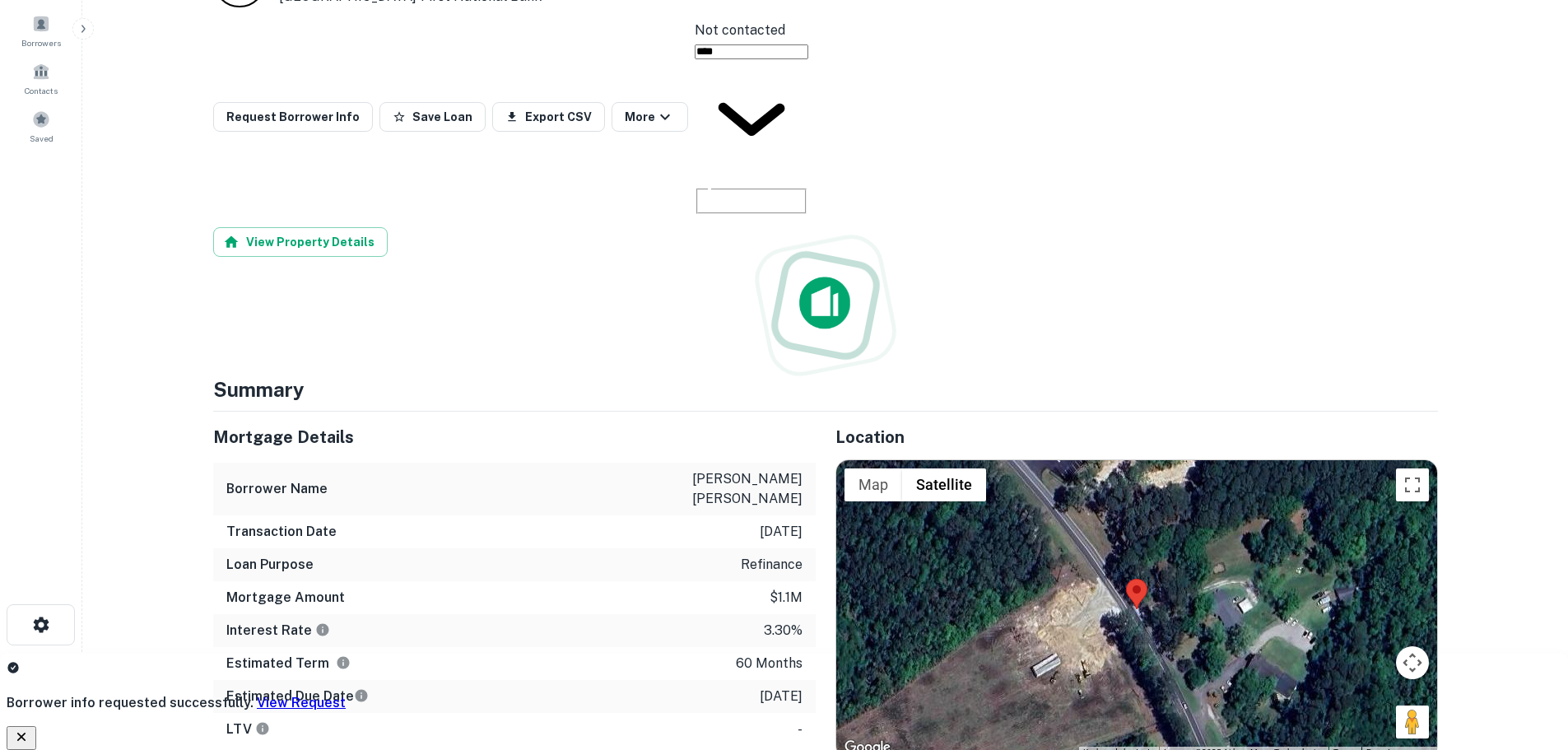
scroll to position [247, 0]
